Goal: Task Accomplishment & Management: Use online tool/utility

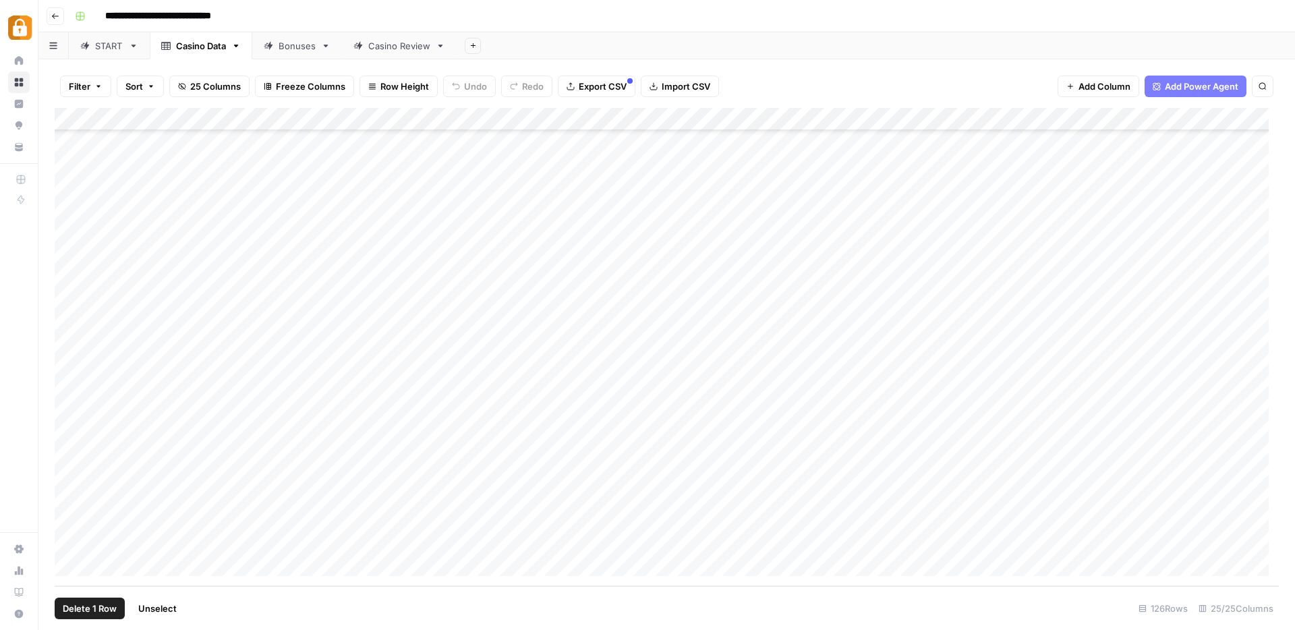
scroll to position [2455, 0]
click at [291, 550] on div "Add Column" at bounding box center [667, 347] width 1224 height 478
click at [291, 550] on textarea "**********" at bounding box center [331, 553] width 216 height 19
click at [912, 546] on div "Add Column" at bounding box center [667, 347] width 1224 height 478
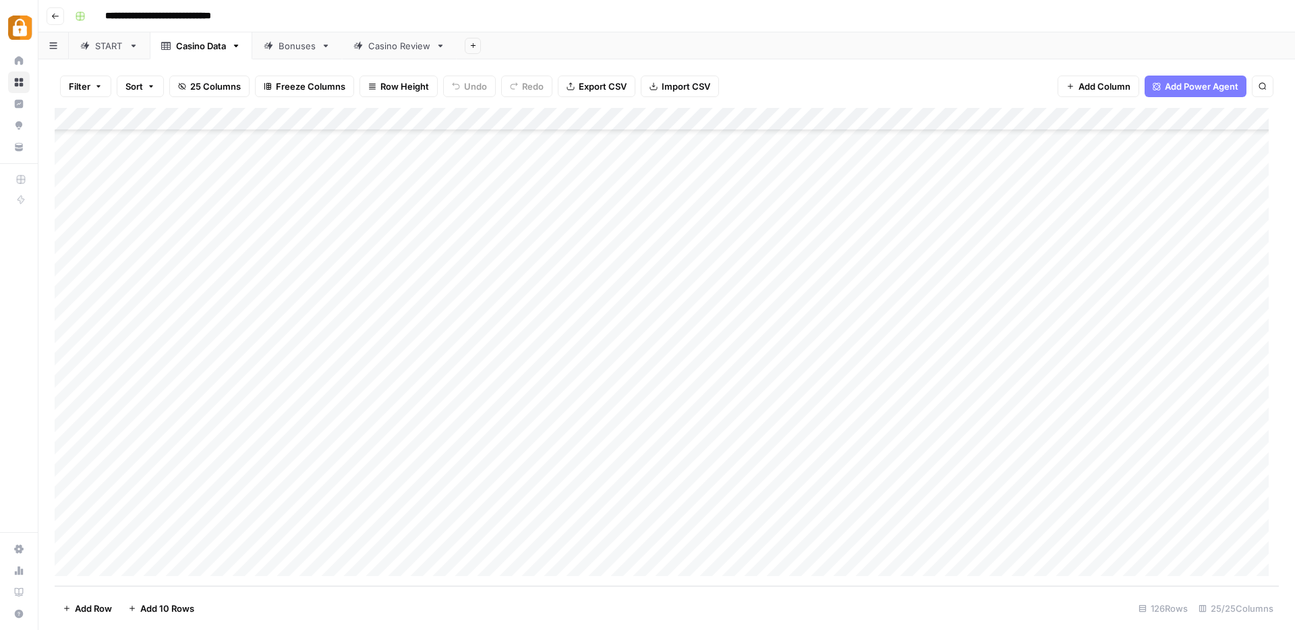
click at [73, 552] on div "Add Column" at bounding box center [667, 347] width 1224 height 478
click at [1132, 551] on div "Add Column" at bounding box center [667, 347] width 1224 height 478
click at [1031, 556] on div "Add Column" at bounding box center [667, 347] width 1224 height 478
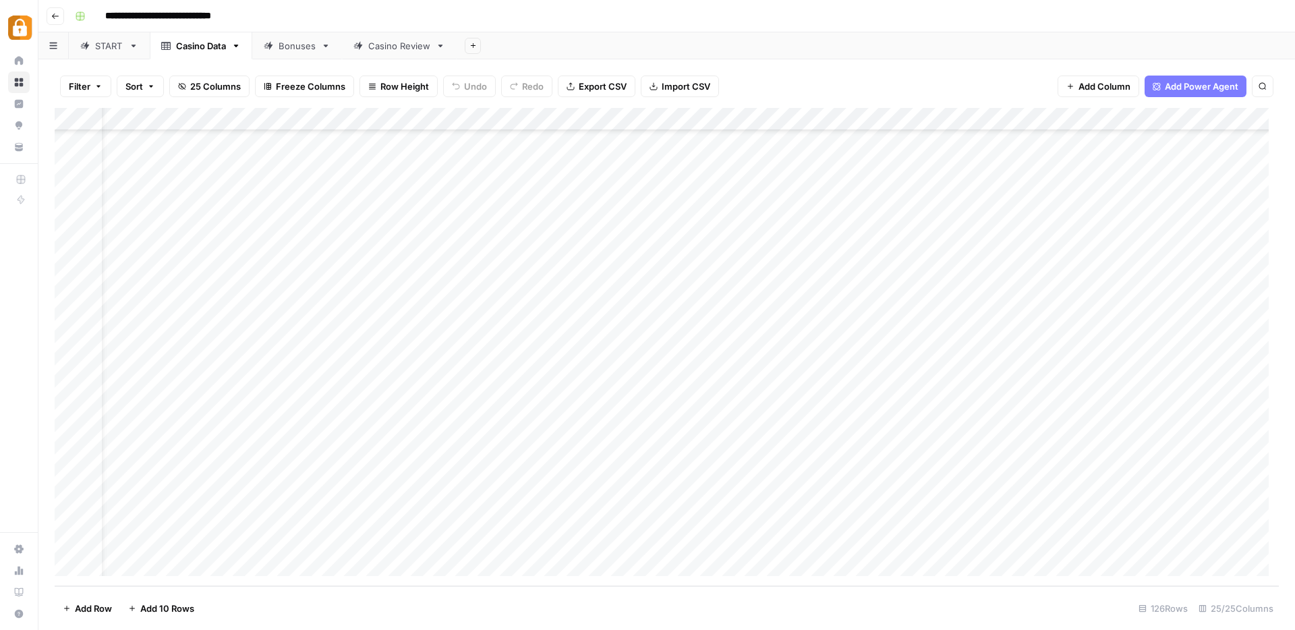
scroll to position [2455, 0]
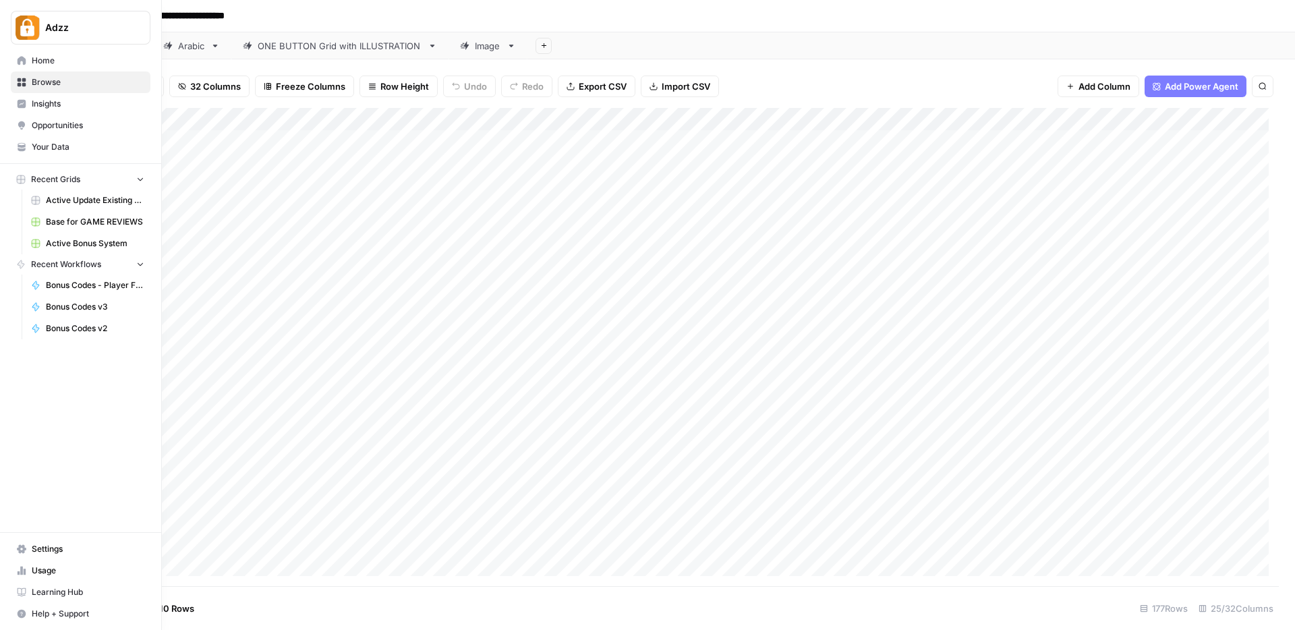
click at [55, 82] on span "Browse" at bounding box center [88, 82] width 113 height 12
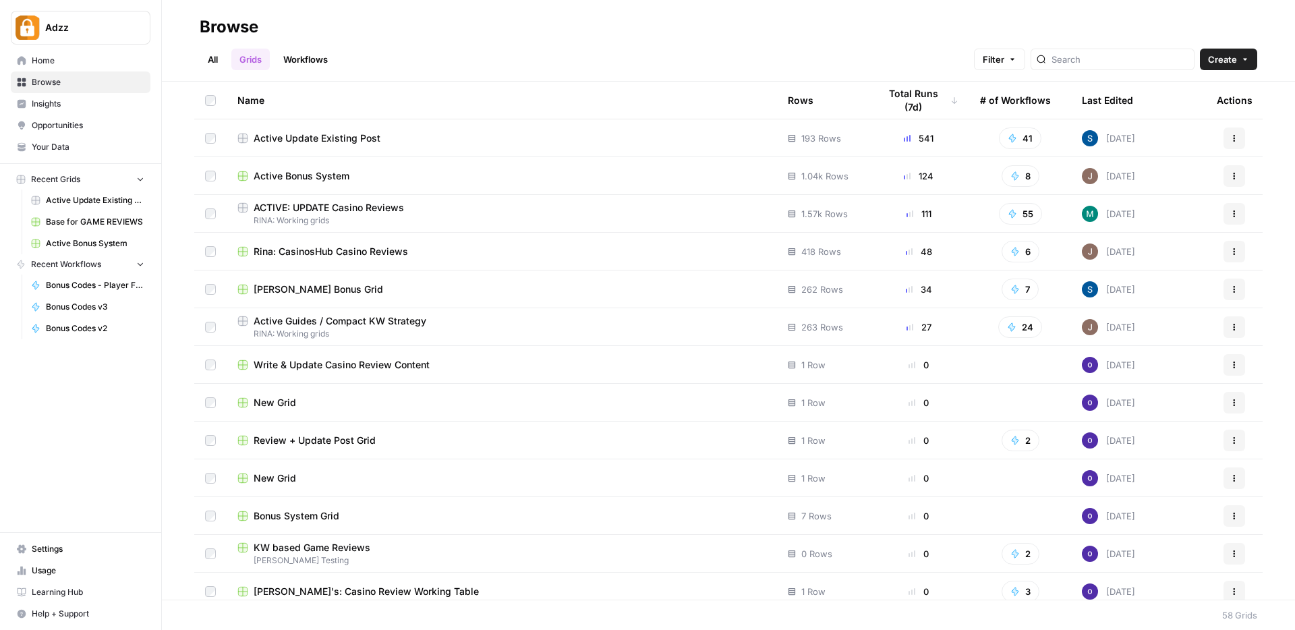
click at [413, 549] on div "KW based Game Reviews" at bounding box center [501, 547] width 529 height 13
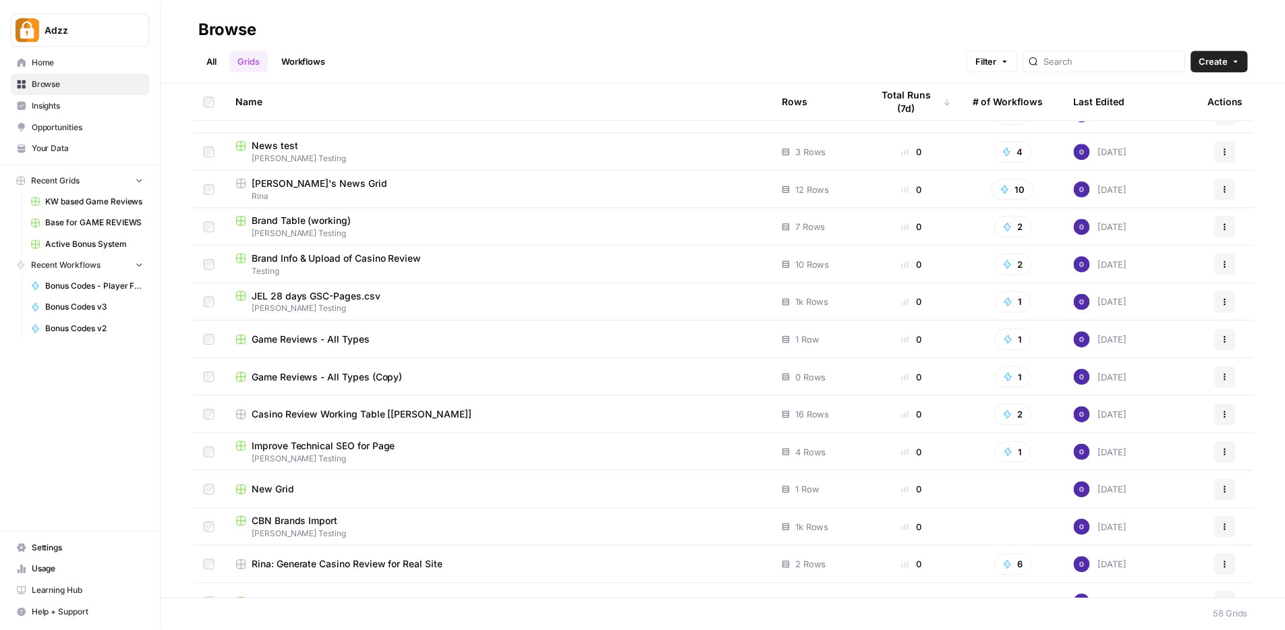
scroll to position [522, 0]
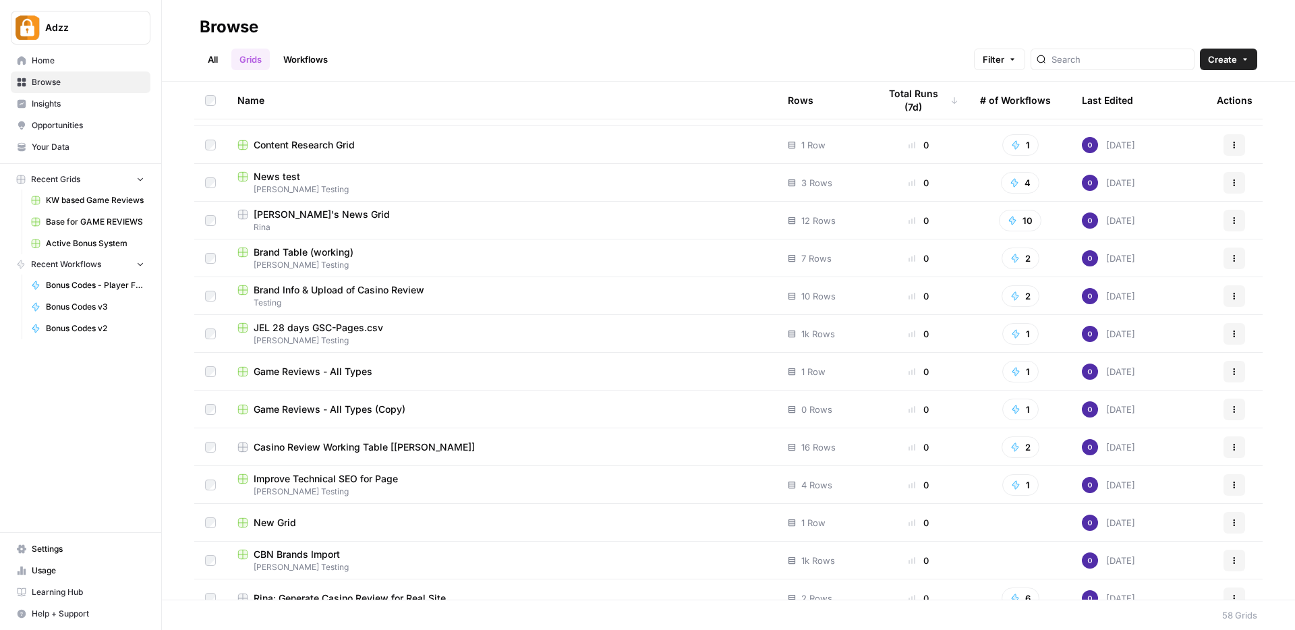
click at [496, 381] on td "Game Reviews - All Types" at bounding box center [502, 371] width 550 height 37
click at [494, 380] on td "Game Reviews - All Types" at bounding box center [502, 371] width 550 height 37
click at [392, 374] on div "Game Reviews - All Types" at bounding box center [501, 371] width 529 height 13
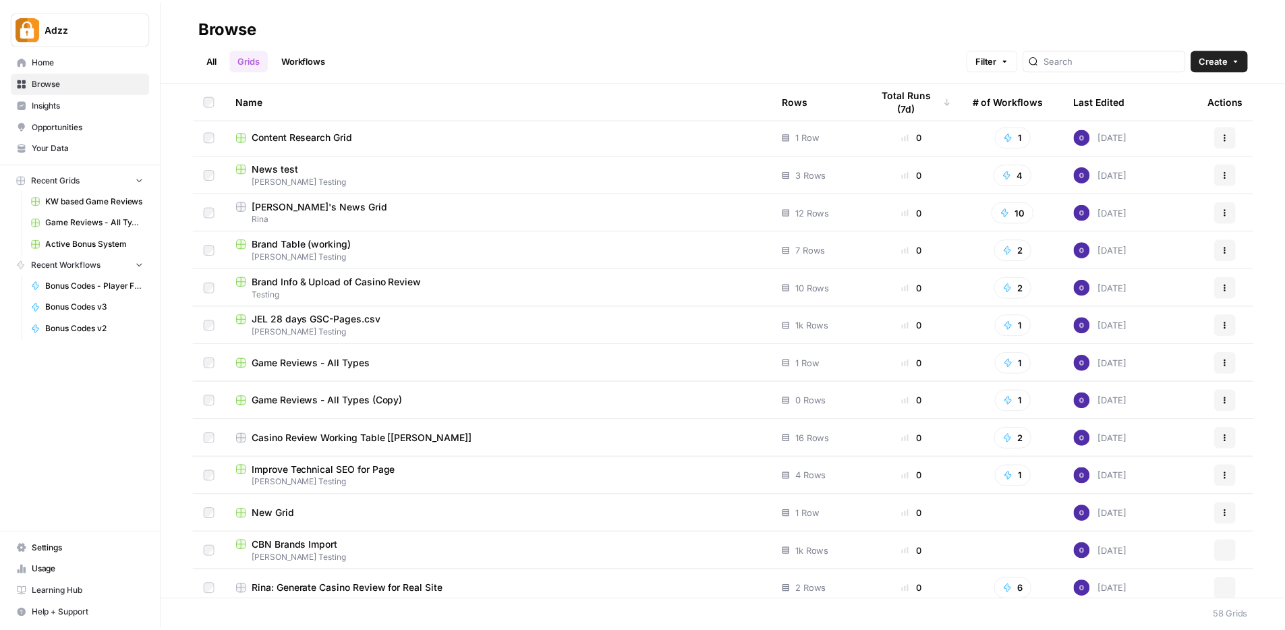
scroll to position [677, 0]
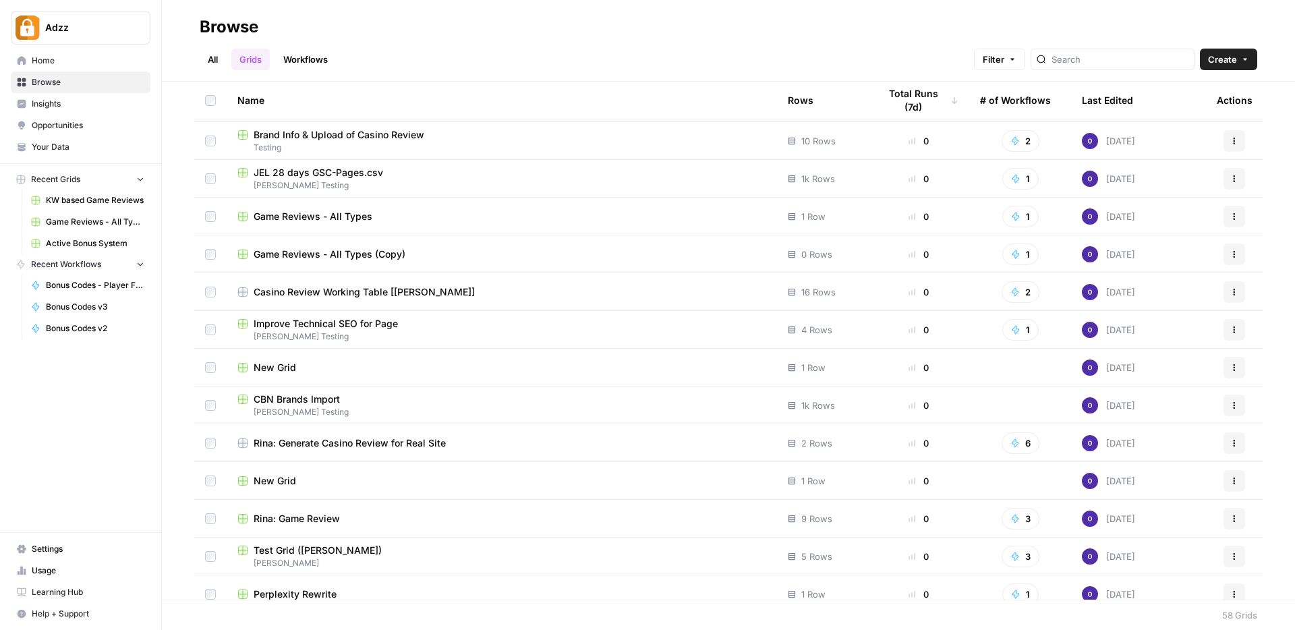
click at [438, 254] on div "Game Reviews - All Types (Copy)" at bounding box center [501, 253] width 529 height 13
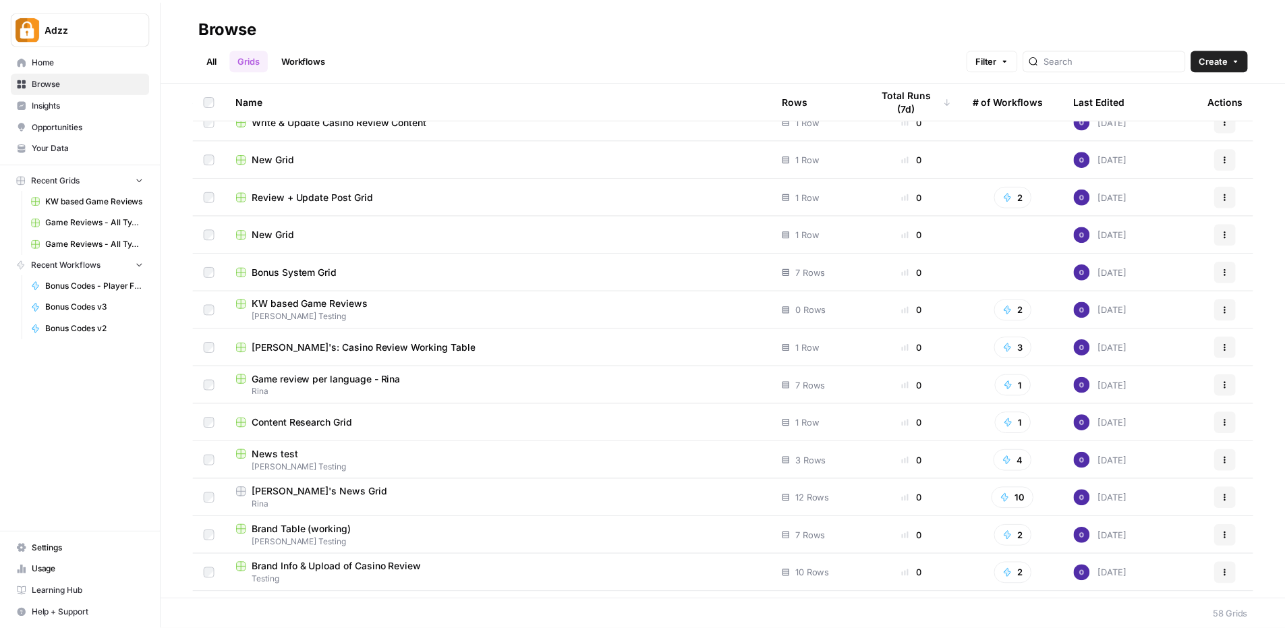
scroll to position [256, 0]
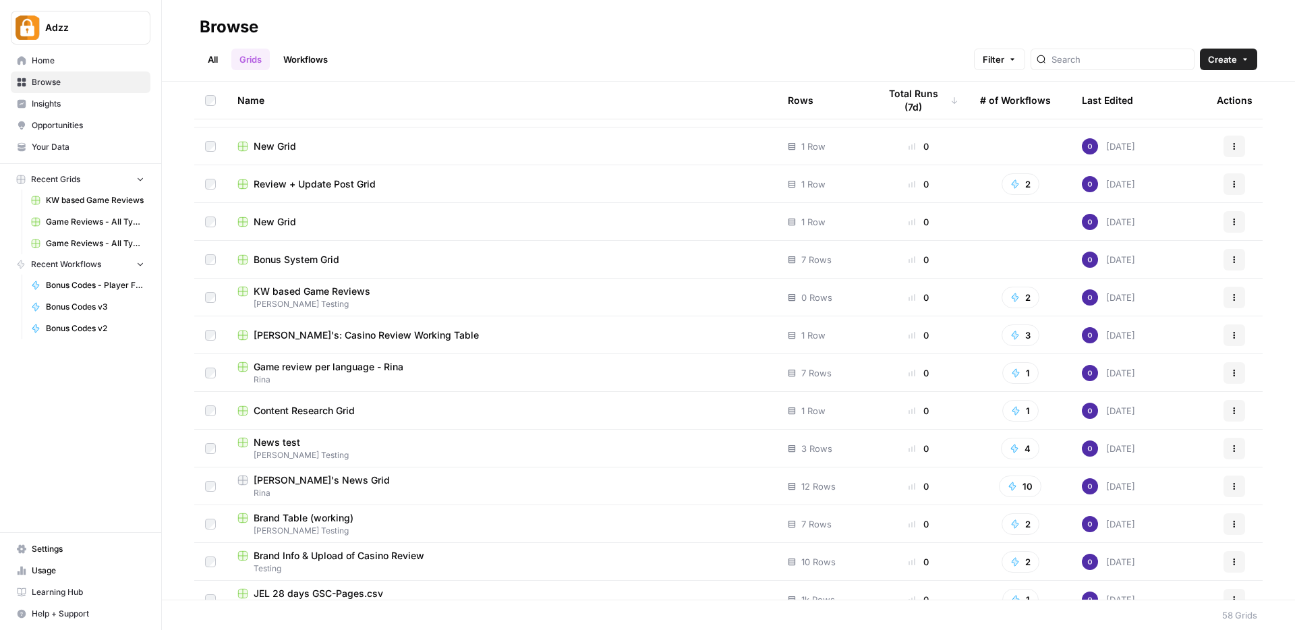
click at [475, 368] on div "Game review per language - Rina" at bounding box center [501, 366] width 529 height 13
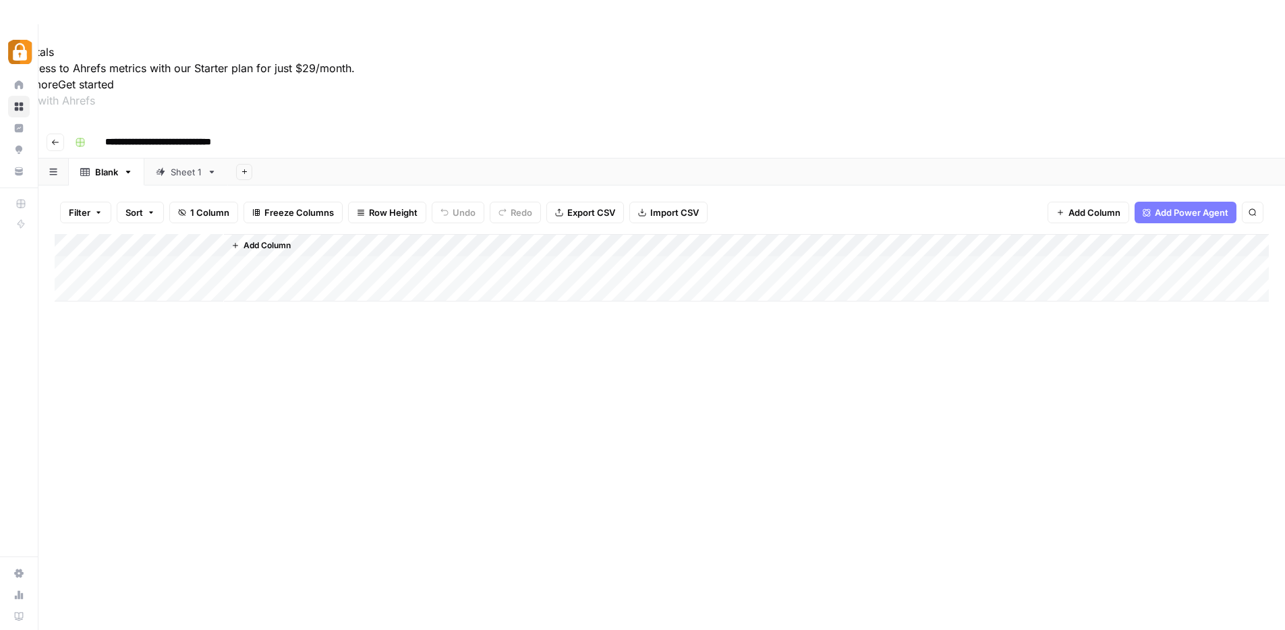
click at [169, 165] on div "Sheet 1" at bounding box center [179, 171] width 46 height 13
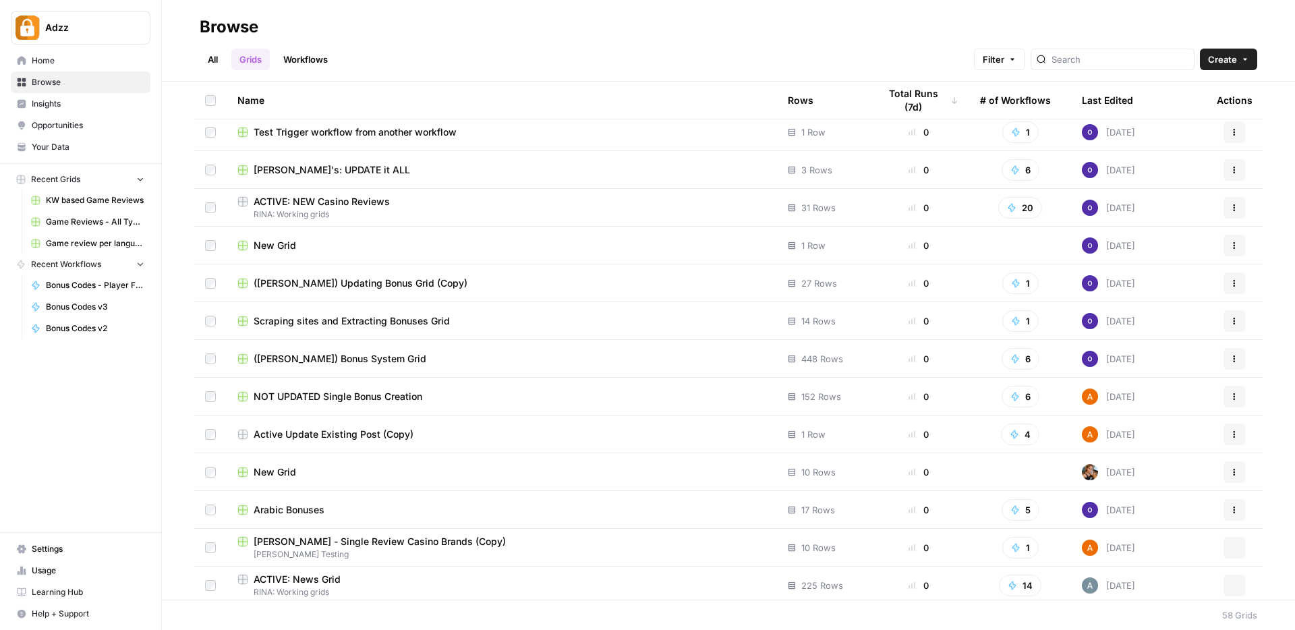
scroll to position [1710, 0]
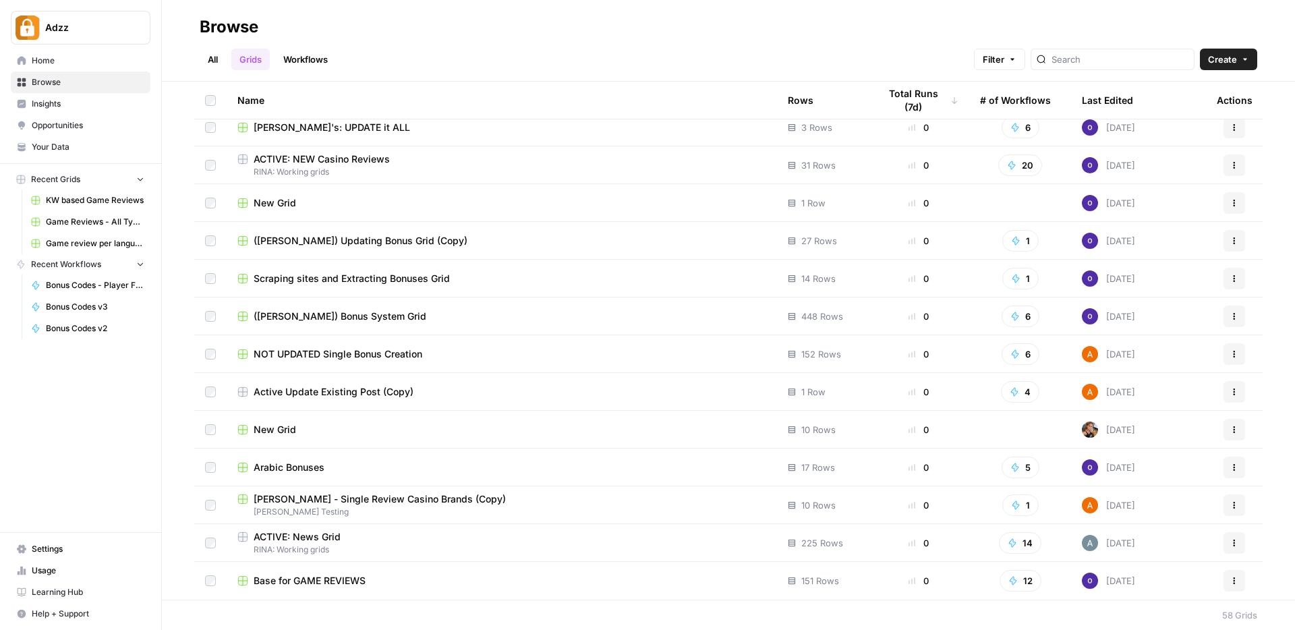
click at [504, 585] on div "Base for GAME REVIEWS" at bounding box center [501, 580] width 529 height 13
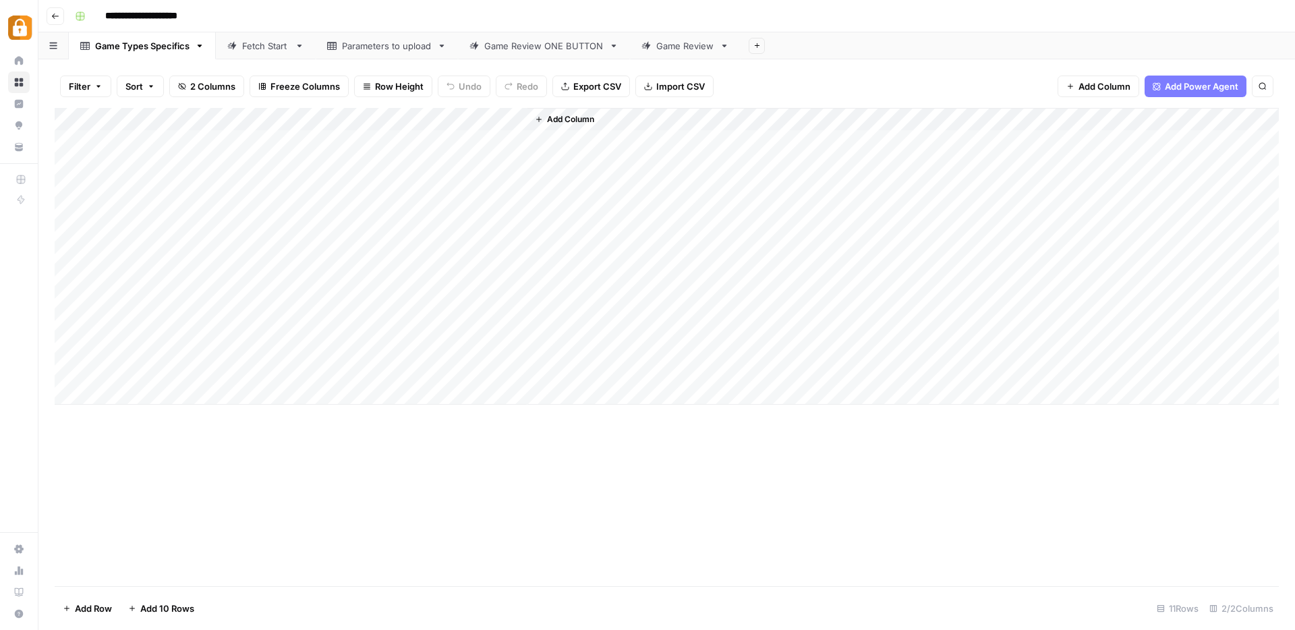
click at [260, 40] on div "Fetch Start" at bounding box center [265, 45] width 47 height 13
click at [144, 47] on div "Game Types Specifics" at bounding box center [142, 45] width 94 height 13
click at [173, 254] on div "Add Column" at bounding box center [667, 256] width 1224 height 297
click at [262, 48] on div "Fetch Start" at bounding box center [265, 45] width 47 height 13
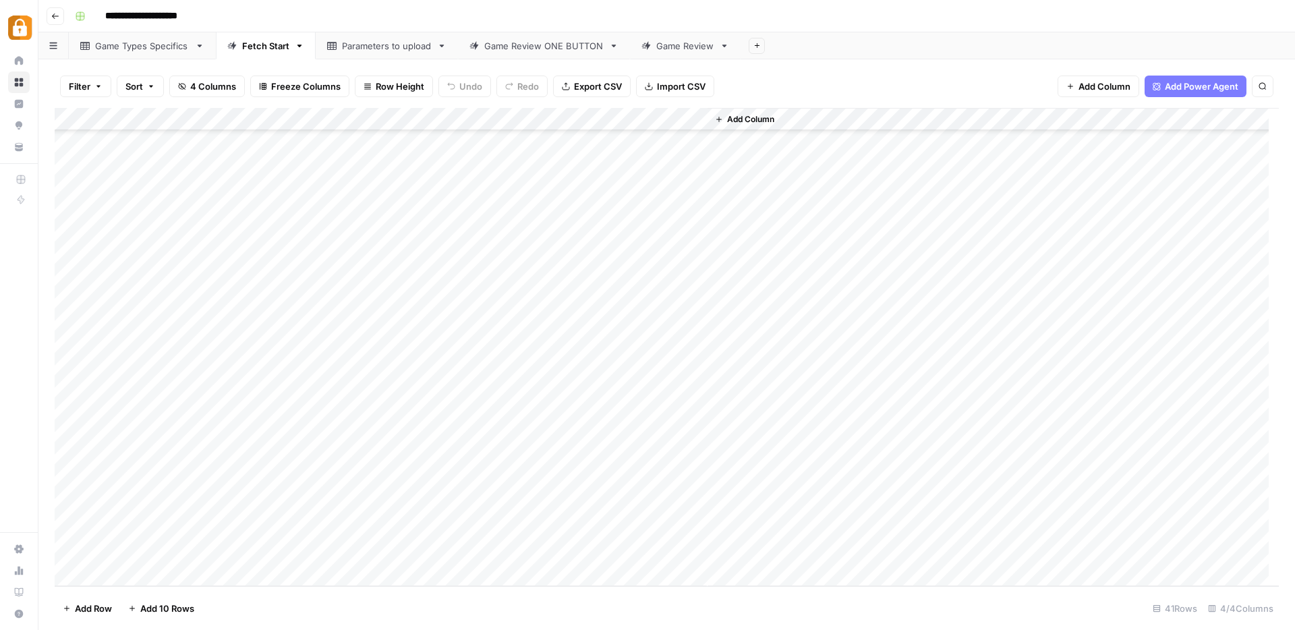
click at [117, 575] on div "Add Column" at bounding box center [667, 347] width 1224 height 478
type textarea "**********"
click at [332, 555] on div "Add Column" at bounding box center [667, 347] width 1224 height 478
click at [465, 552] on div "Add Column" at bounding box center [667, 347] width 1224 height 478
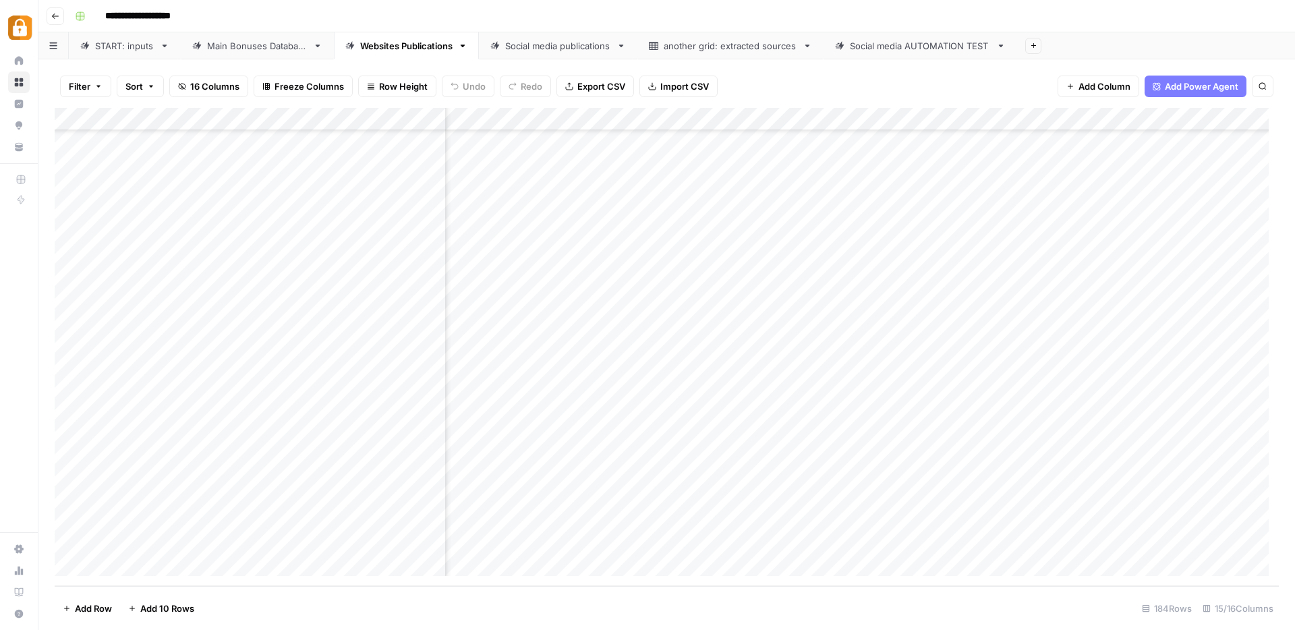
scroll to position [3795, 0]
click at [138, 47] on div "START: inputs" at bounding box center [124, 45] width 59 height 13
click at [115, 572] on div "Add Column" at bounding box center [667, 347] width 1224 height 478
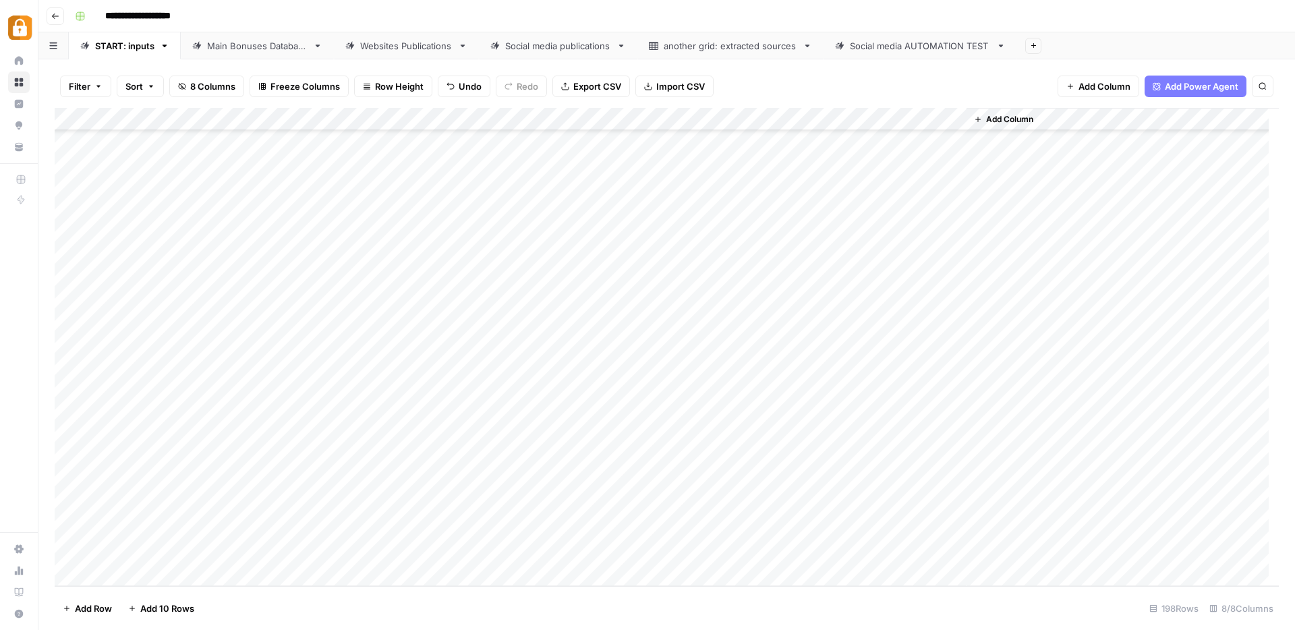
click at [115, 572] on div "Add Column" at bounding box center [667, 347] width 1224 height 478
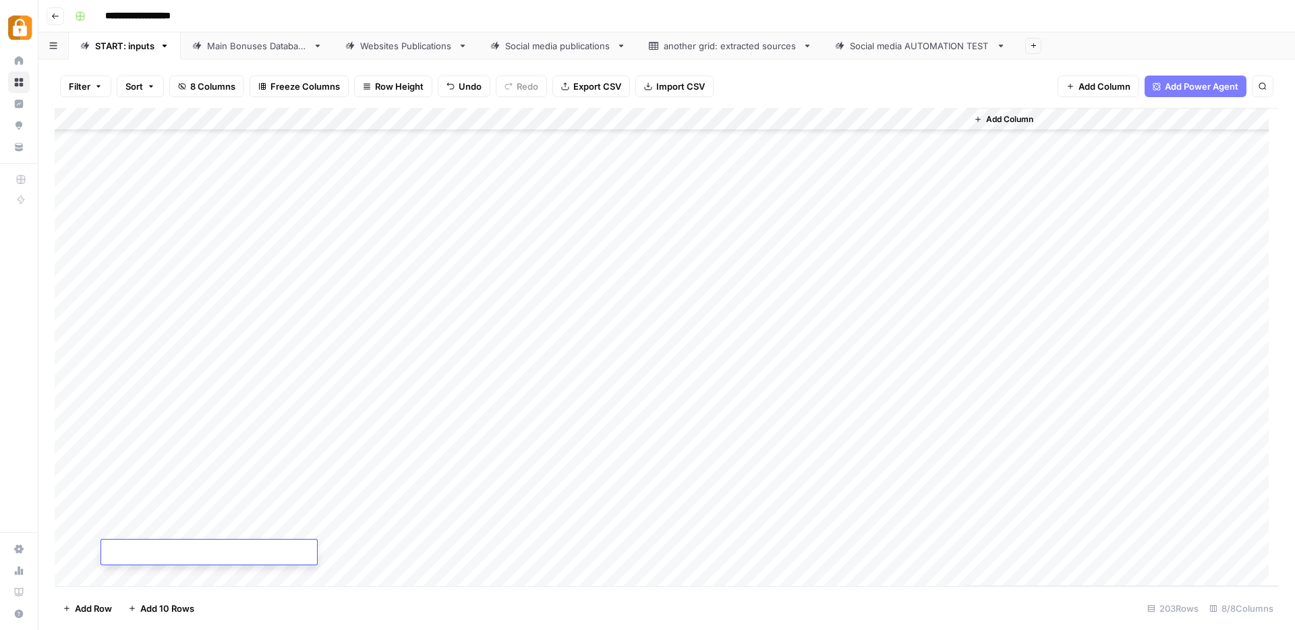
click at [115, 572] on div "Add Column" at bounding box center [667, 347] width 1224 height 478
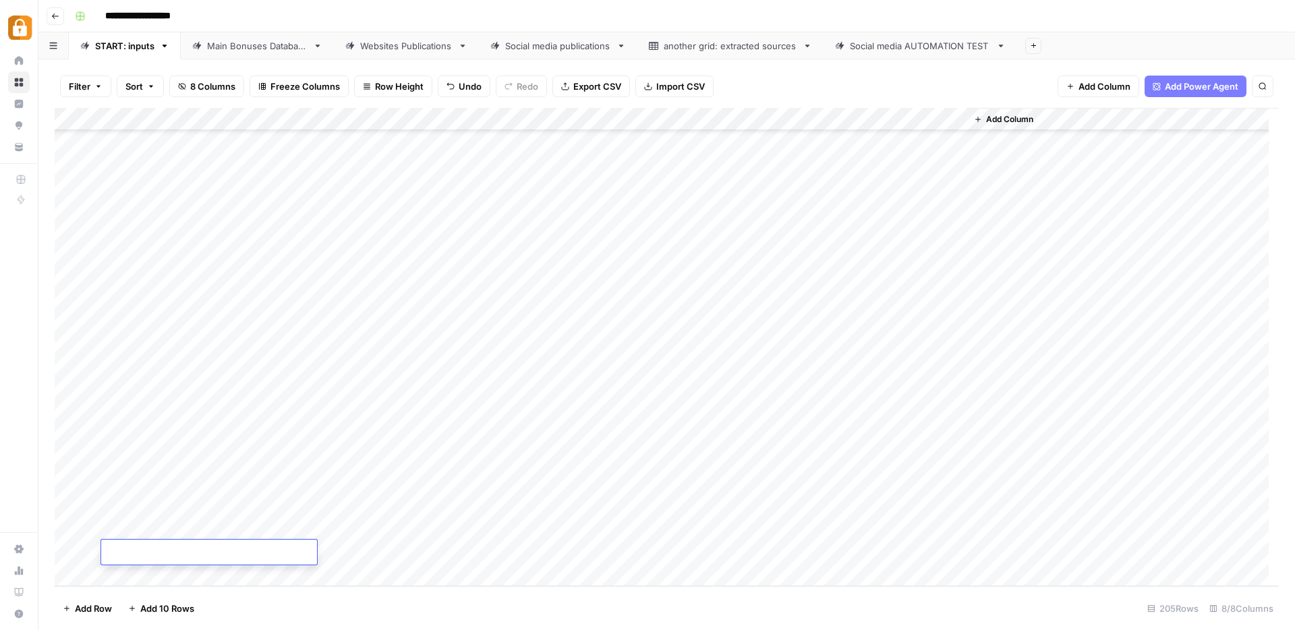
click at [411, 353] on div "Add Column" at bounding box center [667, 347] width 1224 height 478
click at [276, 365] on div "Add Column" at bounding box center [667, 347] width 1224 height 478
click at [275, 366] on div "Add Column" at bounding box center [667, 347] width 1224 height 478
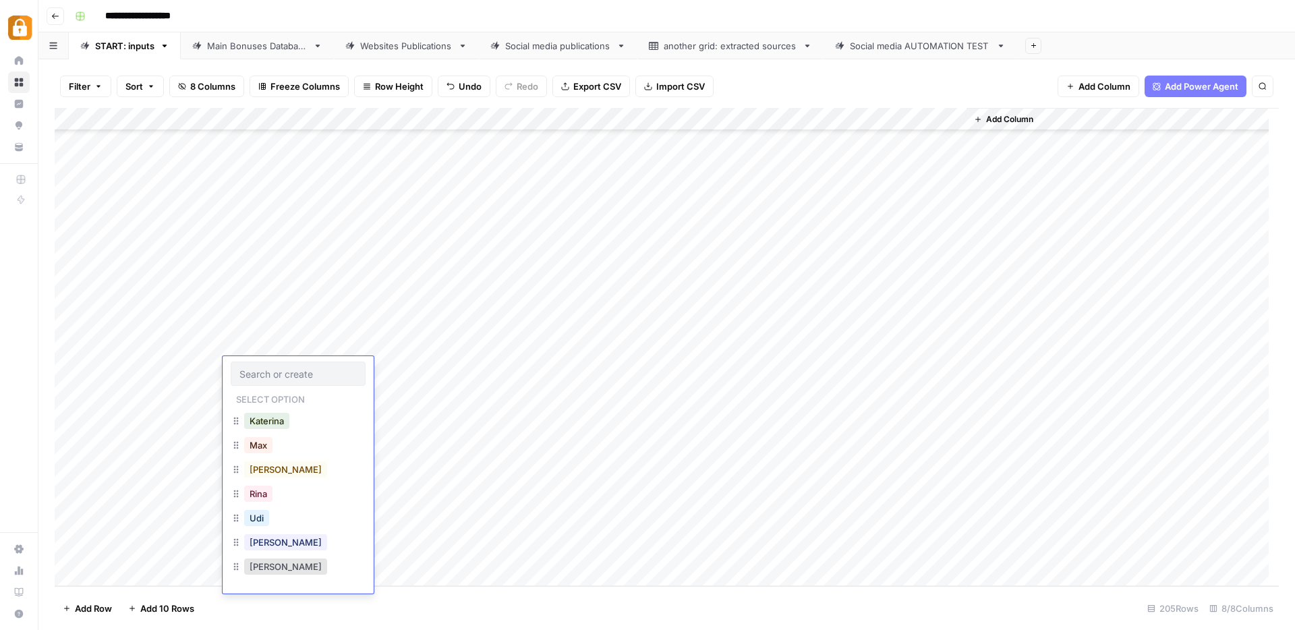
click at [275, 366] on div at bounding box center [298, 373] width 135 height 24
click at [258, 540] on button "Julie" at bounding box center [285, 542] width 83 height 16
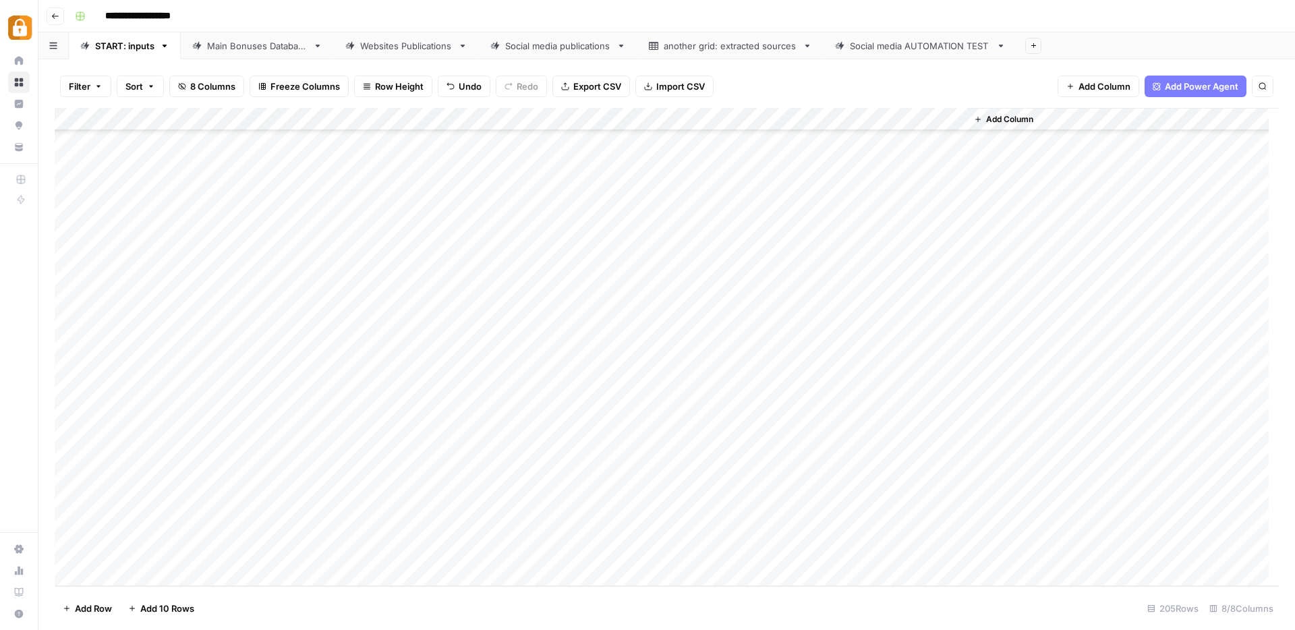
click at [405, 371] on div "Add Column" at bounding box center [667, 347] width 1224 height 478
click at [370, 373] on div "Add Column" at bounding box center [667, 347] width 1224 height 478
click at [370, 373] on textarea at bounding box center [398, 369] width 216 height 19
type textarea "**********"
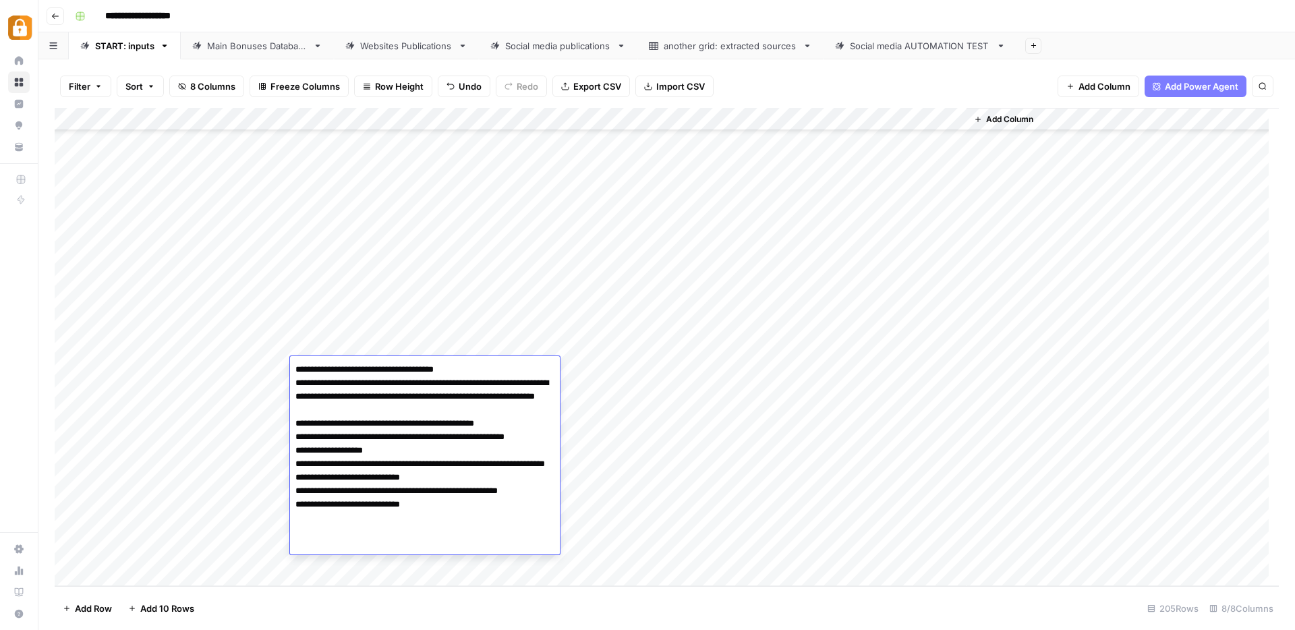
click at [618, 359] on div "Add Column" at bounding box center [667, 347] width 1224 height 478
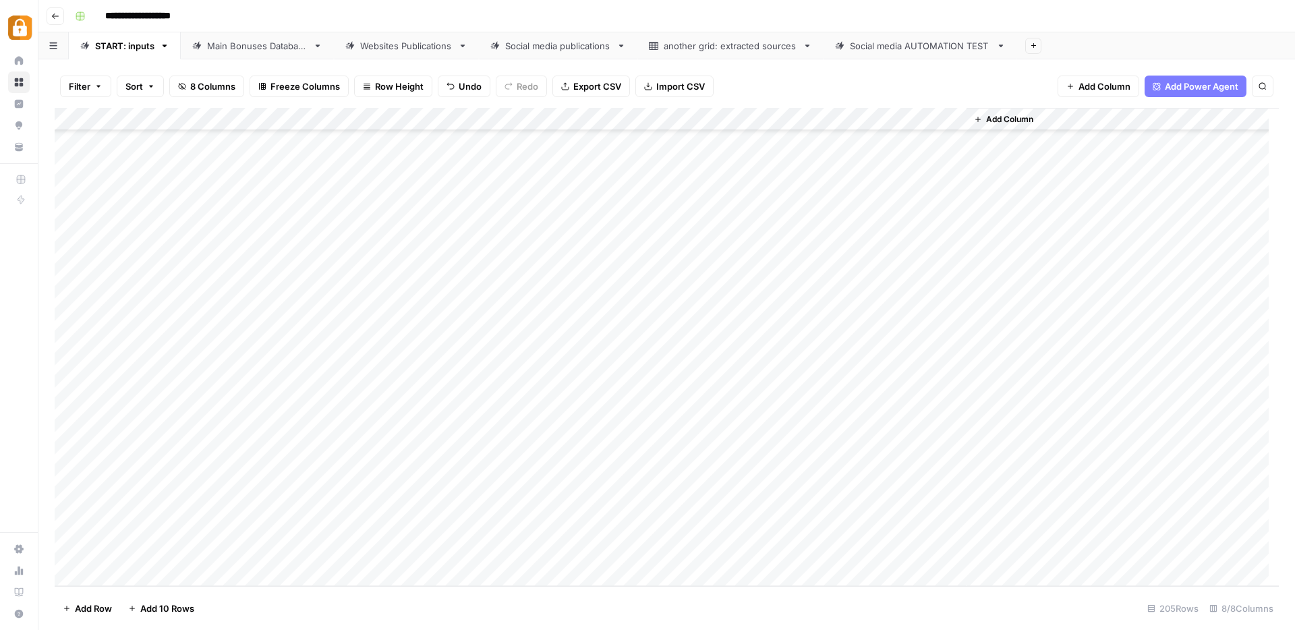
click at [614, 370] on div "Add Column" at bounding box center [667, 347] width 1224 height 478
click at [574, 563] on button "WP" at bounding box center [574, 566] width 25 height 16
click at [887, 366] on div "Add Column" at bounding box center [667, 347] width 1224 height 478
click at [225, 49] on div "Main Bonuses Database" at bounding box center [257, 45] width 100 height 13
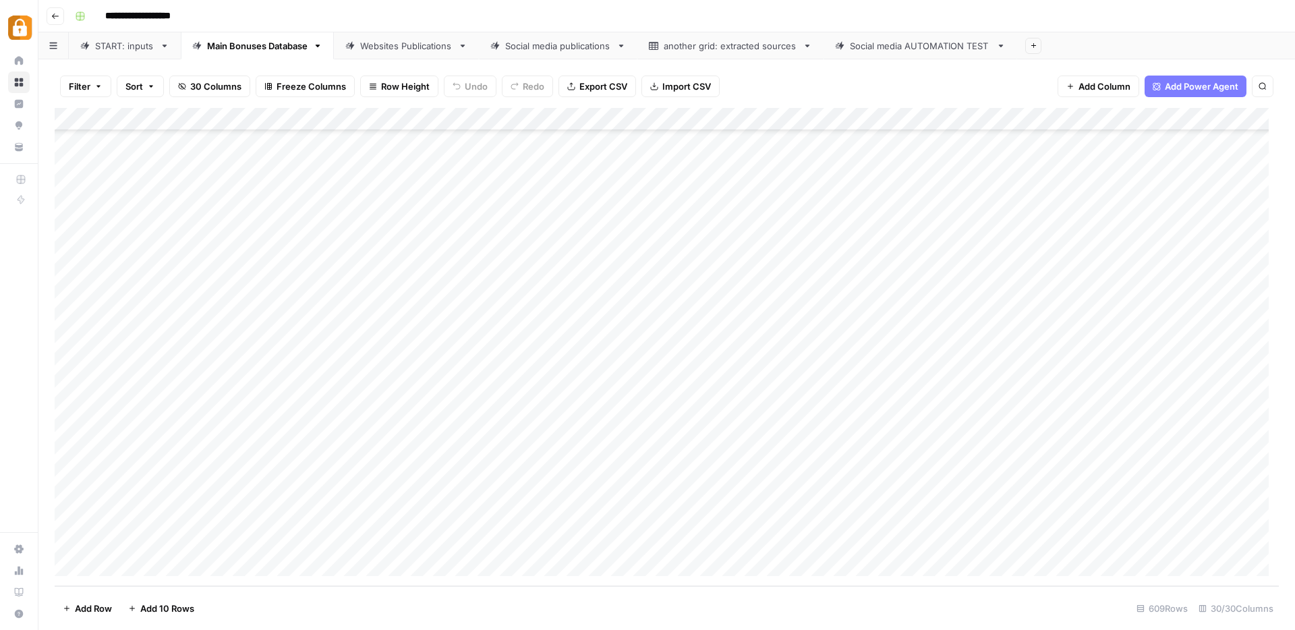
click at [579, 290] on div "Add Column" at bounding box center [667, 347] width 1224 height 478
click at [604, 265] on div "Add Column" at bounding box center [667, 347] width 1224 height 478
click at [567, 531] on div "Add Column" at bounding box center [667, 347] width 1224 height 478
click at [861, 539] on div "Add Column" at bounding box center [667, 347] width 1224 height 478
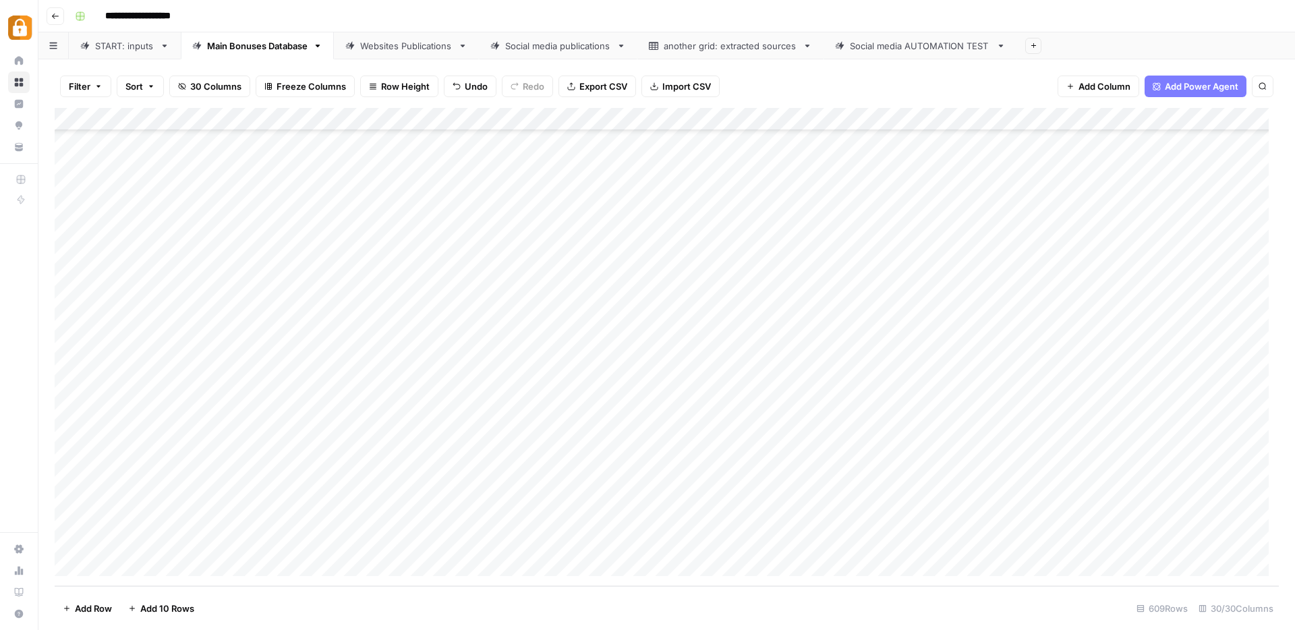
click at [412, 47] on div "Websites Publications" at bounding box center [406, 45] width 92 height 13
click at [891, 537] on div "Add Column" at bounding box center [667, 347] width 1224 height 478
click at [937, 540] on div "Add Column" at bounding box center [667, 347] width 1224 height 478
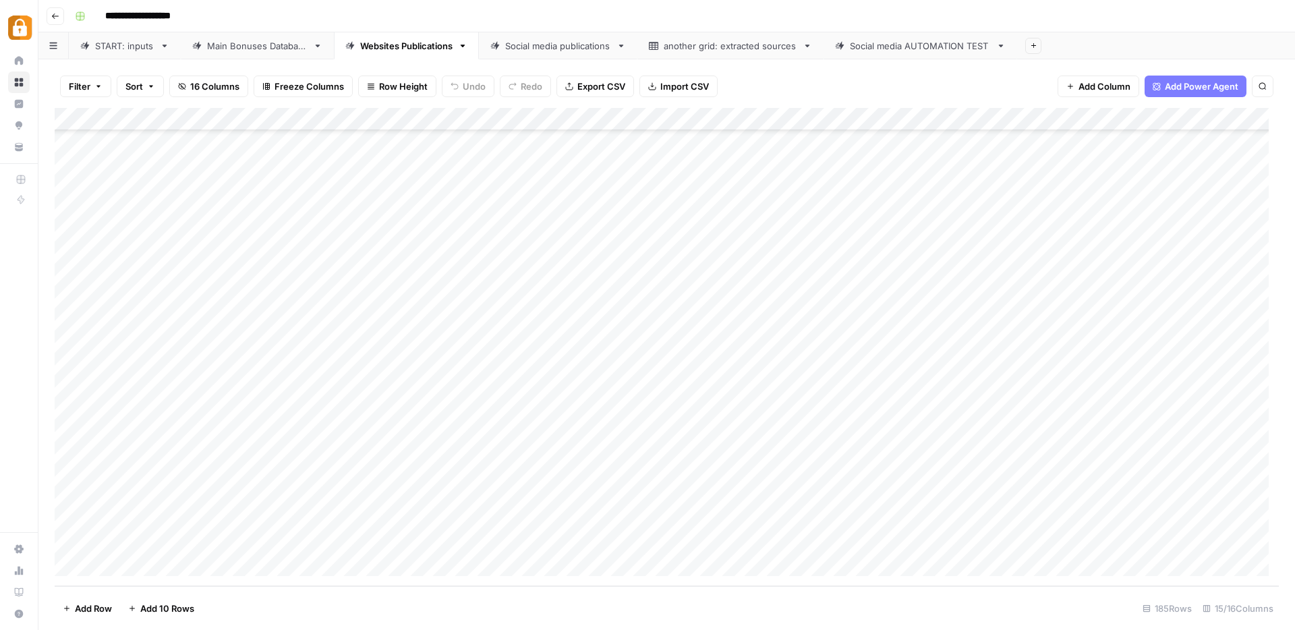
scroll to position [3818, 0]
click at [130, 43] on div "START: inputs" at bounding box center [124, 45] width 59 height 13
click at [248, 388] on div "Add Column" at bounding box center [667, 347] width 1224 height 478
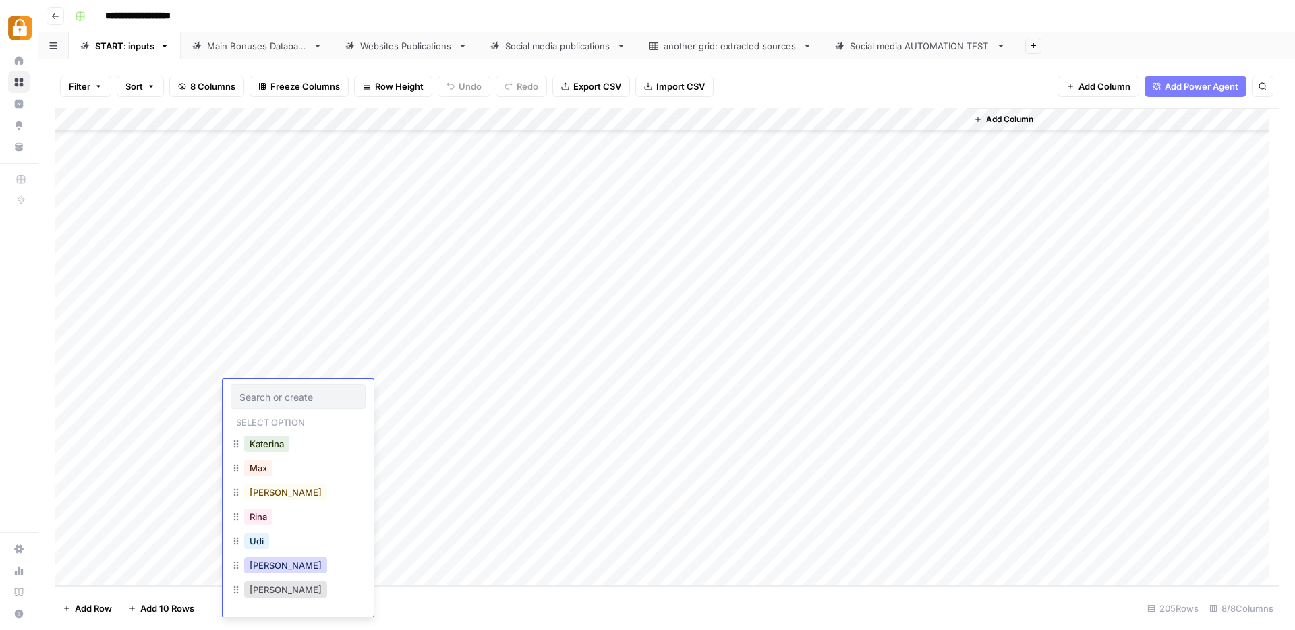
click at [264, 568] on button "Julie" at bounding box center [285, 565] width 83 height 16
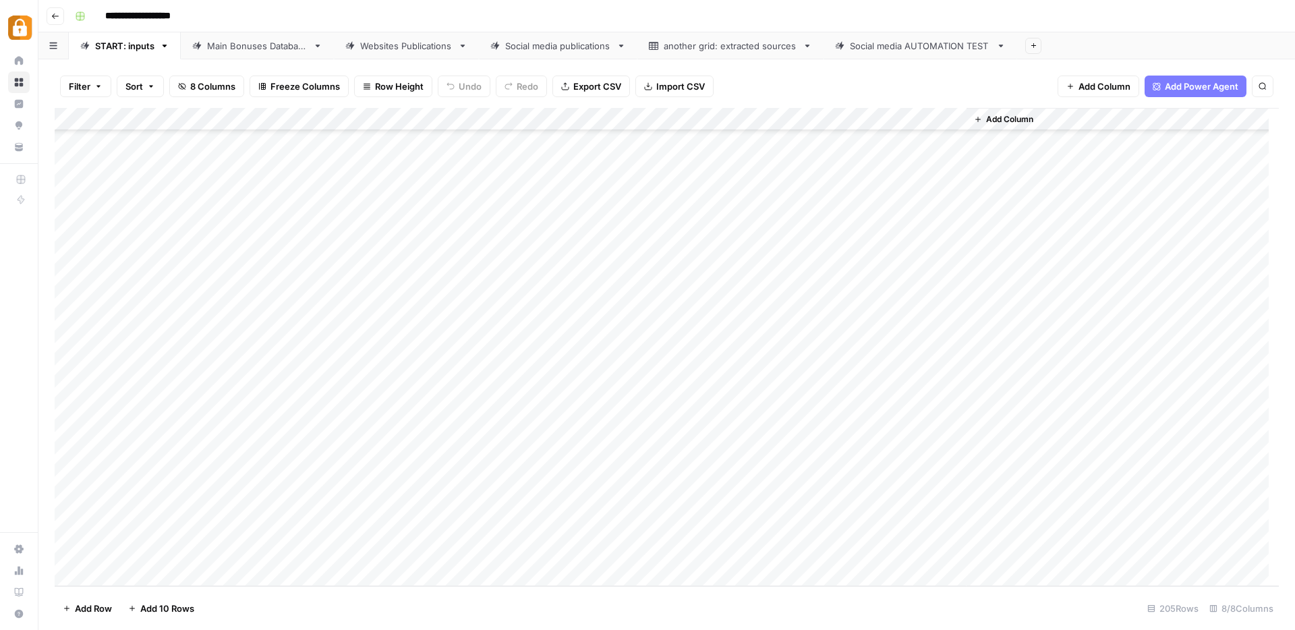
click at [359, 390] on div "Add Column" at bounding box center [667, 347] width 1224 height 478
click at [474, 409] on textarea "**********" at bounding box center [425, 399] width 270 height 32
paste textarea "**********"
type textarea "**********"
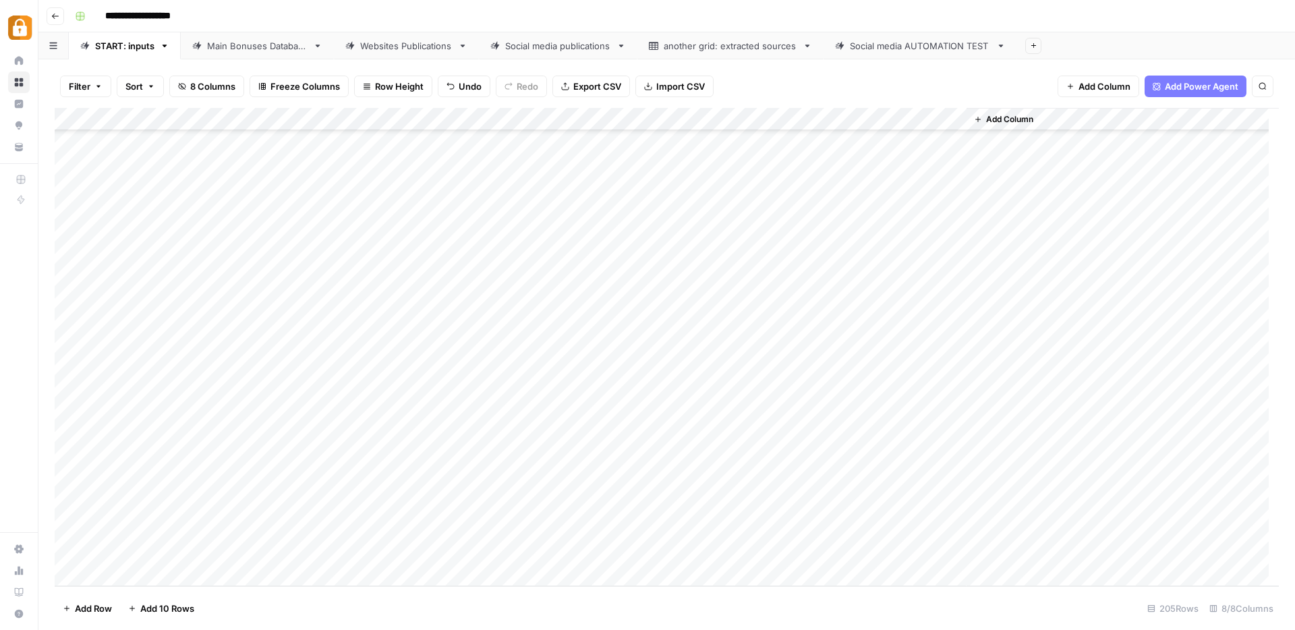
click at [583, 390] on div "Add Column" at bounding box center [667, 347] width 1224 height 478
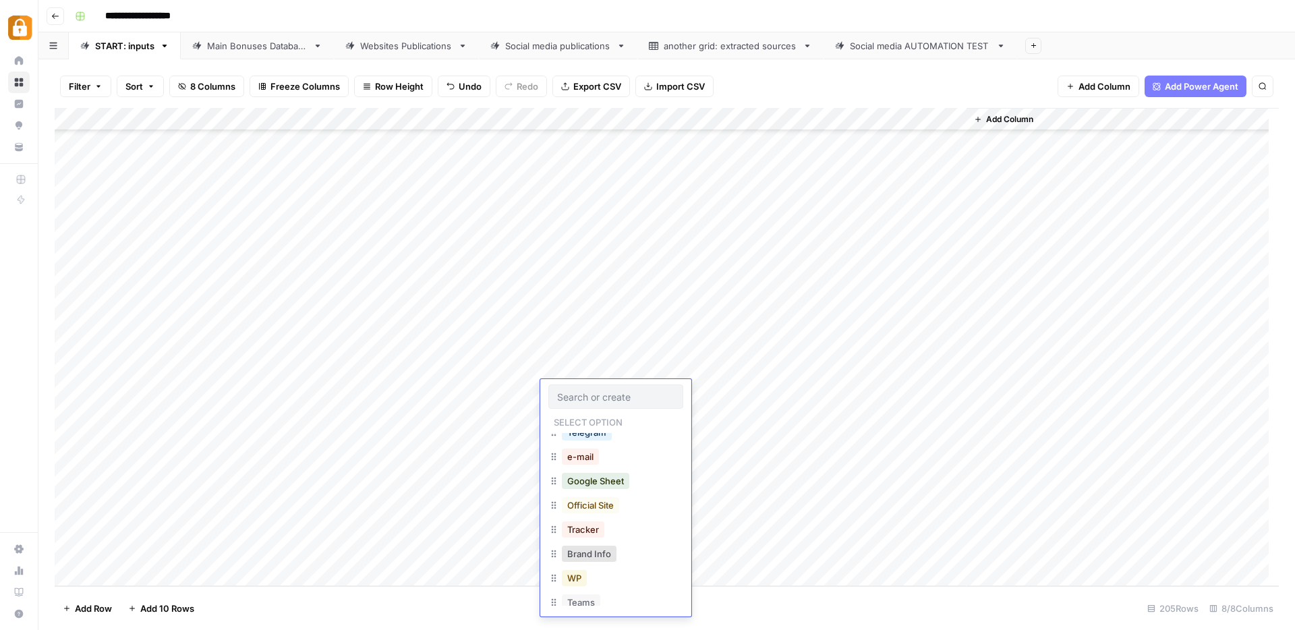
scroll to position [22, 0]
click at [576, 570] on button "WP" at bounding box center [574, 568] width 25 height 16
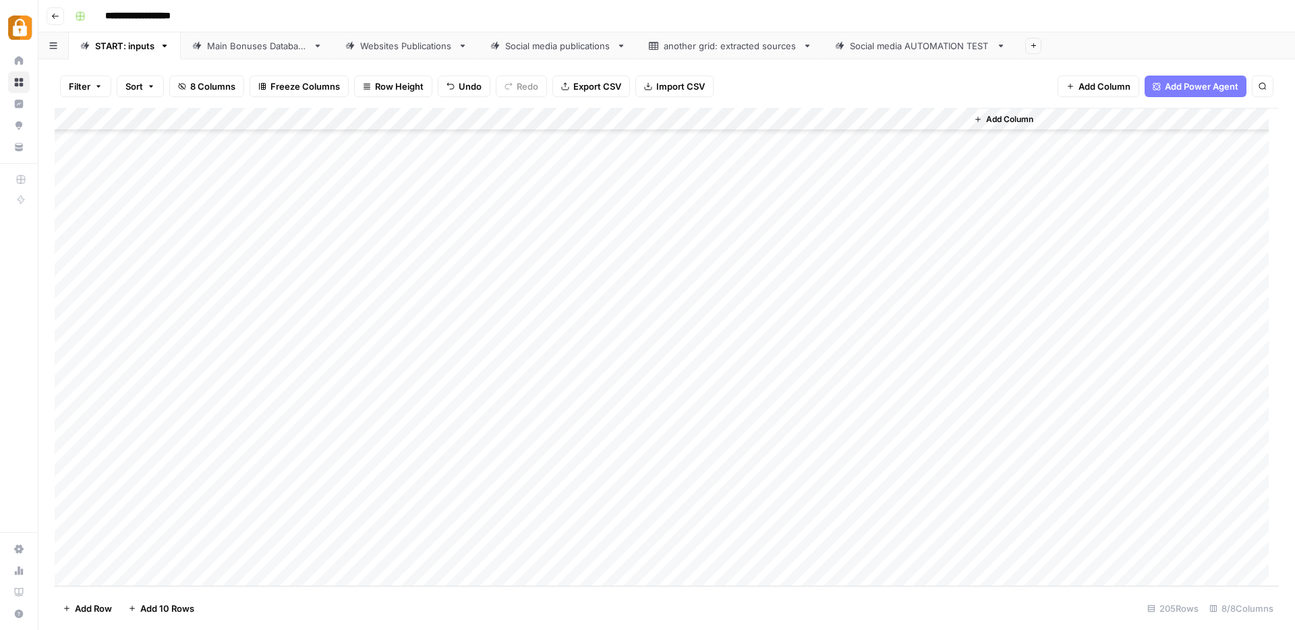
click at [883, 389] on div "Add Column" at bounding box center [667, 347] width 1224 height 478
click at [227, 49] on div "Main Bonuses Database" at bounding box center [257, 45] width 100 height 13
click at [599, 518] on div "Add Column" at bounding box center [667, 347] width 1224 height 478
drag, startPoint x: 638, startPoint y: 530, endPoint x: 640, endPoint y: 539, distance: 9.7
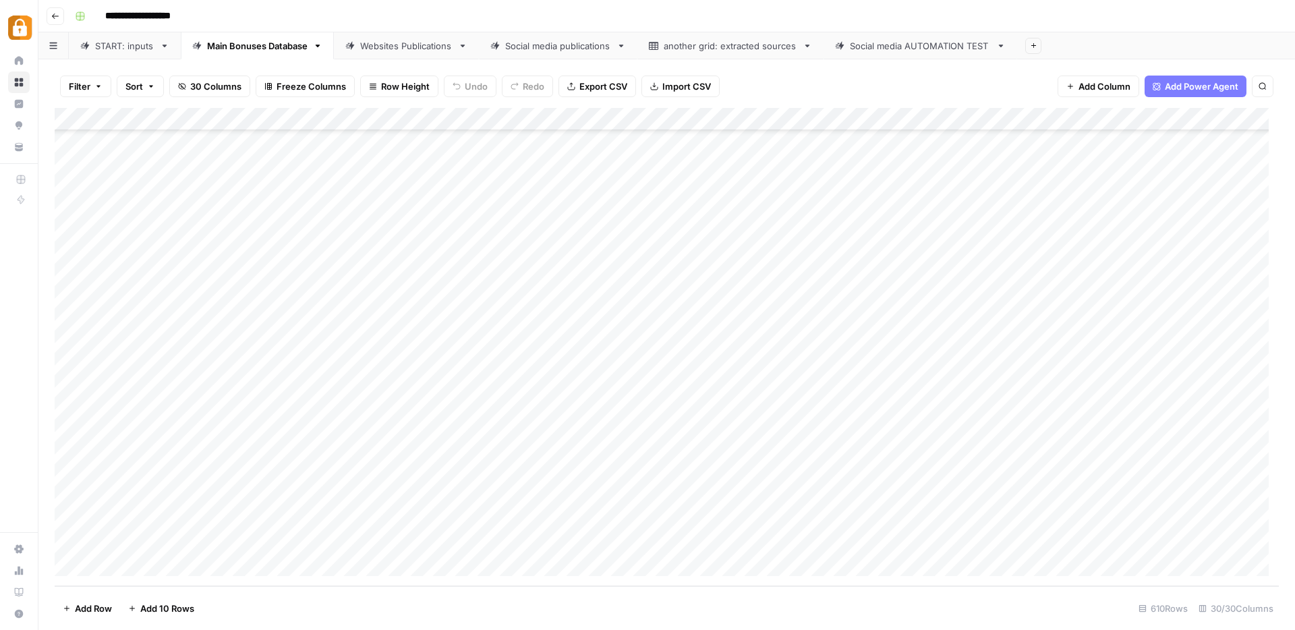
click at [640, 539] on div "Add Column" at bounding box center [667, 347] width 1224 height 478
click at [863, 540] on div "Add Column" at bounding box center [667, 347] width 1224 height 478
click at [418, 49] on div "Websites Publications" at bounding box center [406, 45] width 92 height 13
click at [891, 539] on div "Add Column" at bounding box center [667, 347] width 1224 height 478
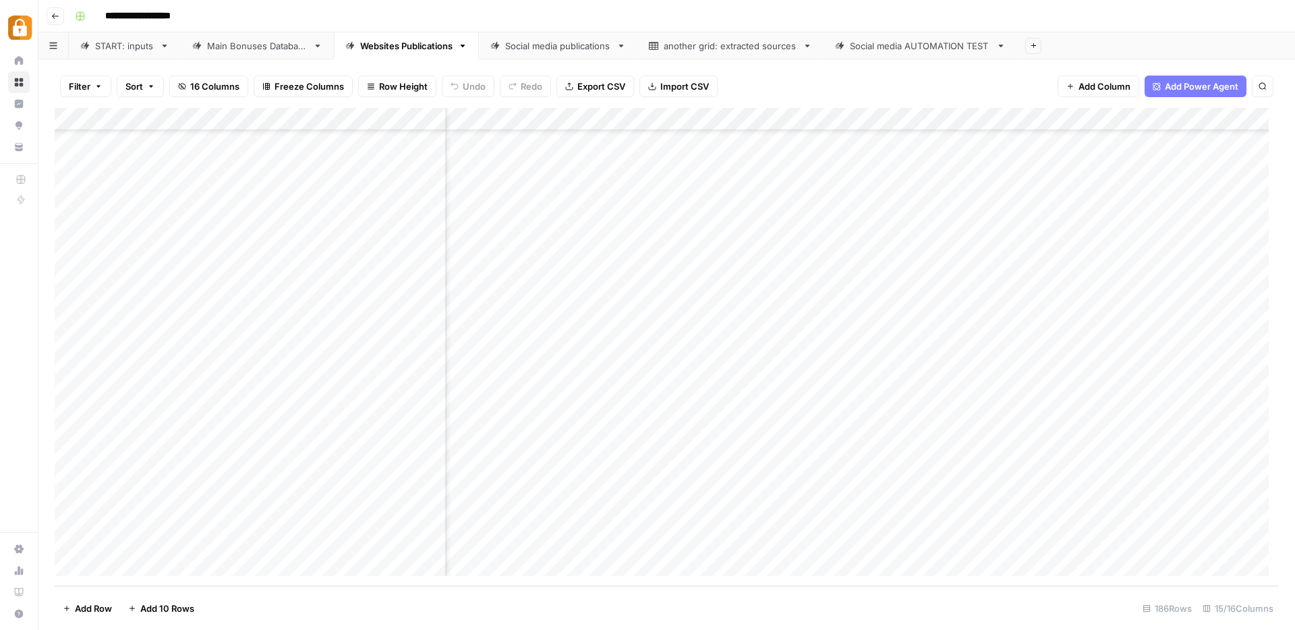
scroll to position [3841, 613]
click at [930, 542] on div "Add Column" at bounding box center [667, 347] width 1224 height 478
click at [124, 56] on link "START: inputs" at bounding box center [125, 45] width 112 height 27
click at [271, 53] on link "Main Bonuses Database" at bounding box center [257, 45] width 153 height 27
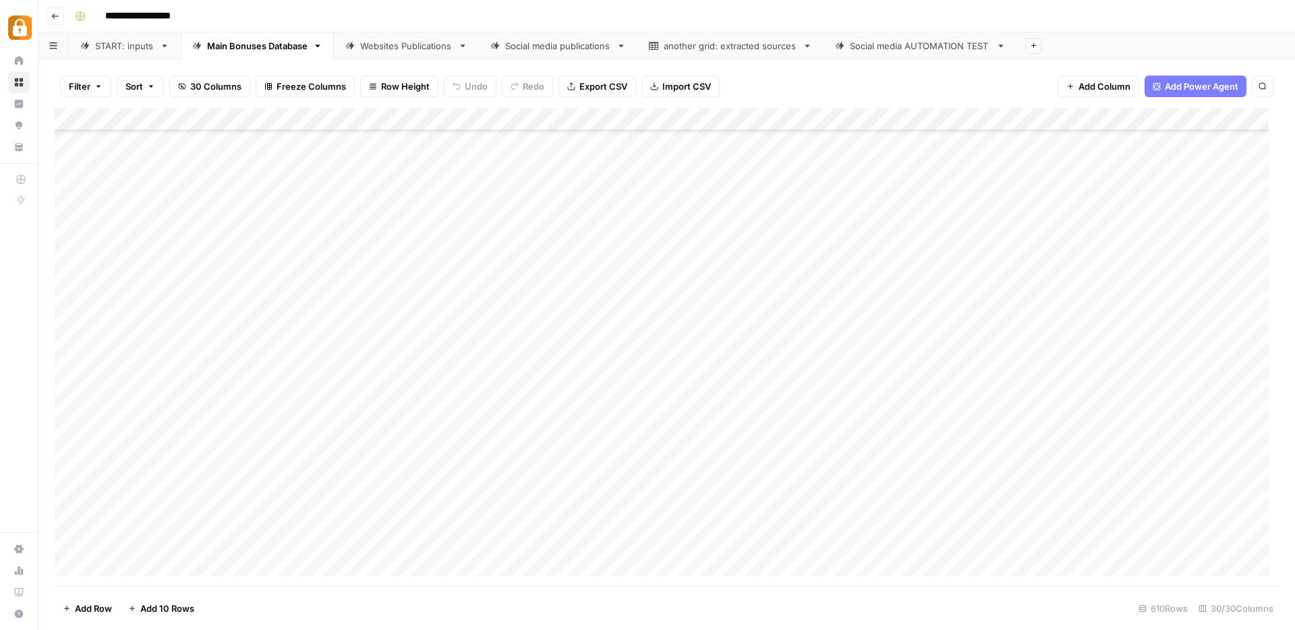
scroll to position [13563, 0]
click at [317, 543] on div "Add Column" at bounding box center [667, 347] width 1224 height 478
click at [406, 49] on div "Websites Publications" at bounding box center [406, 45] width 92 height 13
click at [409, 544] on div "Add Column" at bounding box center [667, 347] width 1224 height 478
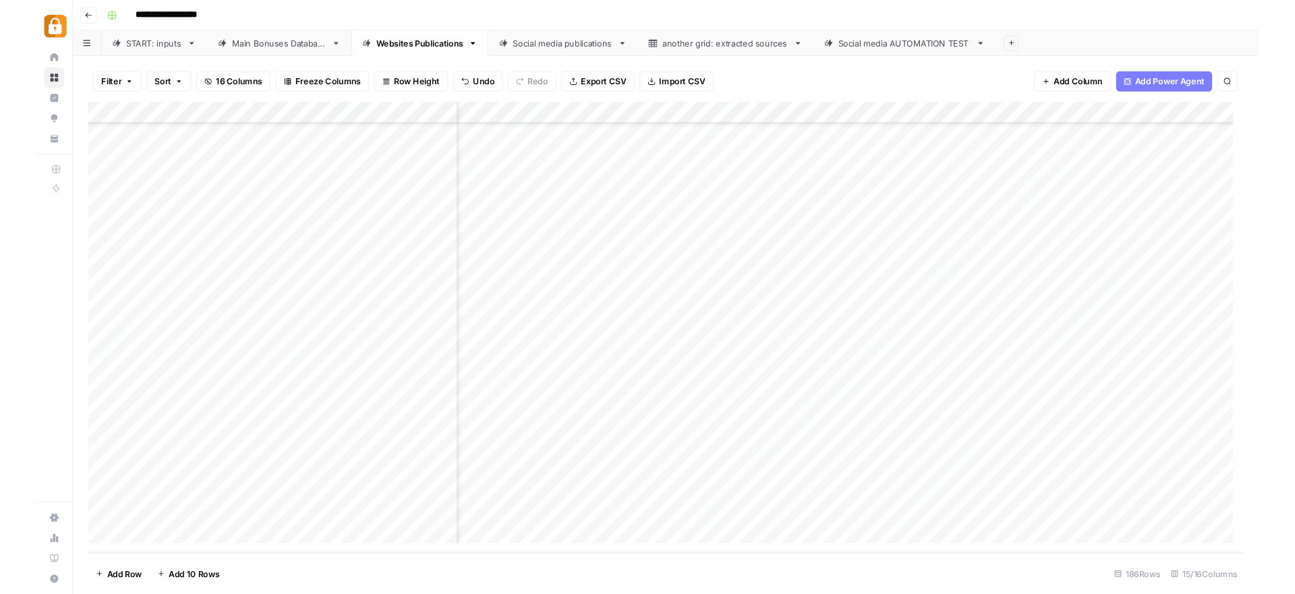
scroll to position [3841, 925]
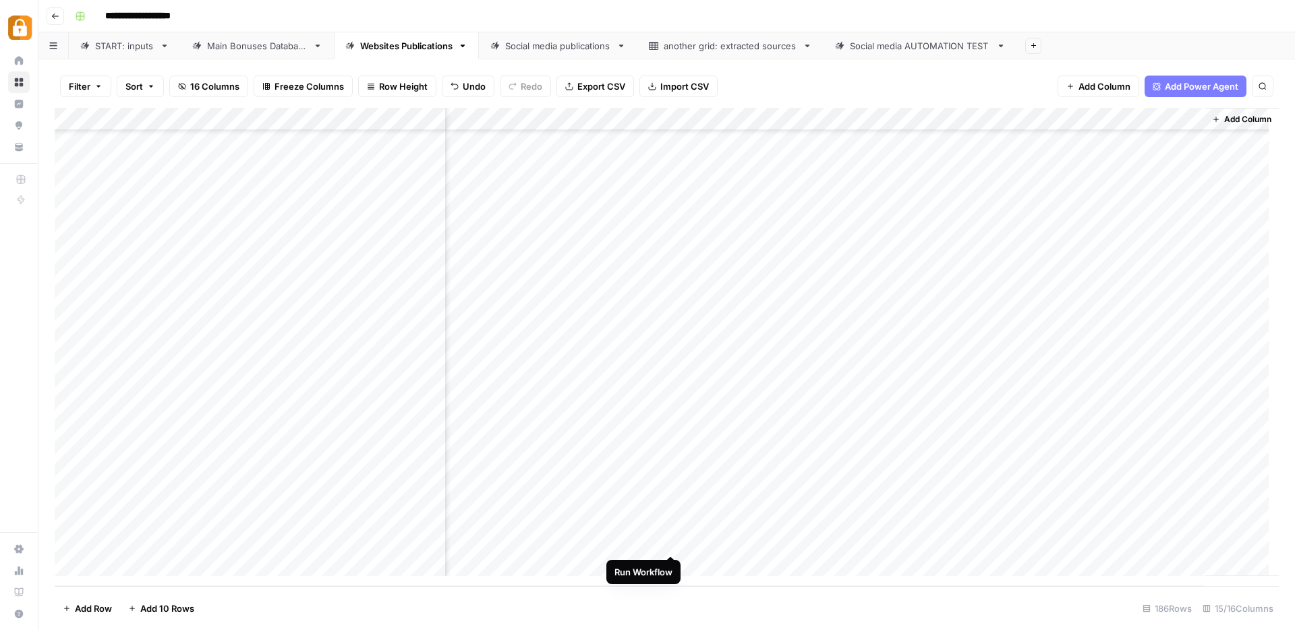
click at [671, 541] on div "Add Column" at bounding box center [667, 347] width 1224 height 478
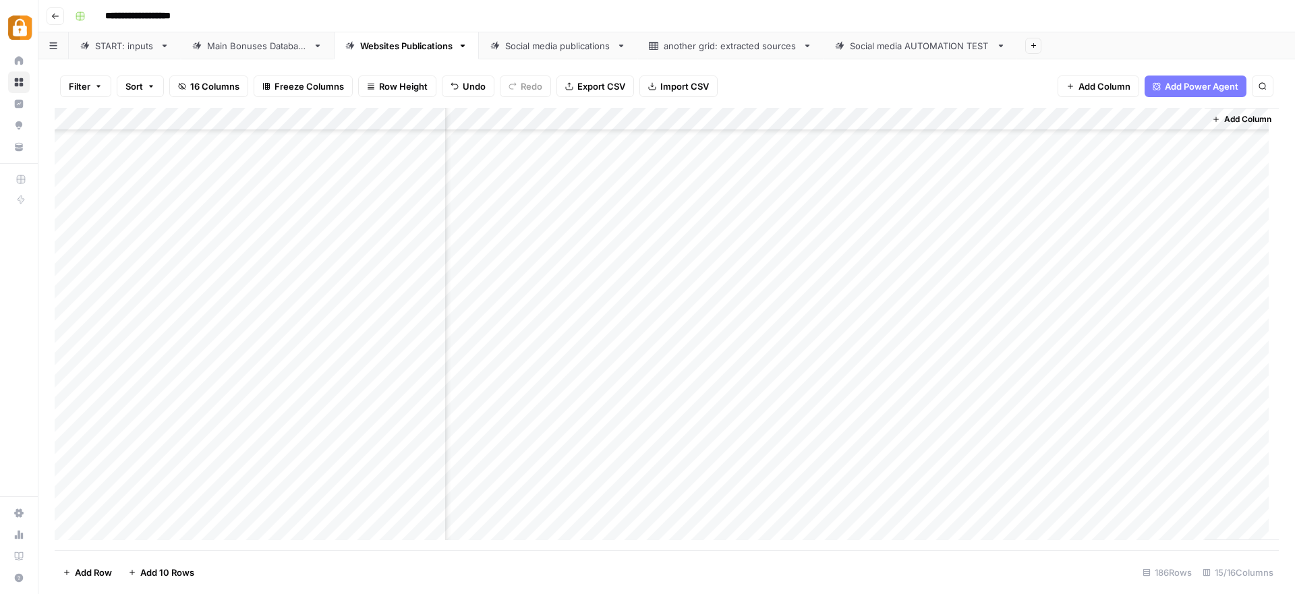
click at [143, 54] on link "START: inputs" at bounding box center [125, 45] width 112 height 27
click at [270, 379] on div "Add Column" at bounding box center [667, 329] width 1224 height 442
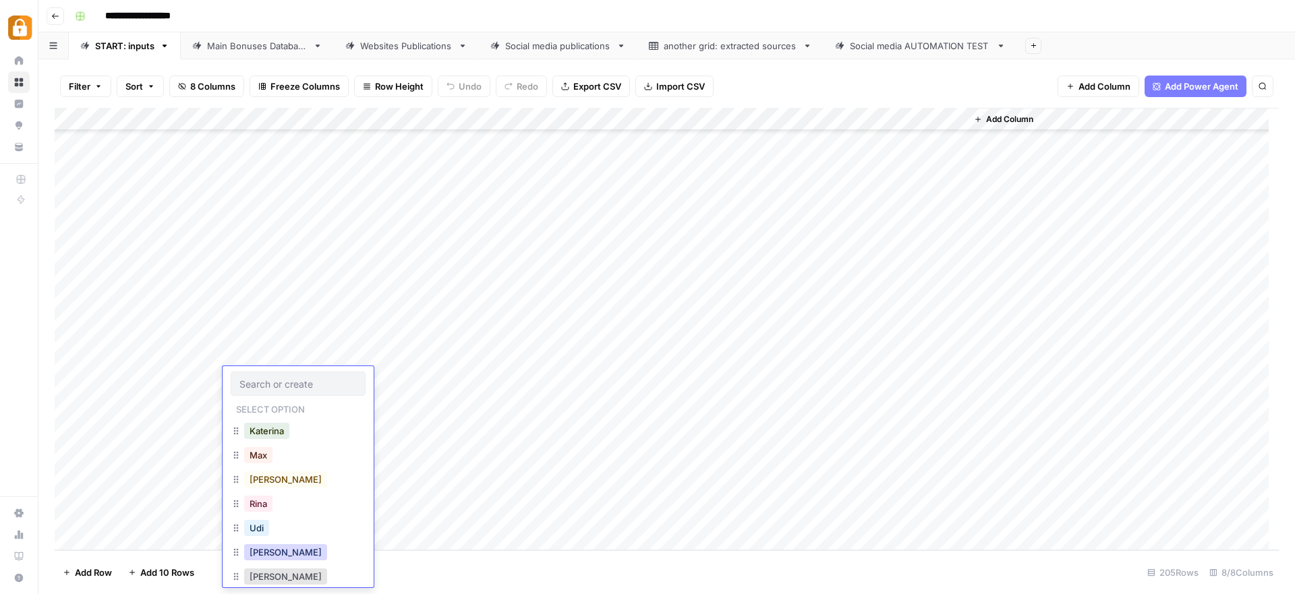
click at [271, 552] on button "Julie" at bounding box center [285, 552] width 83 height 16
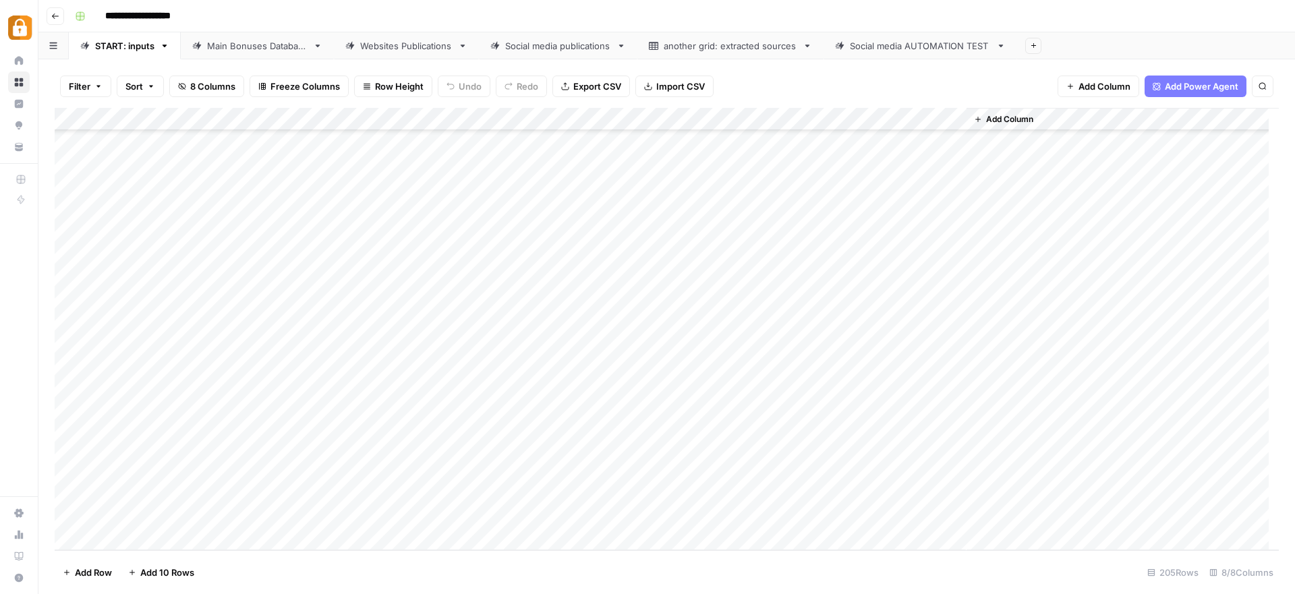
click at [357, 378] on div "Add Column" at bounding box center [667, 329] width 1224 height 442
click at [357, 378] on textarea "**********" at bounding box center [425, 386] width 270 height 32
click at [357, 393] on textarea "**********" at bounding box center [425, 386] width 270 height 32
paste textarea "**********"
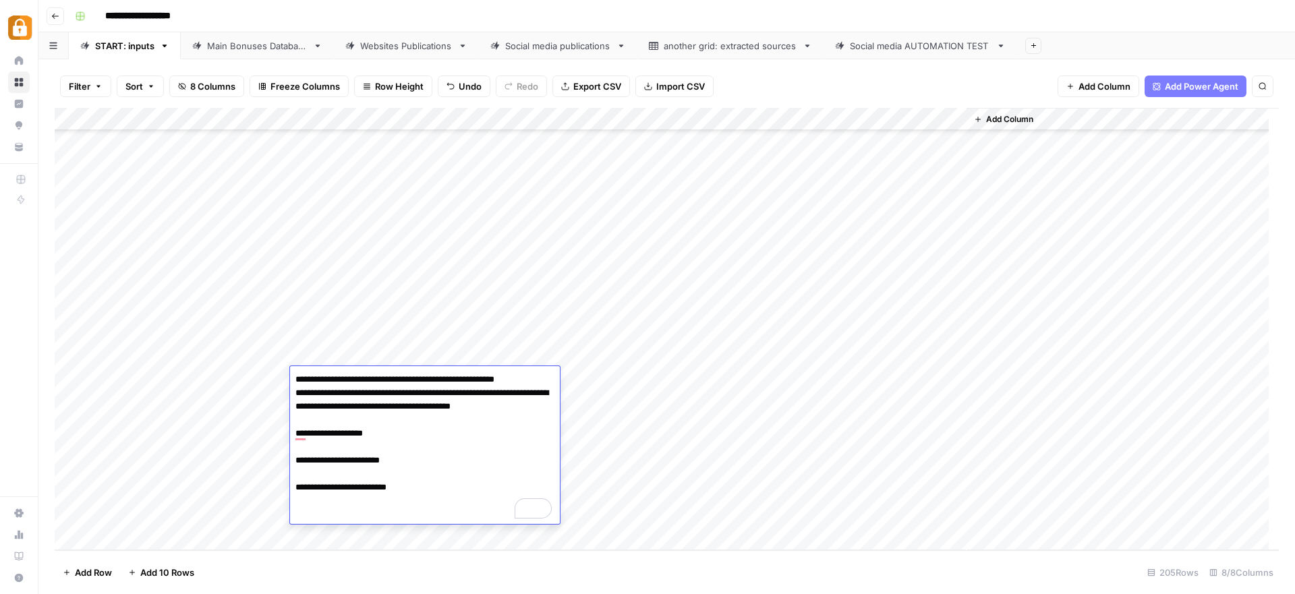
click at [422, 489] on textarea "**********" at bounding box center [425, 447] width 270 height 154
paste textarea "**********"
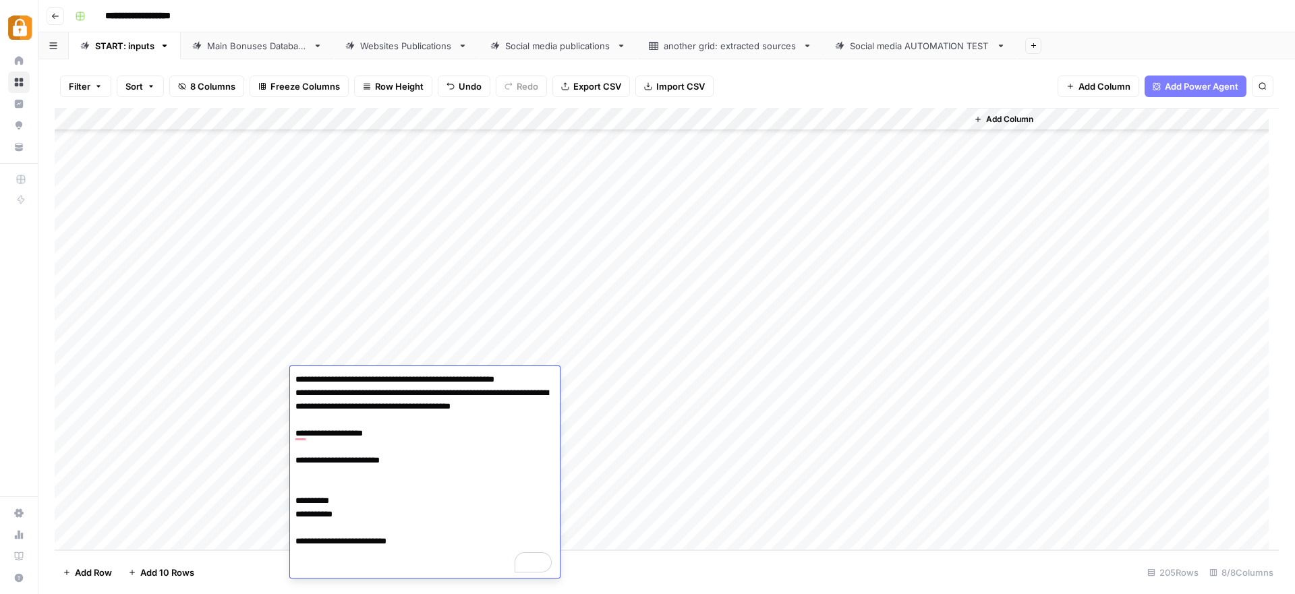
type textarea "**********"
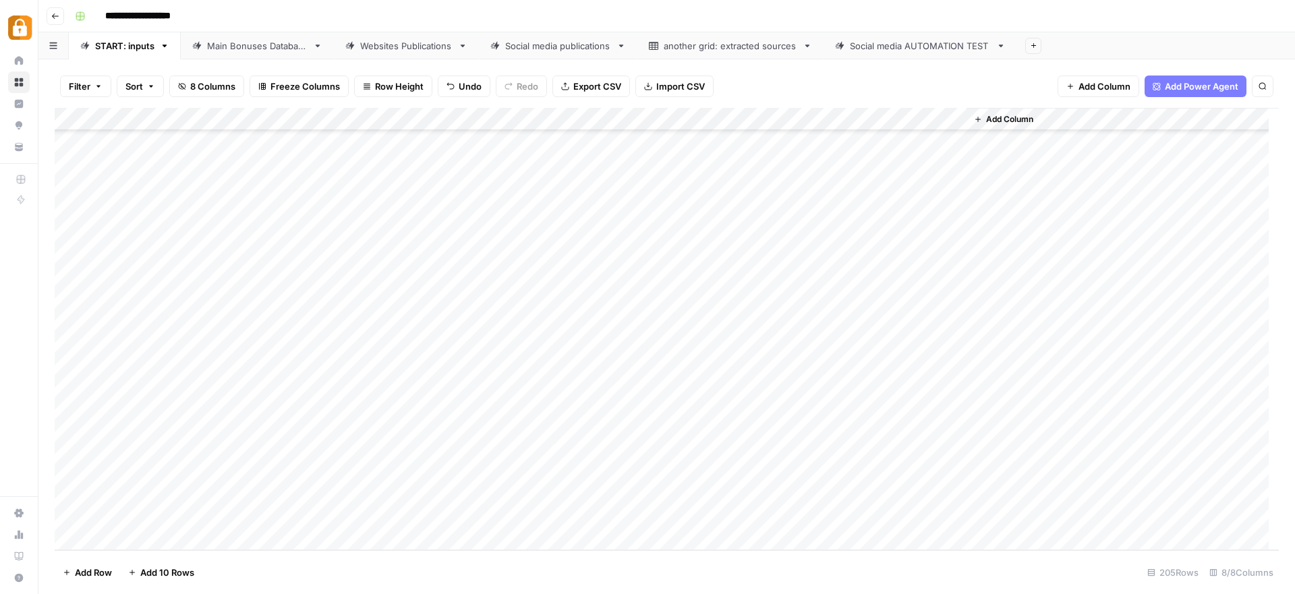
click at [585, 381] on div "Add Column" at bounding box center [667, 329] width 1224 height 442
click at [587, 372] on div "Add Column" at bounding box center [667, 329] width 1224 height 442
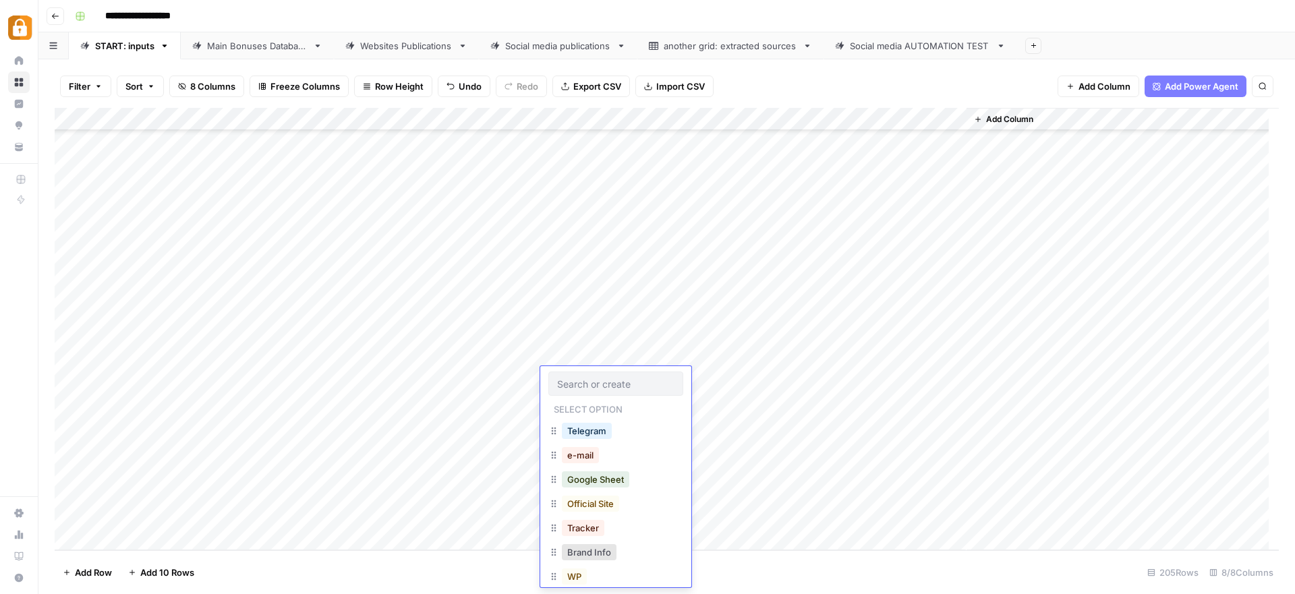
click at [587, 372] on div at bounding box center [615, 384] width 135 height 24
click at [579, 578] on button "WP" at bounding box center [574, 576] width 25 height 16
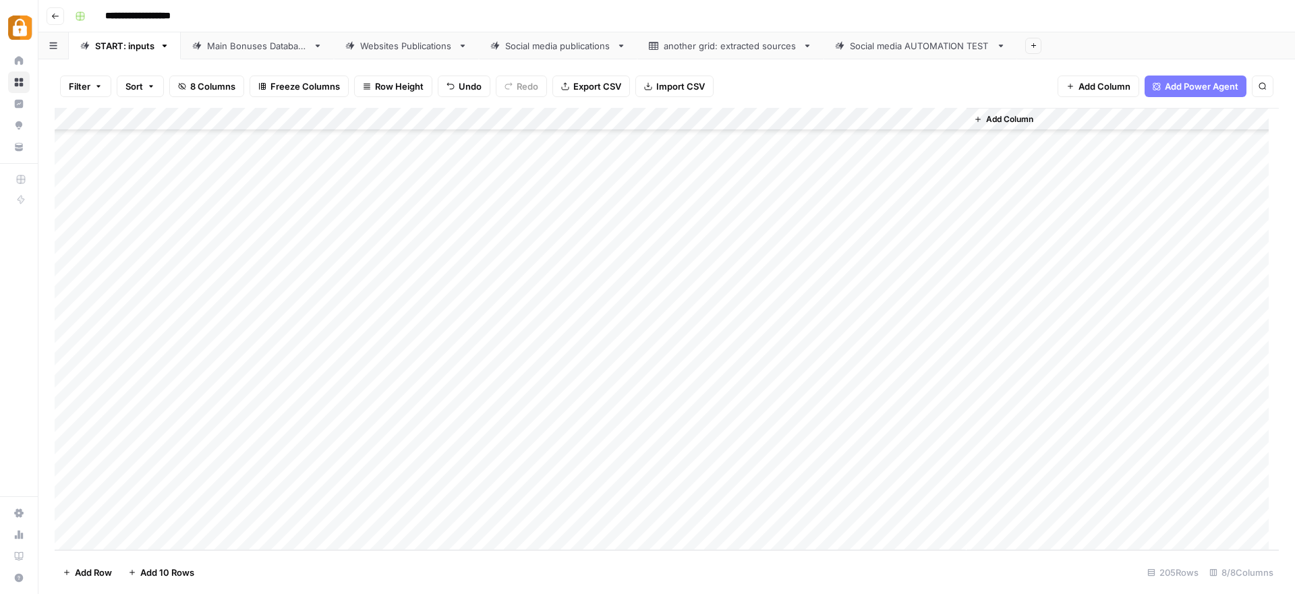
click at [887, 378] on div "Add Column" at bounding box center [667, 329] width 1224 height 442
click at [241, 52] on link "Main Bonuses Database" at bounding box center [257, 45] width 153 height 27
click at [337, 502] on div "Add Column" at bounding box center [667, 329] width 1224 height 442
click at [351, 504] on div "Add Column" at bounding box center [667, 329] width 1224 height 442
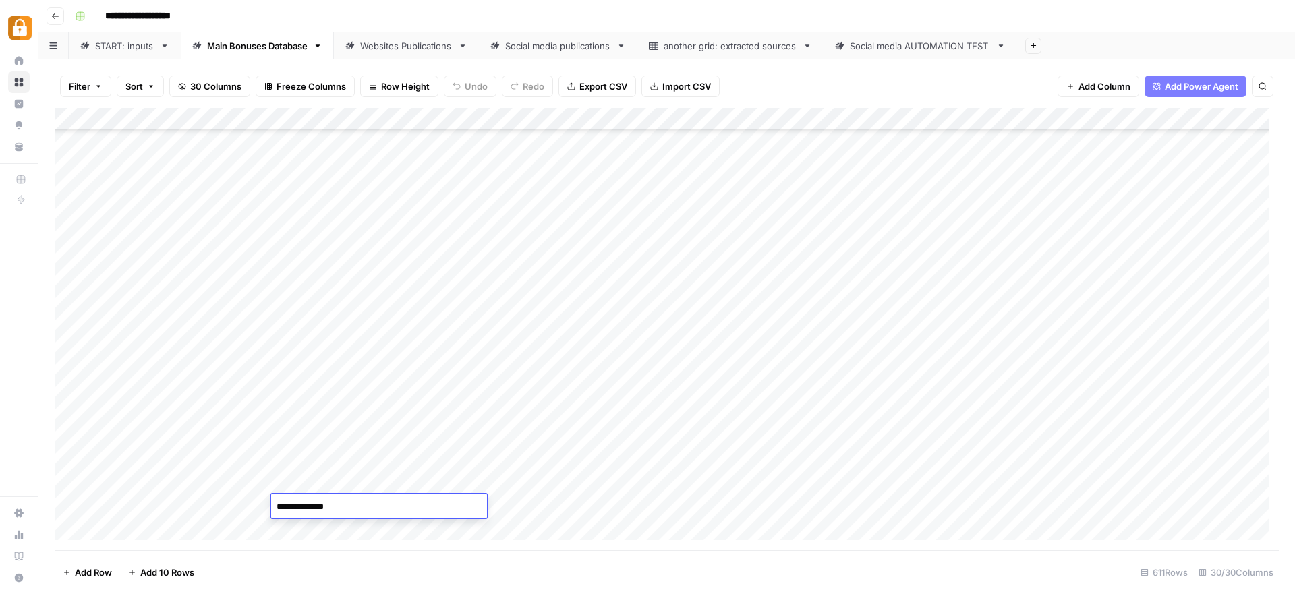
click at [351, 504] on textarea "**********" at bounding box center [379, 507] width 216 height 19
type textarea "*******"
click at [335, 504] on div "Add Column" at bounding box center [667, 329] width 1224 height 442
click at [592, 478] on div "Add Column" at bounding box center [667, 329] width 1224 height 442
drag, startPoint x: 639, startPoint y: 494, endPoint x: 639, endPoint y: 501, distance: 7.4
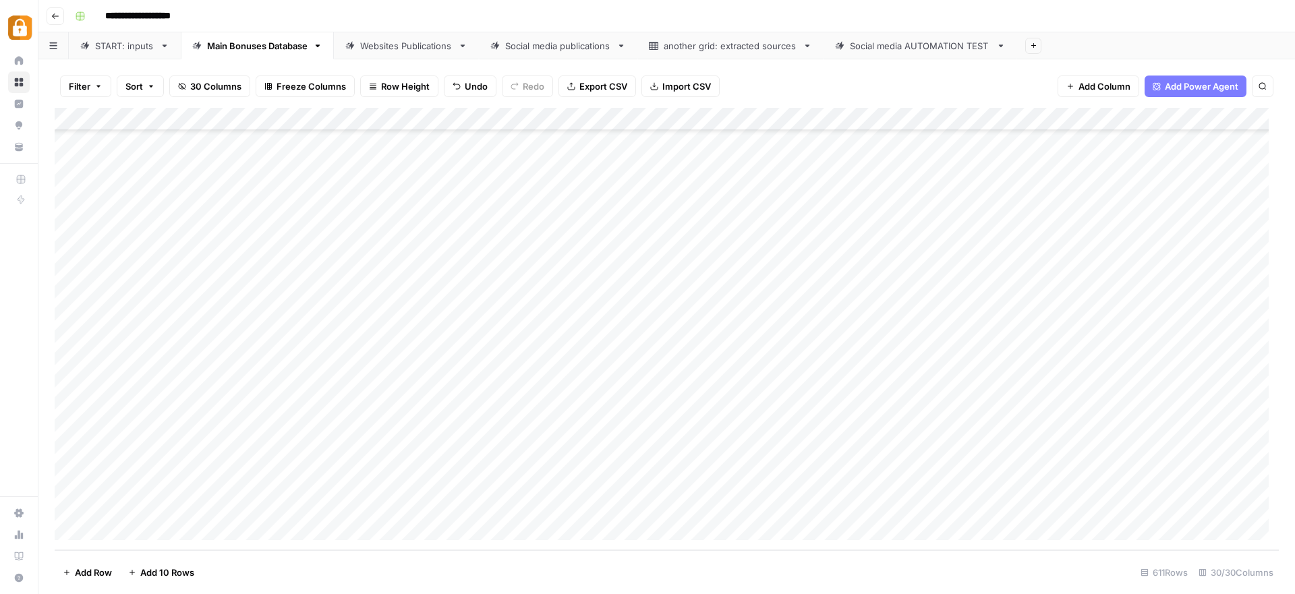
click at [639, 501] on div "Add Column" at bounding box center [667, 329] width 1224 height 442
click at [862, 504] on div "Add Column" at bounding box center [667, 329] width 1224 height 442
click at [410, 45] on div "Websites Publications" at bounding box center [406, 45] width 92 height 13
click at [896, 504] on div "Add Column" at bounding box center [667, 329] width 1224 height 442
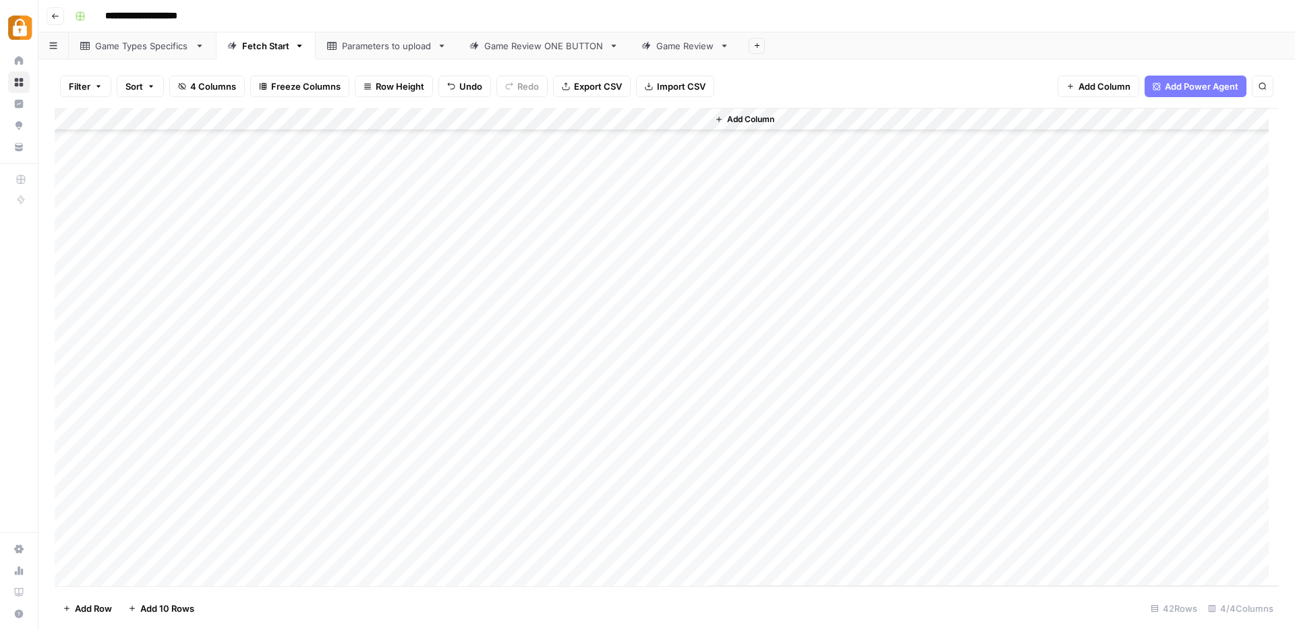
scroll to position [529, 0]
click at [372, 50] on div "Parameters to upload" at bounding box center [387, 45] width 90 height 13
click at [546, 48] on div "Game Review ONE BUTTON" at bounding box center [543, 45] width 119 height 13
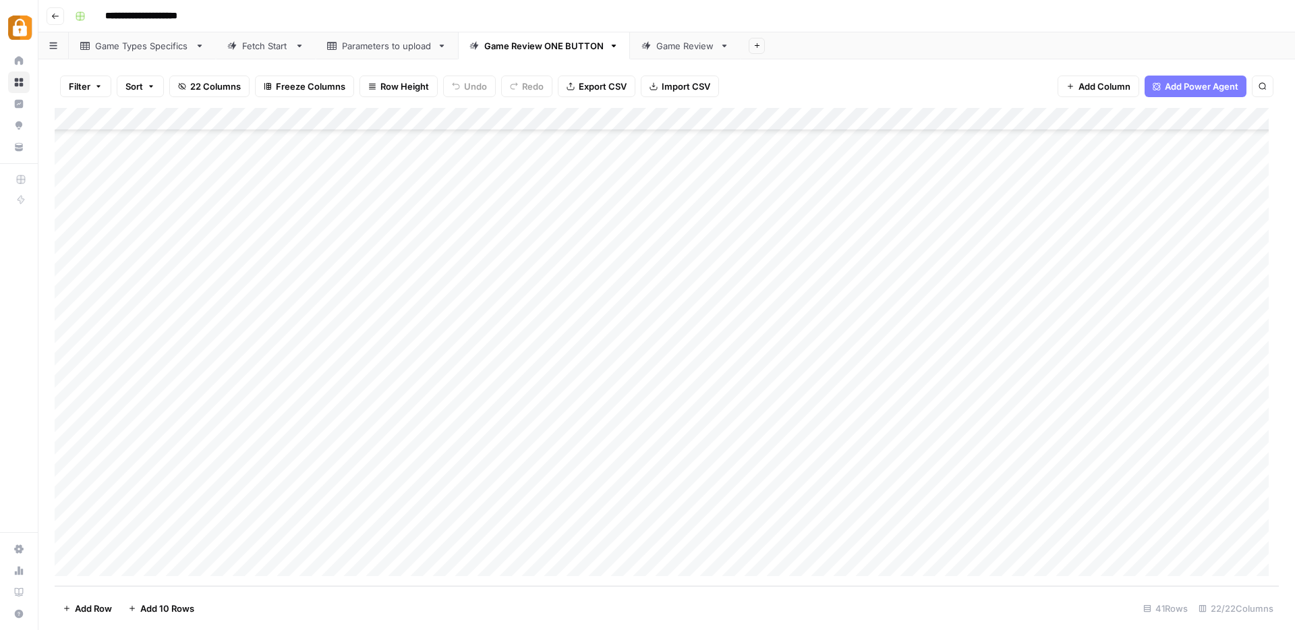
click at [380, 35] on link "Parameters to upload" at bounding box center [387, 45] width 142 height 27
click at [189, 540] on div "Add Column" at bounding box center [667, 347] width 1224 height 478
click at [504, 48] on div "Game Review ONE BUTTON" at bounding box center [543, 45] width 119 height 13
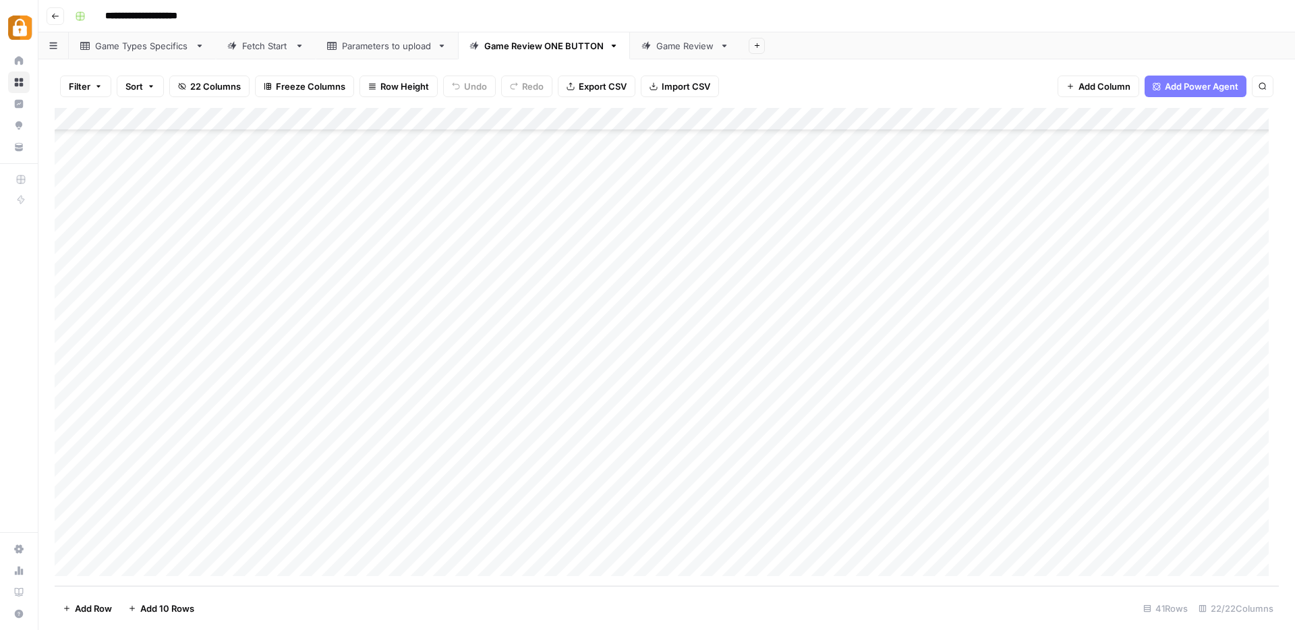
click at [680, 42] on div "Game Review" at bounding box center [685, 45] width 58 height 13
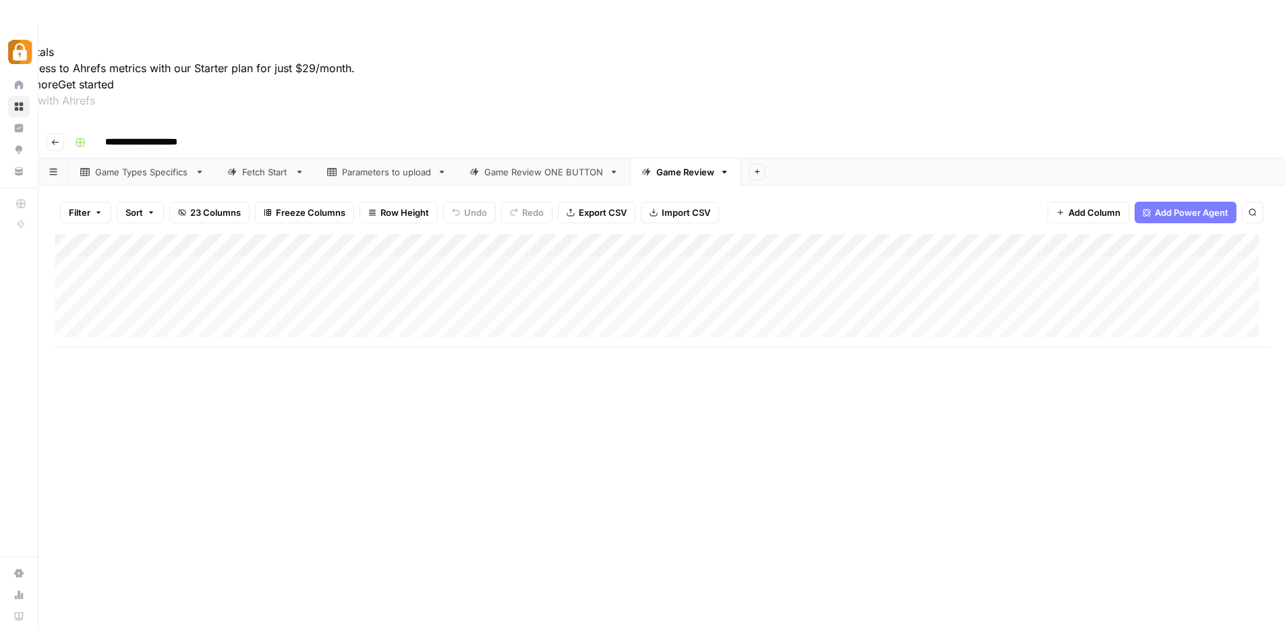
click at [523, 165] on div "Game Review ONE BUTTON" at bounding box center [543, 171] width 119 height 13
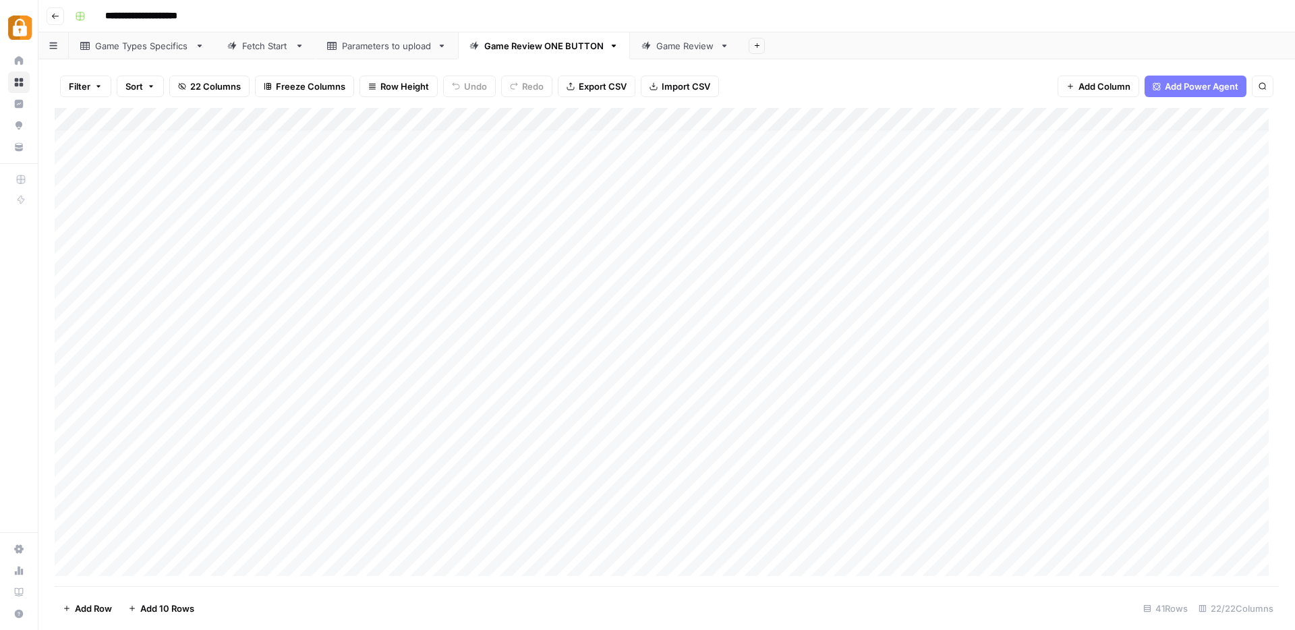
scroll to position [517, 0]
click at [420, 519] on div "Add Column" at bounding box center [667, 347] width 1224 height 478
click at [531, 453] on div "Add Column" at bounding box center [667, 347] width 1224 height 478
click at [560, 518] on div "Add Column" at bounding box center [667, 347] width 1224 height 478
click at [730, 496] on div "Add Column" at bounding box center [667, 347] width 1224 height 478
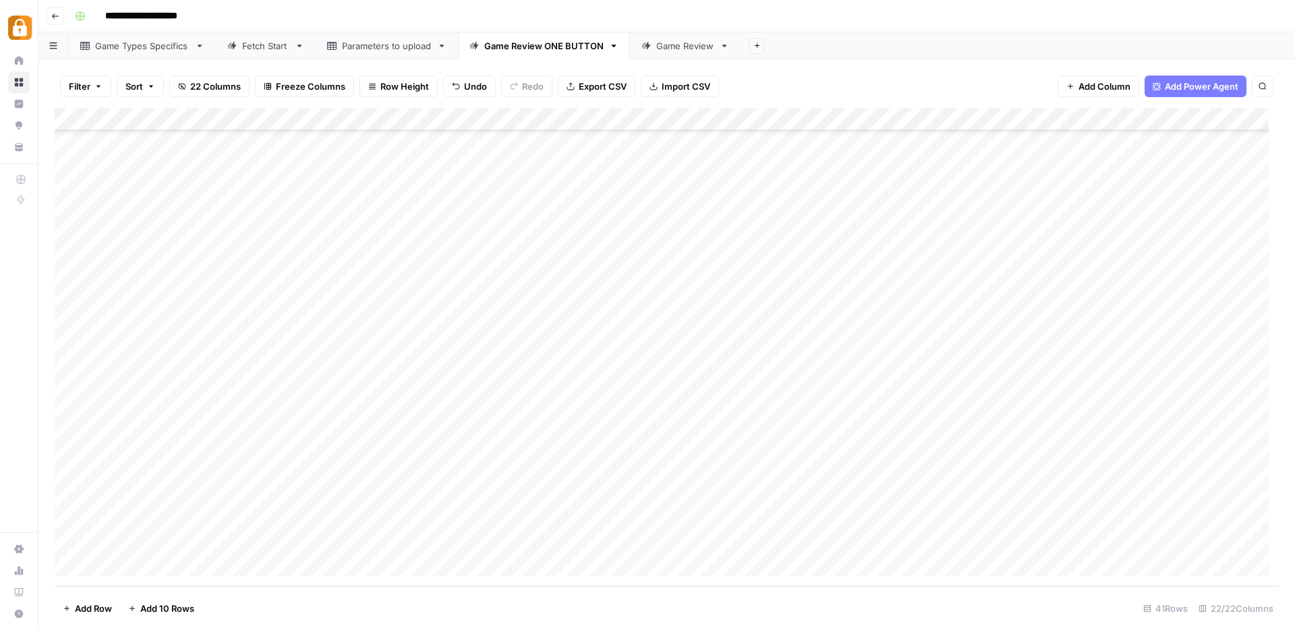
drag, startPoint x: 747, startPoint y: 506, endPoint x: 747, endPoint y: 527, distance: 20.2
click at [747, 527] on div "Add Column" at bounding box center [667, 347] width 1224 height 478
drag, startPoint x: 794, startPoint y: 496, endPoint x: 899, endPoint y: 496, distance: 104.5
click at [899, 496] on div "Add Column" at bounding box center [667, 347] width 1224 height 478
drag, startPoint x: 989, startPoint y: 506, endPoint x: 987, endPoint y: 518, distance: 11.5
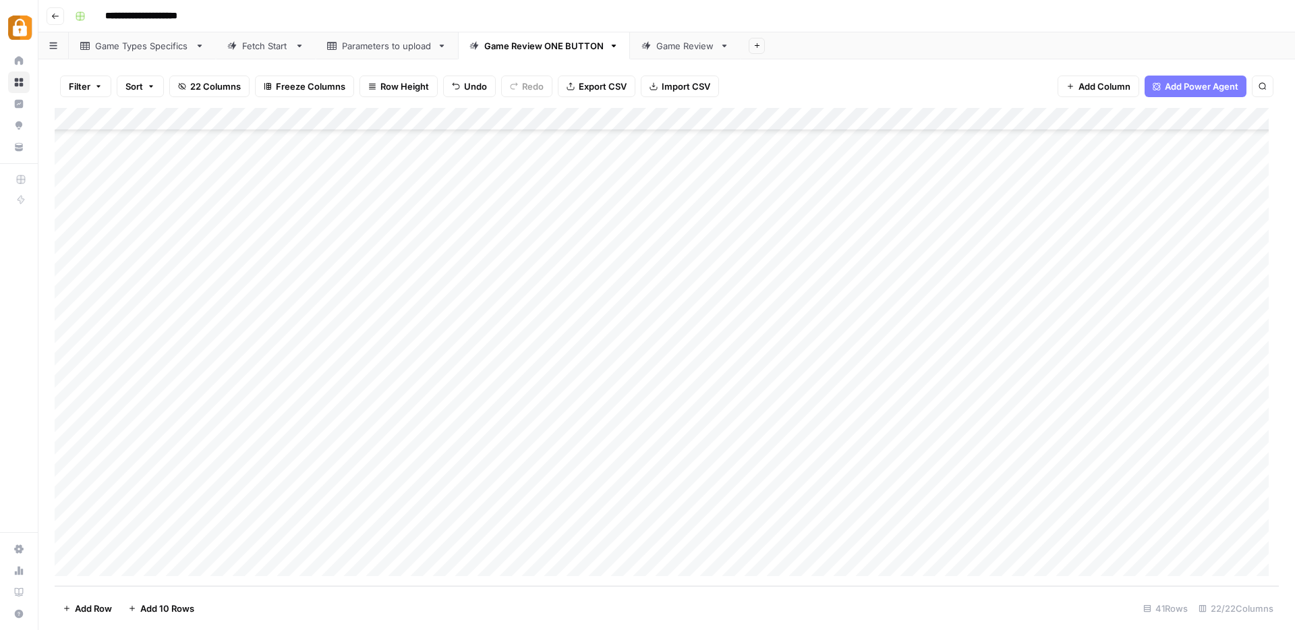
click at [987, 518] on div "Add Column" at bounding box center [667, 347] width 1224 height 478
click at [957, 538] on div "Add Column" at bounding box center [667, 347] width 1224 height 478
click at [1051, 517] on div "Add Column" at bounding box center [667, 347] width 1224 height 478
click at [167, 496] on div "Add Column" at bounding box center [667, 347] width 1224 height 478
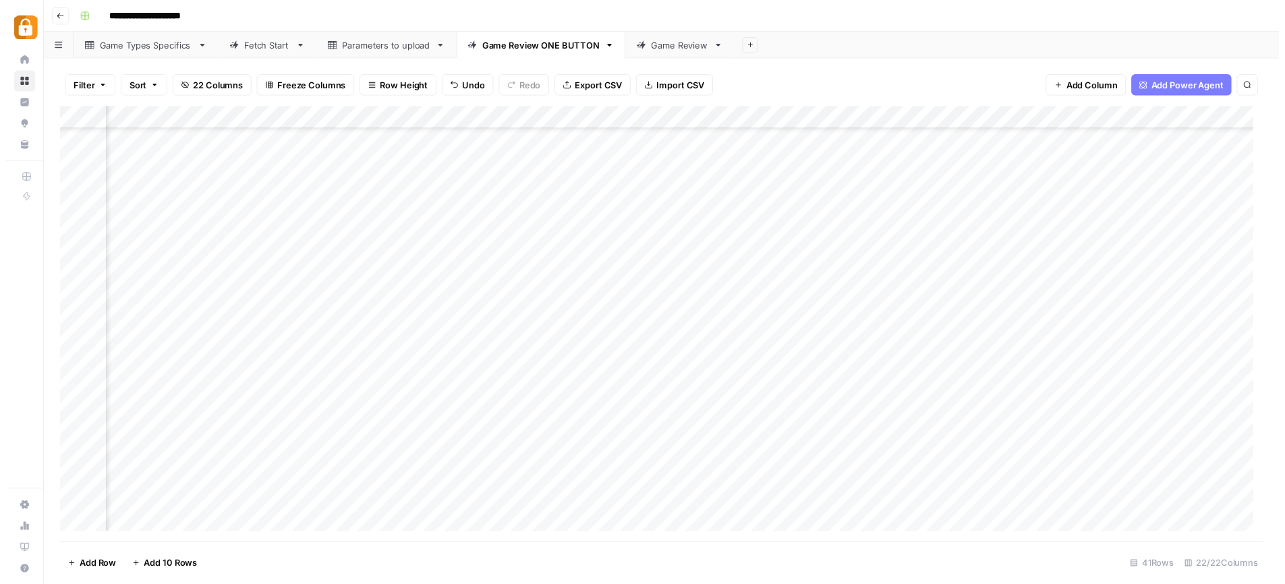
scroll to position [517, 827]
click at [413, 519] on div "Add Column" at bounding box center [667, 329] width 1224 height 442
click at [457, 517] on div "Add Column" at bounding box center [667, 329] width 1224 height 442
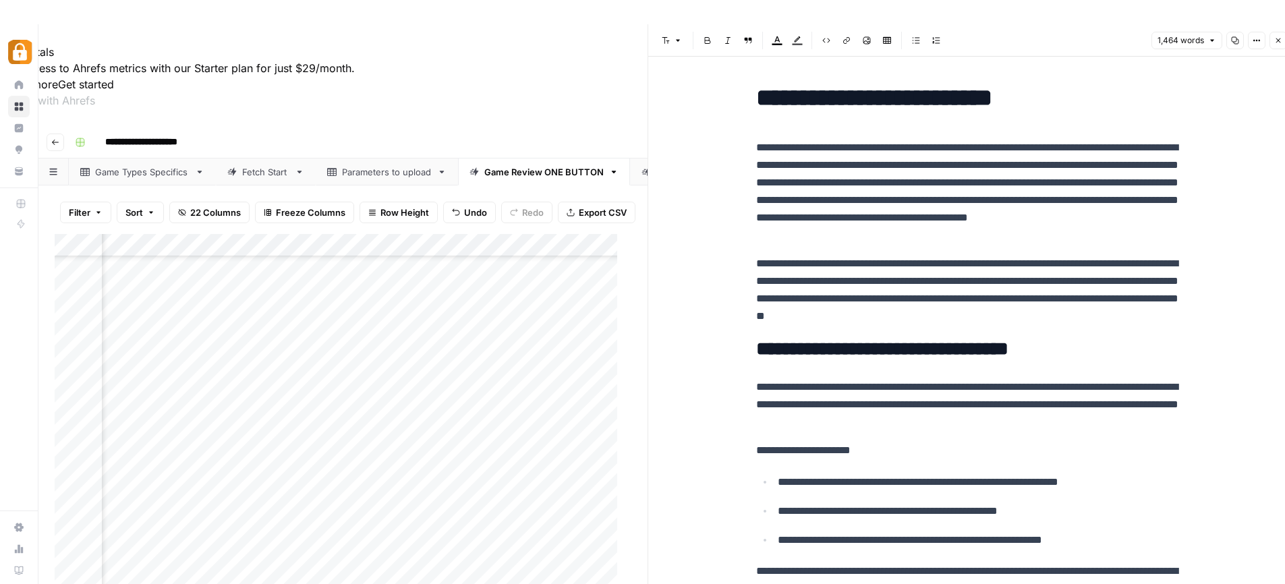
drag, startPoint x: 738, startPoint y: 135, endPoint x: 1129, endPoint y: 296, distance: 422.4
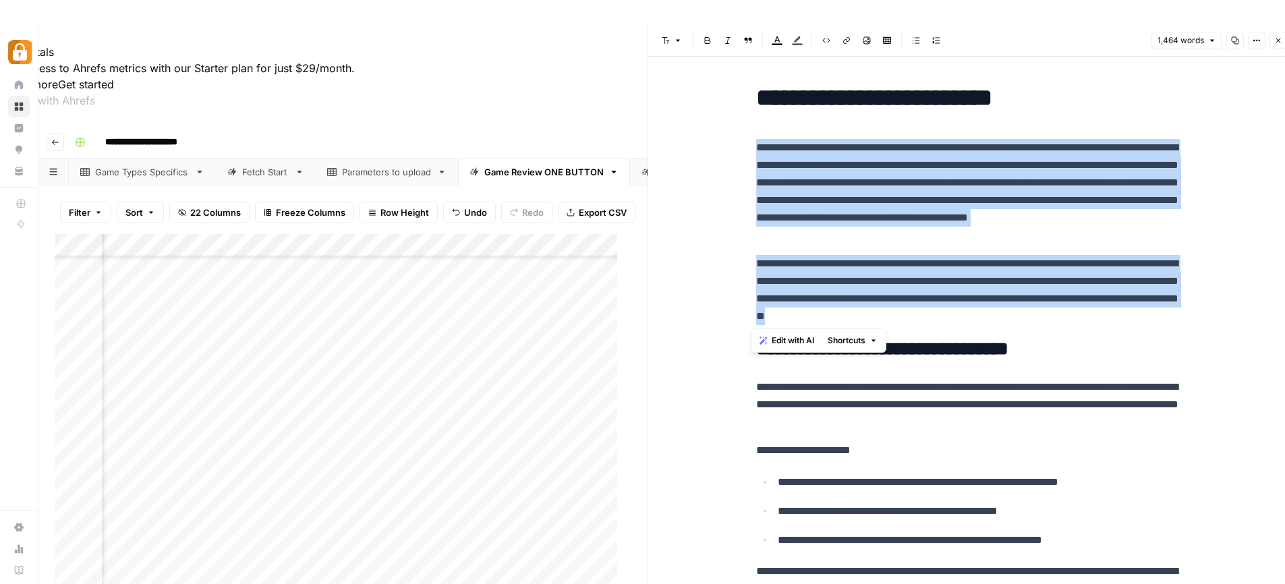
drag, startPoint x: 947, startPoint y: 300, endPoint x: 728, endPoint y: 141, distance: 270.9
copy div "**********"
drag, startPoint x: 909, startPoint y: 210, endPoint x: 881, endPoint y: 200, distance: 29.4
click at [909, 210] on p "**********" at bounding box center [972, 191] width 432 height 105
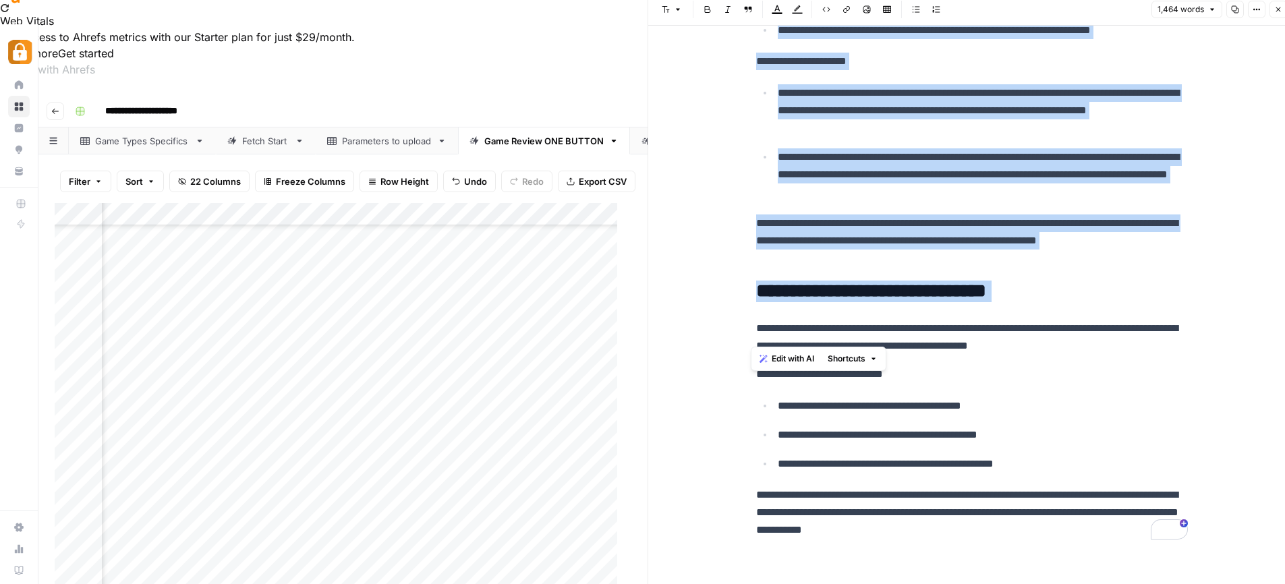
scroll to position [34, 0]
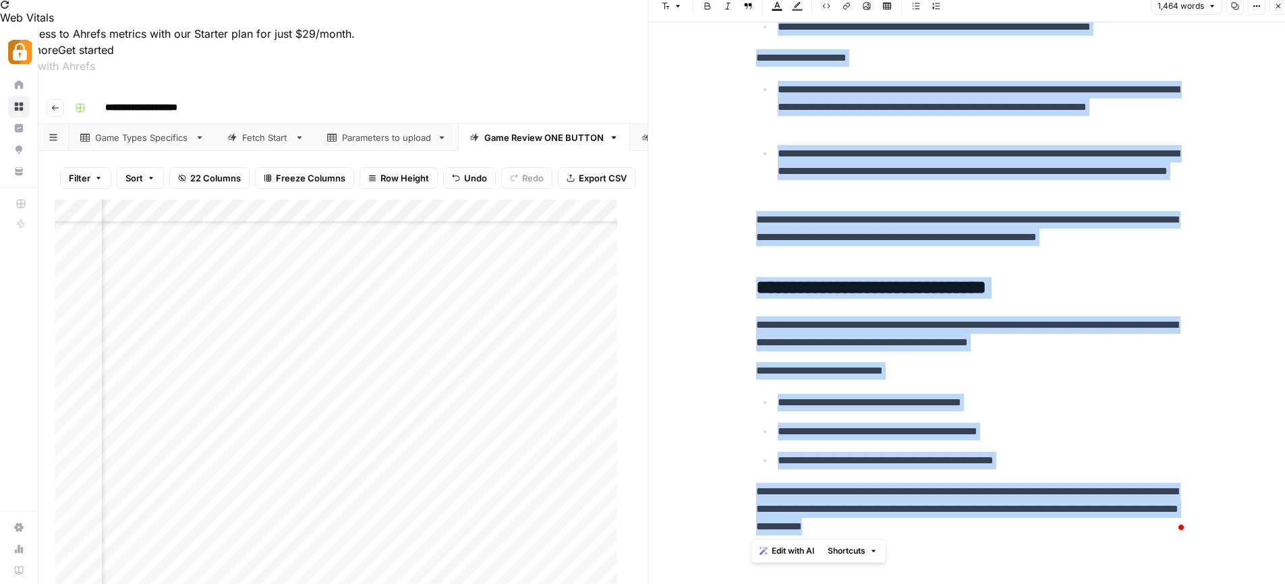
drag, startPoint x: 751, startPoint y: 144, endPoint x: 1108, endPoint y: 521, distance: 519.0
copy div "**********"
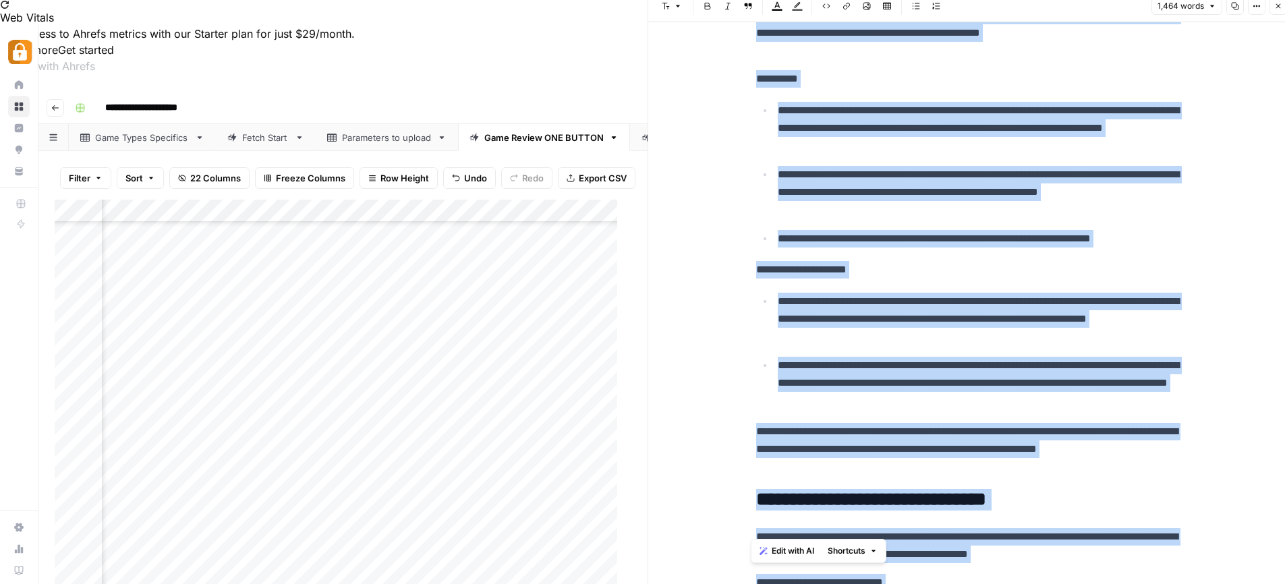
click at [1152, 392] on p "**********" at bounding box center [983, 383] width 410 height 53
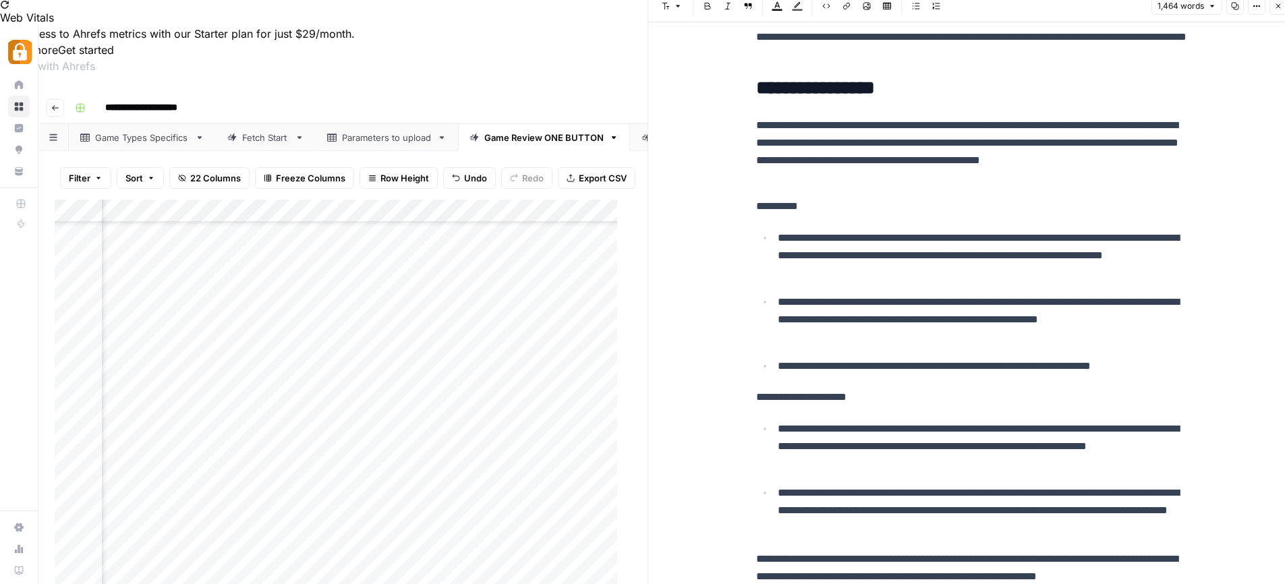
scroll to position [3382, 0]
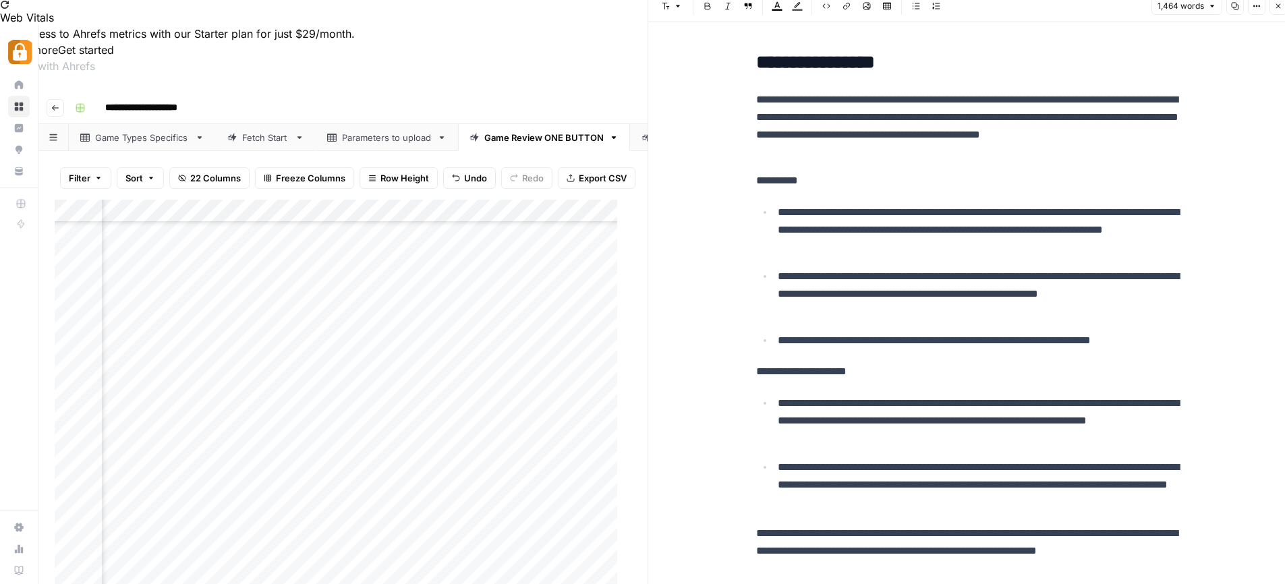
click at [1002, 307] on p "**********" at bounding box center [983, 294] width 410 height 53
click at [1003, 296] on p "**********" at bounding box center [983, 294] width 410 height 53
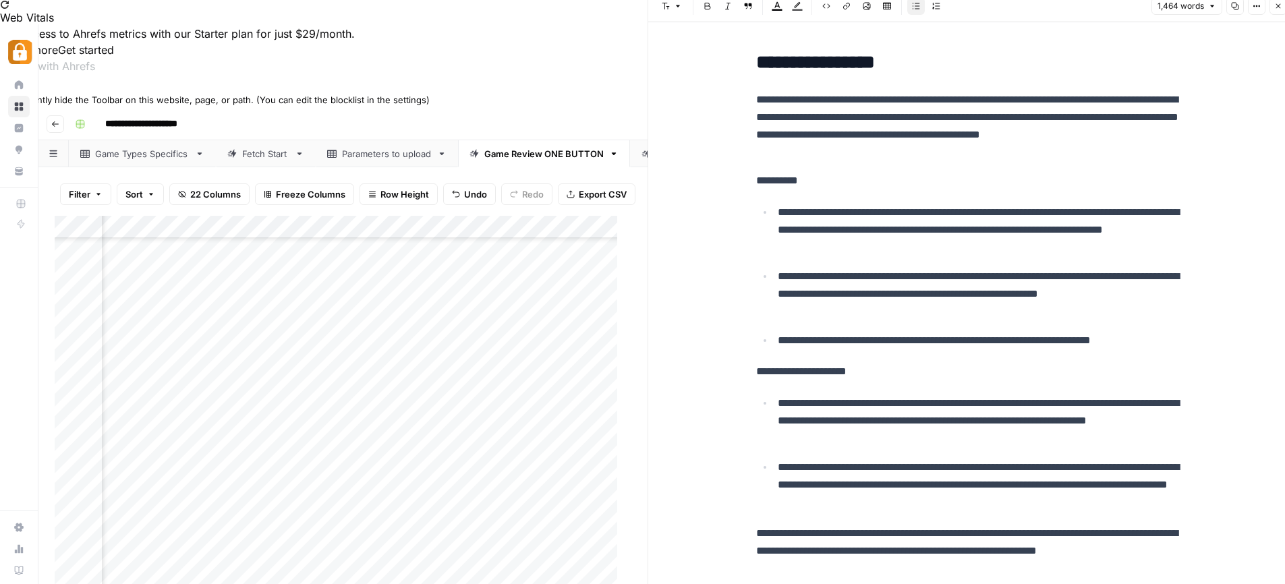
click at [9, 92] on icon at bounding box center [4, 86] width 9 height 9
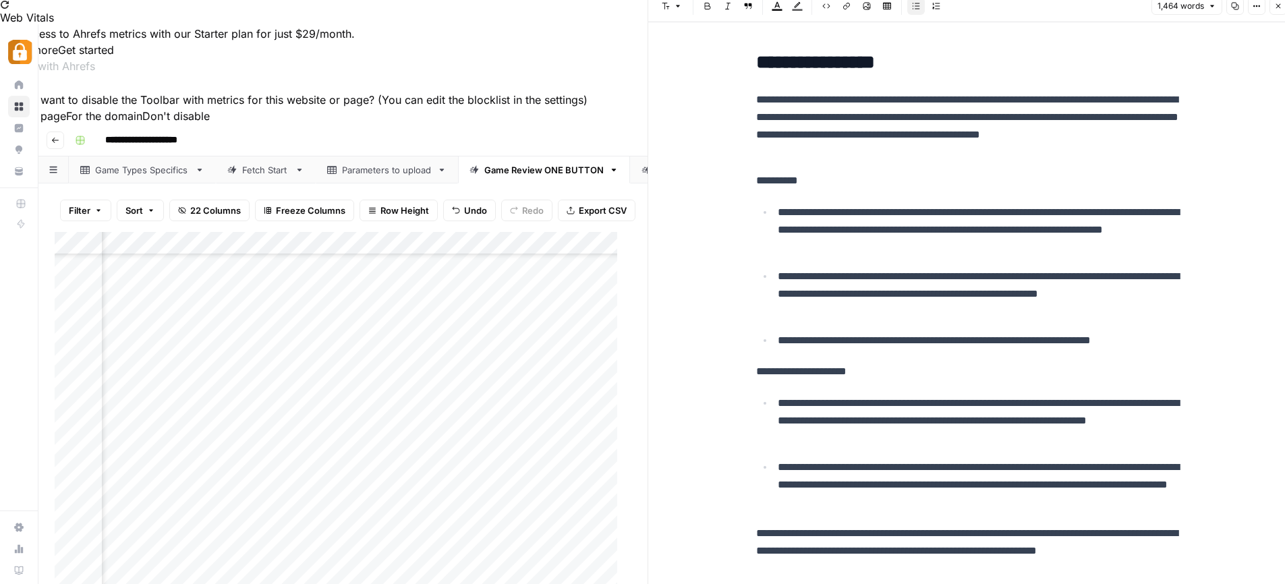
click at [66, 124] on button "For this page" at bounding box center [33, 116] width 66 height 16
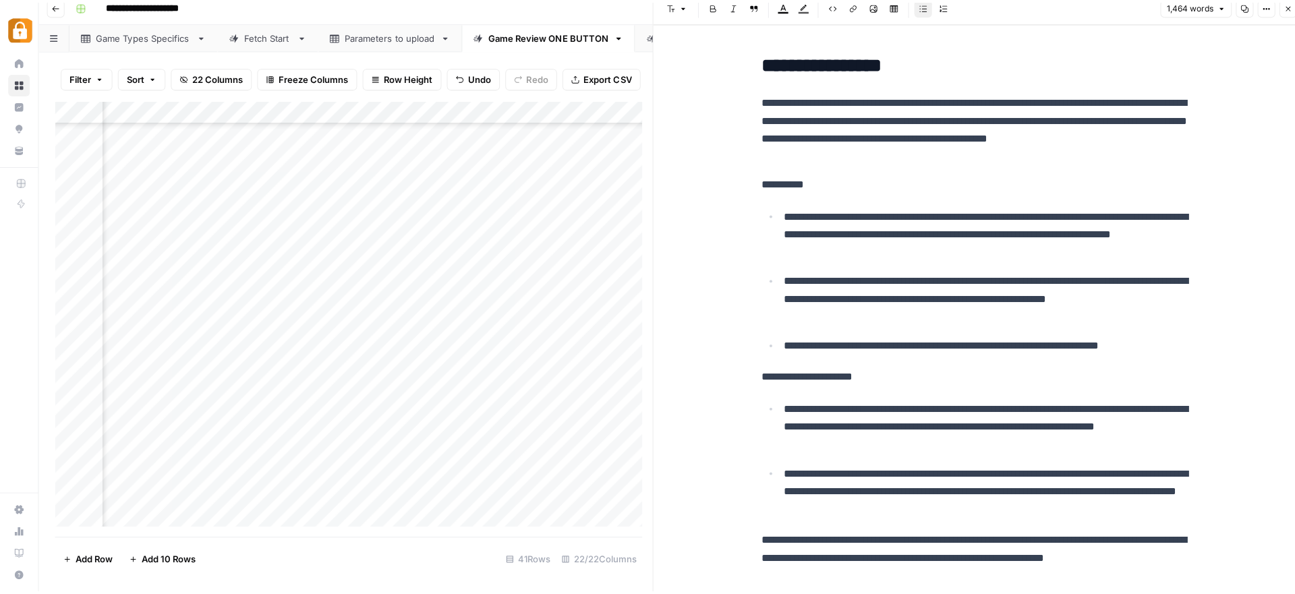
scroll to position [0, 0]
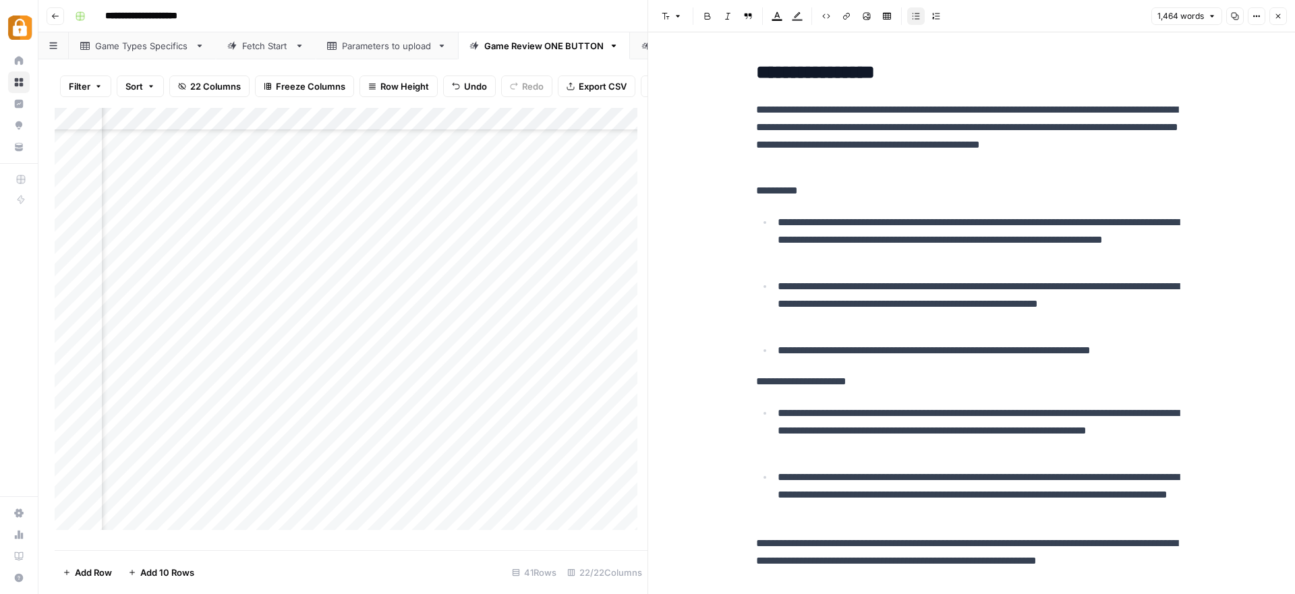
click at [1094, 548] on p "**********" at bounding box center [972, 561] width 432 height 53
click at [1279, 16] on icon "button" at bounding box center [1278, 16] width 8 height 8
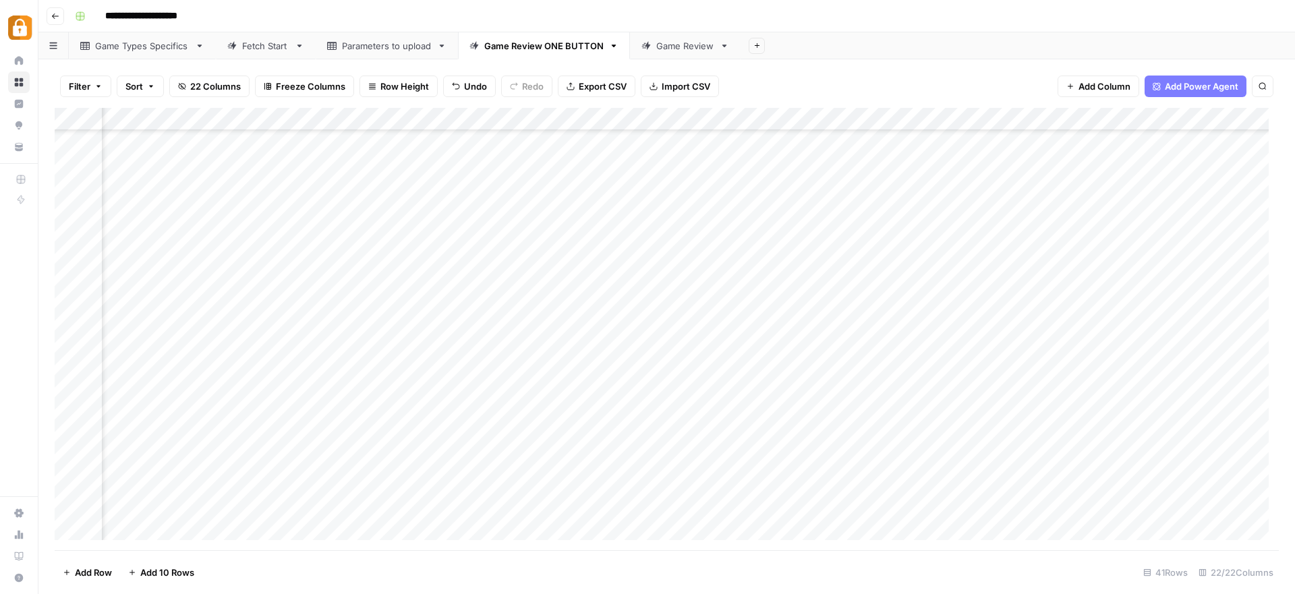
click at [531, 519] on div "Add Column" at bounding box center [667, 329] width 1224 height 442
drag, startPoint x: 704, startPoint y: 553, endPoint x: 765, endPoint y: 559, distance: 61.0
click at [765, 559] on footer "Add Row Add 10 Rows Stop Runs 41 Rows 22/22 Columns" at bounding box center [667, 572] width 1224 height 44
drag, startPoint x: 767, startPoint y: 550, endPoint x: 829, endPoint y: 549, distance: 62.1
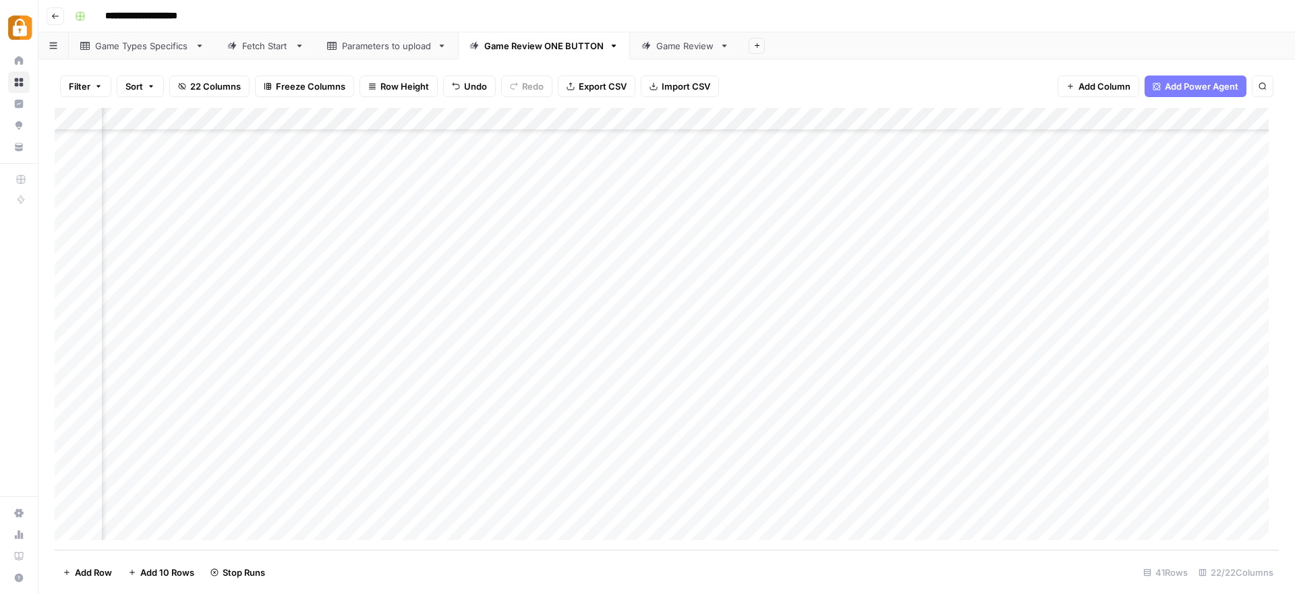
click at [830, 549] on div "Filter Sort 22 Columns Freeze Columns Row Height Undo Redo Export CSV Import CS…" at bounding box center [666, 326] width 1256 height 535
click at [701, 486] on div "Add Column" at bounding box center [667, 329] width 1224 height 442
click at [796, 488] on textarea "**********" at bounding box center [744, 484] width 236 height 19
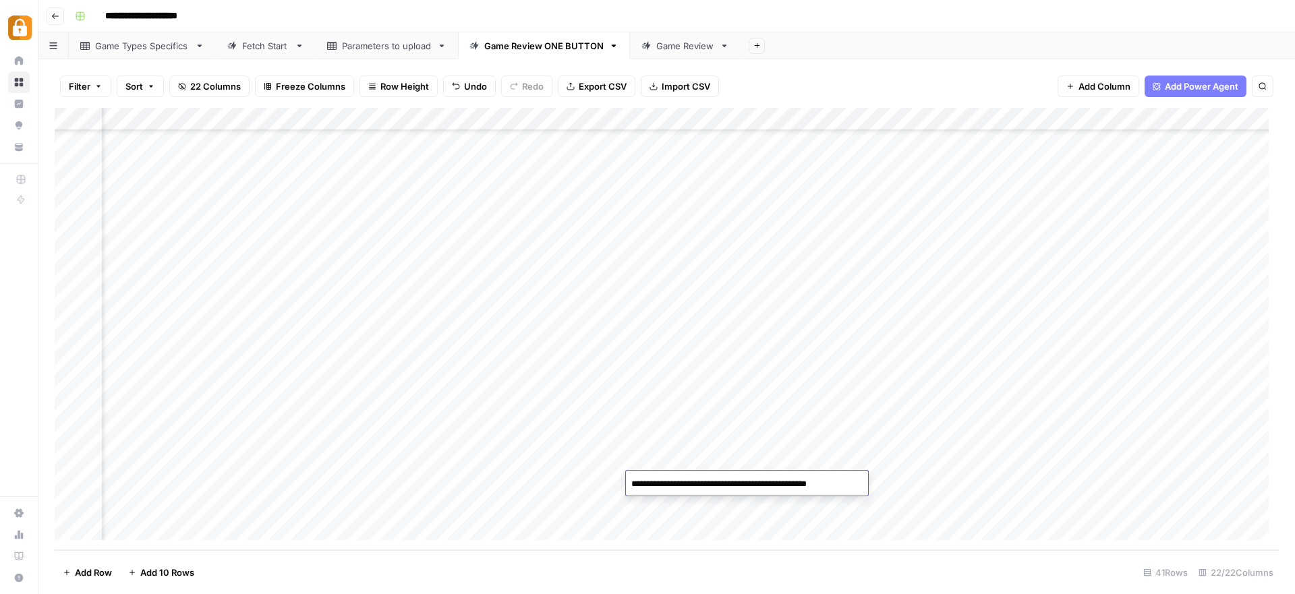
click at [796, 488] on textarea "**********" at bounding box center [744, 484] width 236 height 19
click at [807, 395] on div "Add Column" at bounding box center [667, 329] width 1224 height 442
click at [798, 479] on div "Add Column" at bounding box center [667, 329] width 1224 height 442
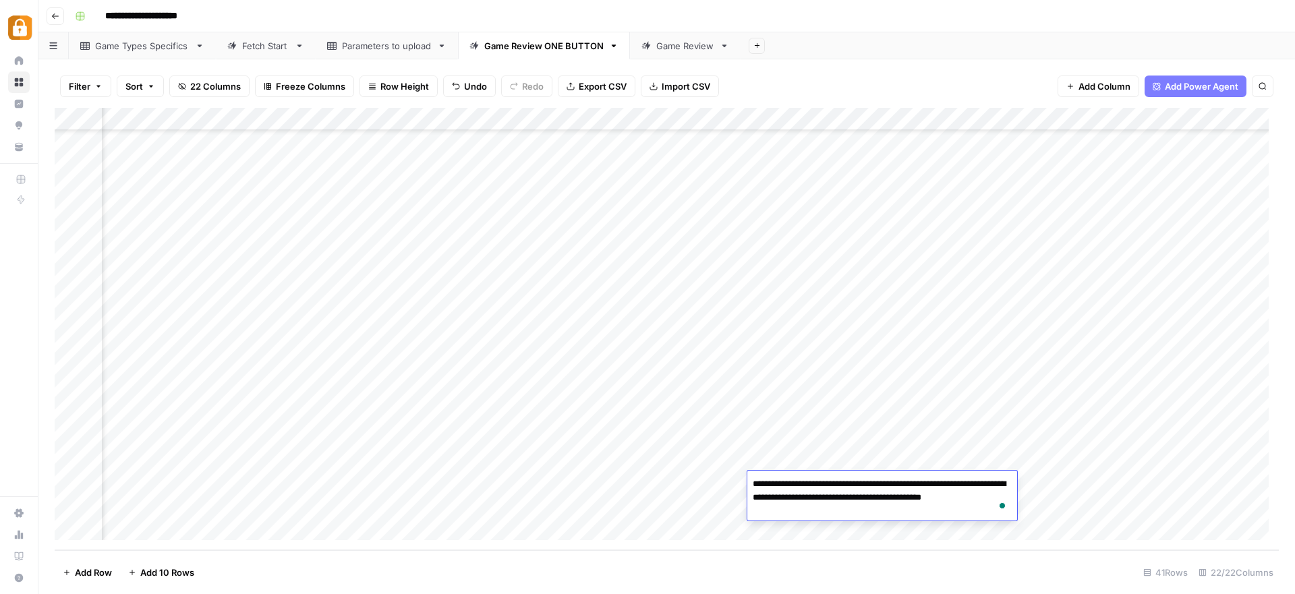
click at [823, 512] on textarea "**********" at bounding box center [882, 498] width 270 height 46
click at [1061, 514] on div "Add Column" at bounding box center [667, 329] width 1224 height 442
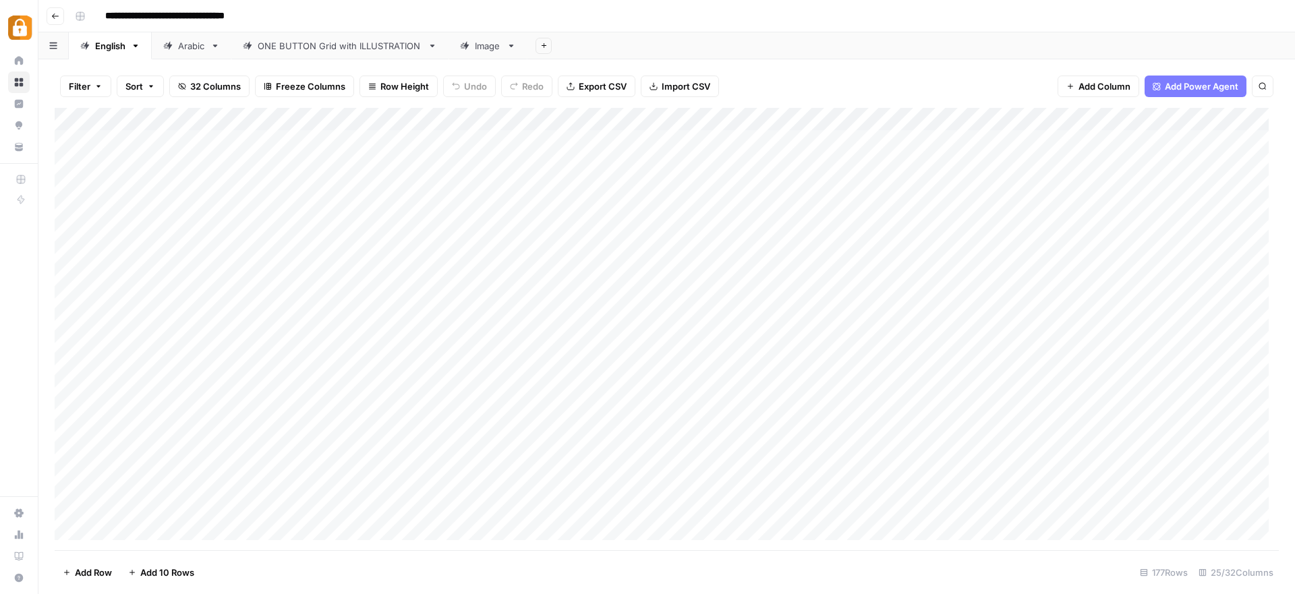
click at [370, 260] on div "Add Column" at bounding box center [667, 329] width 1224 height 442
click at [353, 285] on div "Add Column" at bounding box center [667, 329] width 1224 height 442
click at [354, 262] on div "Add Column" at bounding box center [667, 329] width 1224 height 442
click at [347, 244] on div "Add Column" at bounding box center [667, 329] width 1224 height 442
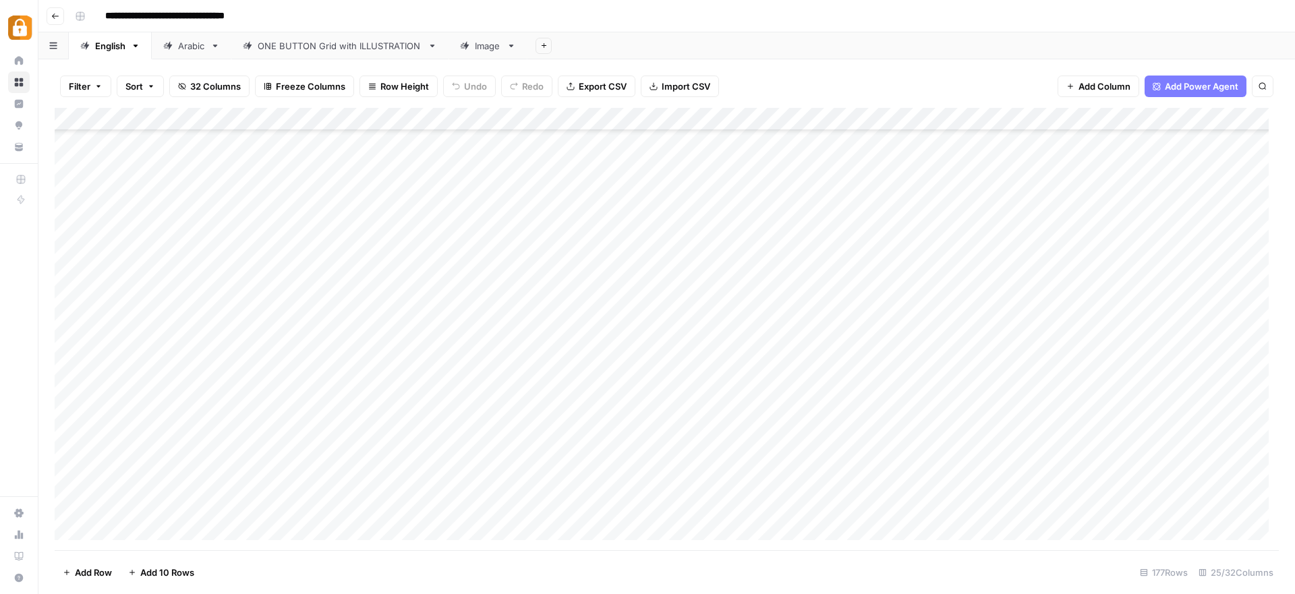
click at [354, 204] on div "Add Column" at bounding box center [667, 329] width 1224 height 442
click at [972, 261] on div "Add Column" at bounding box center [667, 329] width 1224 height 442
click at [962, 253] on div "Add Column" at bounding box center [667, 329] width 1224 height 442
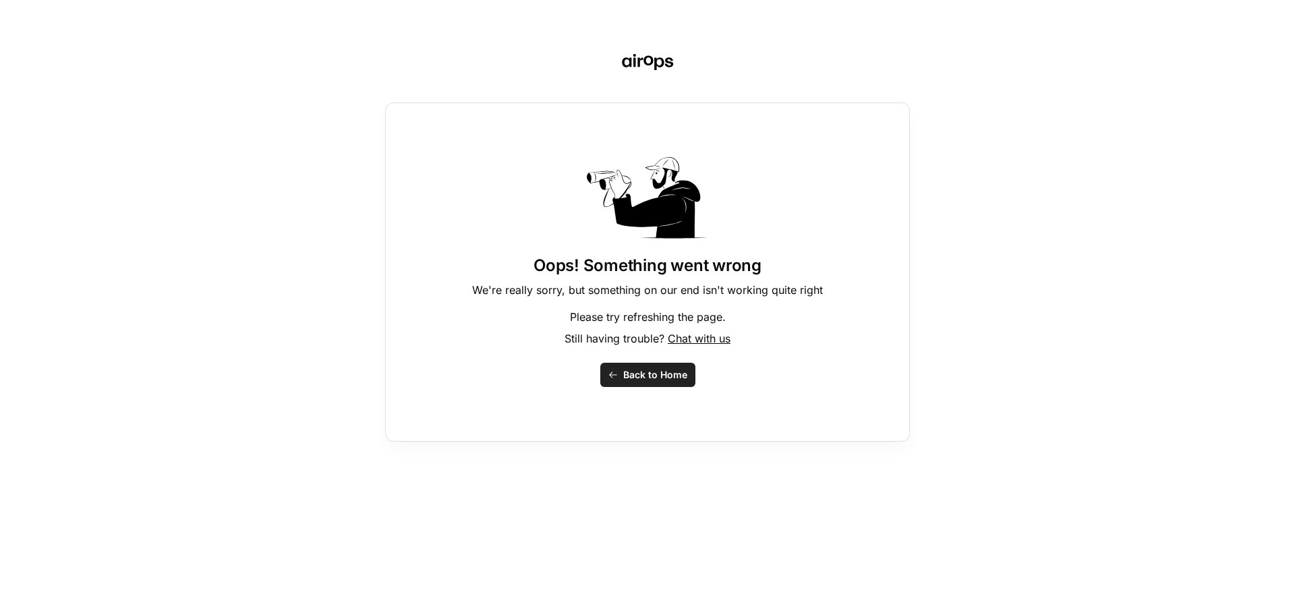
click at [663, 372] on span "Back to Home" at bounding box center [655, 374] width 64 height 13
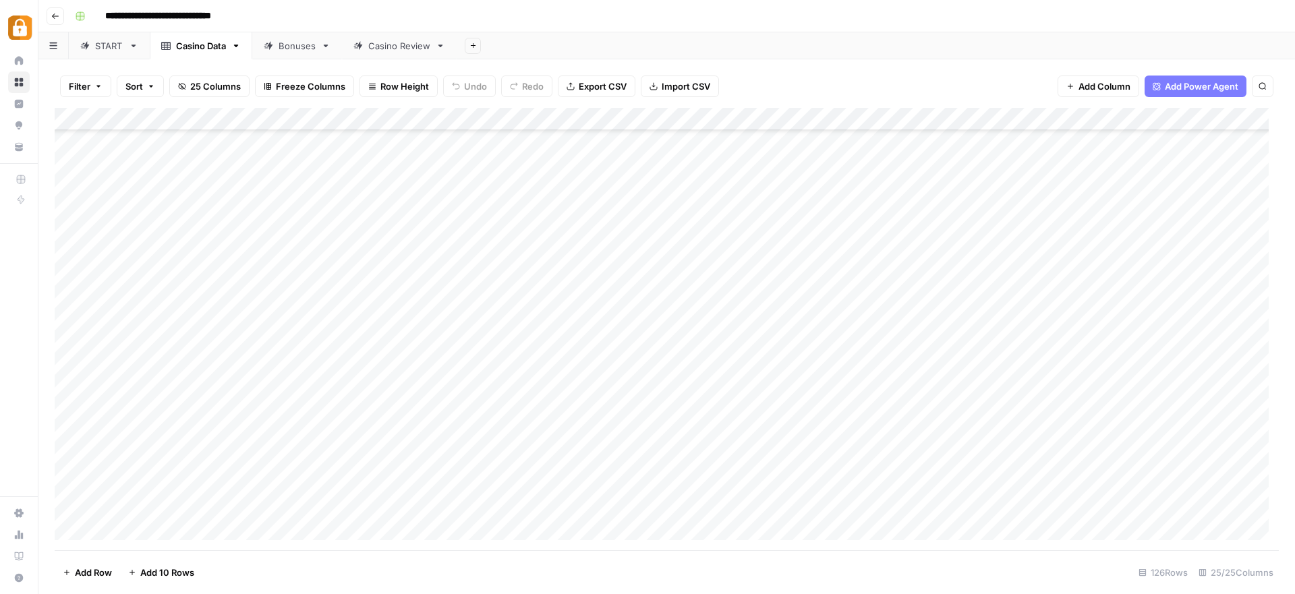
scroll to position [2465, 0]
click at [819, 500] on div "Add Column" at bounding box center [667, 329] width 1224 height 442
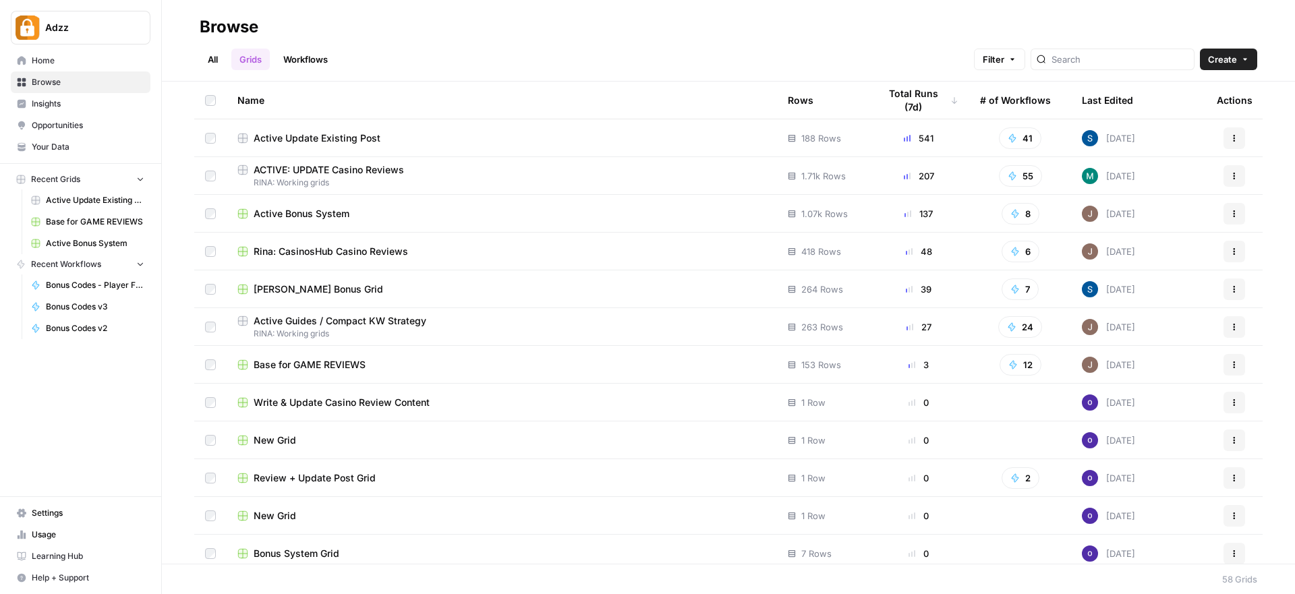
click at [440, 319] on div "Active Guides / Compact KW Strategy" at bounding box center [501, 320] width 529 height 13
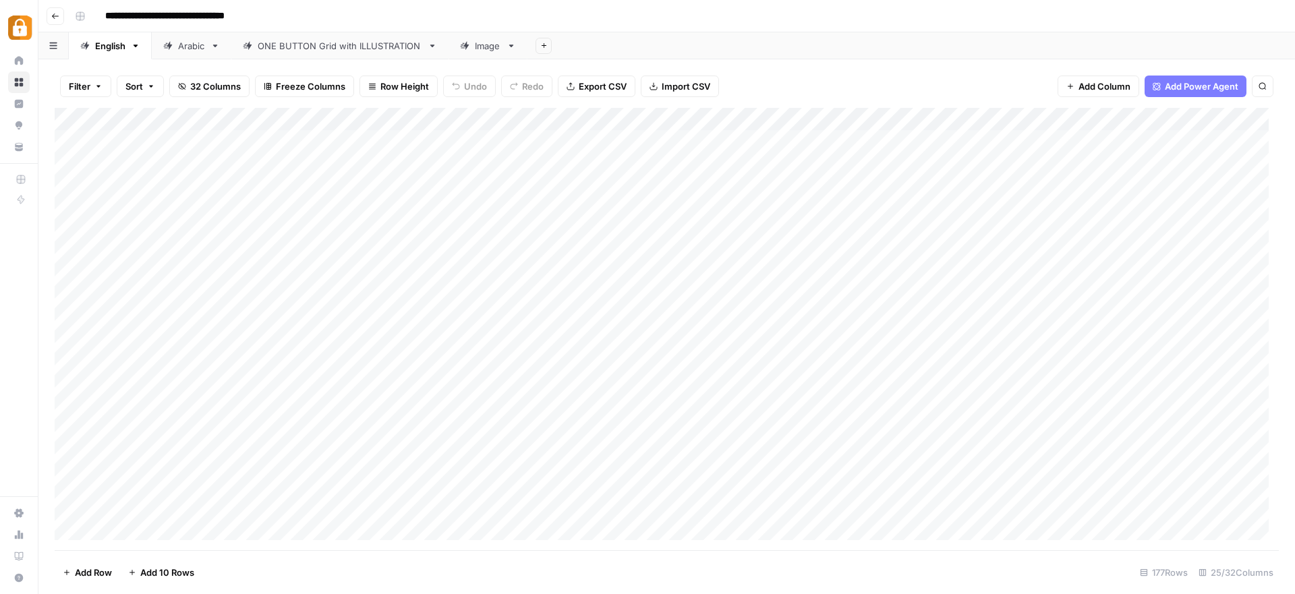
click at [834, 277] on div "Add Column" at bounding box center [667, 329] width 1224 height 442
click at [918, 301] on div "Add Column" at bounding box center [667, 329] width 1224 height 442
click at [946, 334] on div "Add Column" at bounding box center [667, 329] width 1224 height 442
click at [920, 349] on div "Add Column" at bounding box center [667, 329] width 1224 height 442
click at [969, 372] on div "Add Column" at bounding box center [667, 329] width 1224 height 442
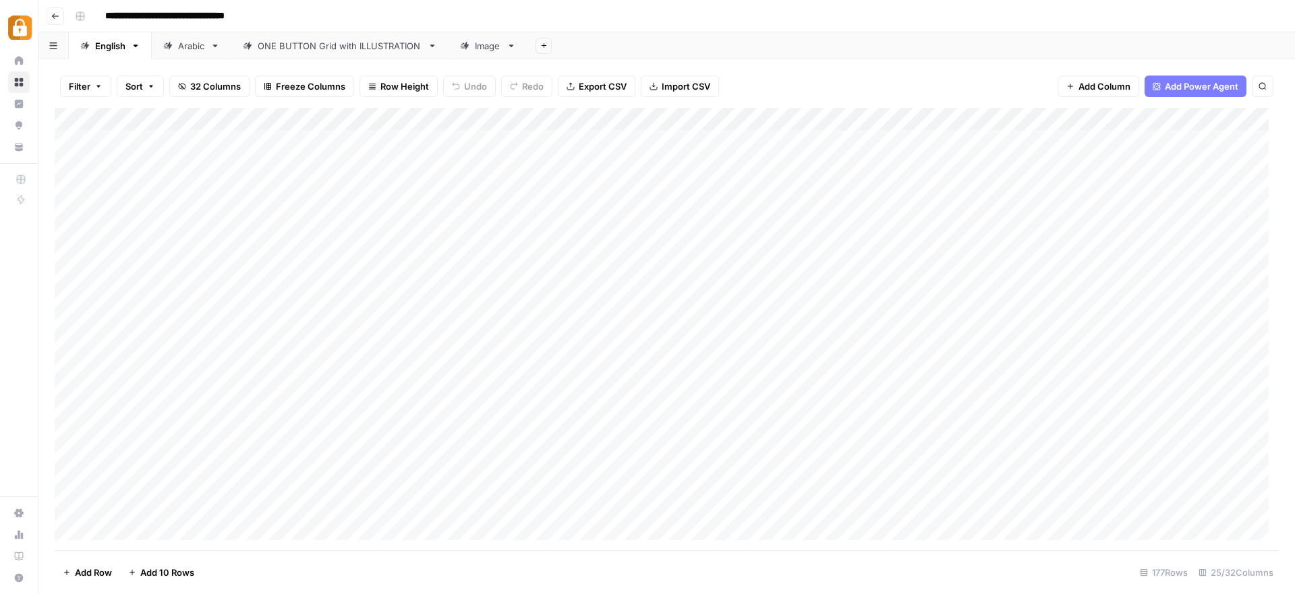
click at [972, 390] on div "Add Column" at bounding box center [667, 329] width 1224 height 442
click at [958, 415] on div "Add Column" at bounding box center [667, 329] width 1224 height 442
click at [947, 324] on div "Add Column" at bounding box center [667, 329] width 1224 height 442
click at [954, 339] on div "Add Column" at bounding box center [667, 329] width 1224 height 442
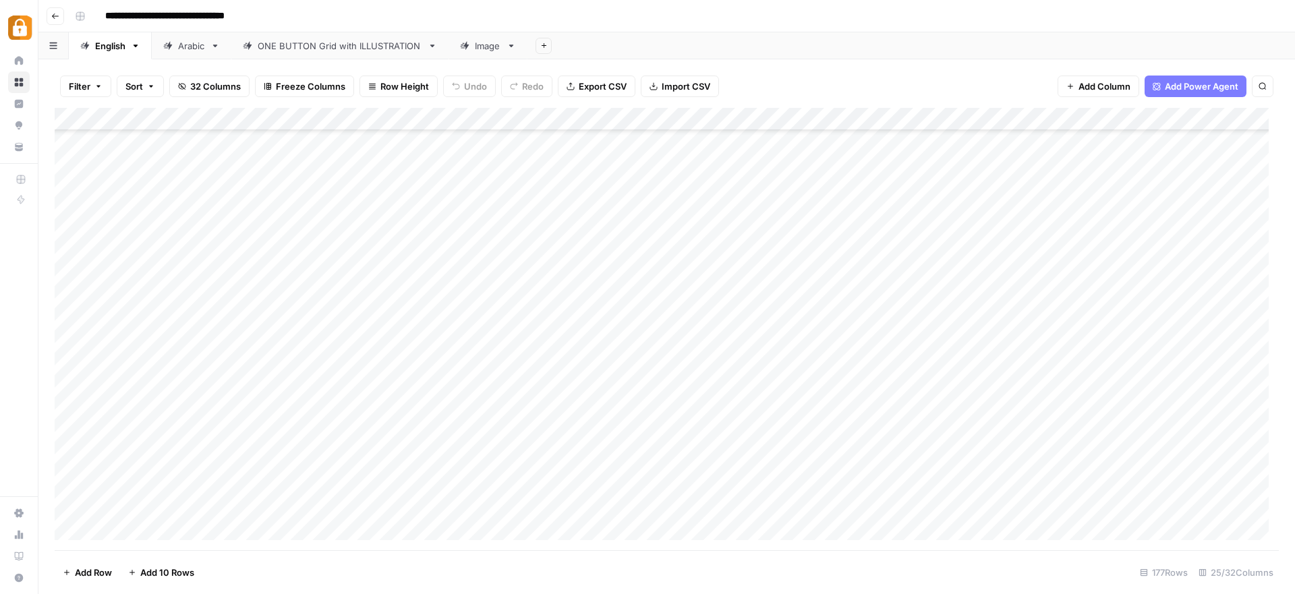
click at [955, 371] on div "Add Column" at bounding box center [667, 329] width 1224 height 442
click at [954, 390] on div "Add Column" at bounding box center [667, 329] width 1224 height 442
click at [956, 411] on div "Add Column" at bounding box center [667, 329] width 1224 height 442
click at [202, 233] on div "Add Column" at bounding box center [667, 329] width 1224 height 442
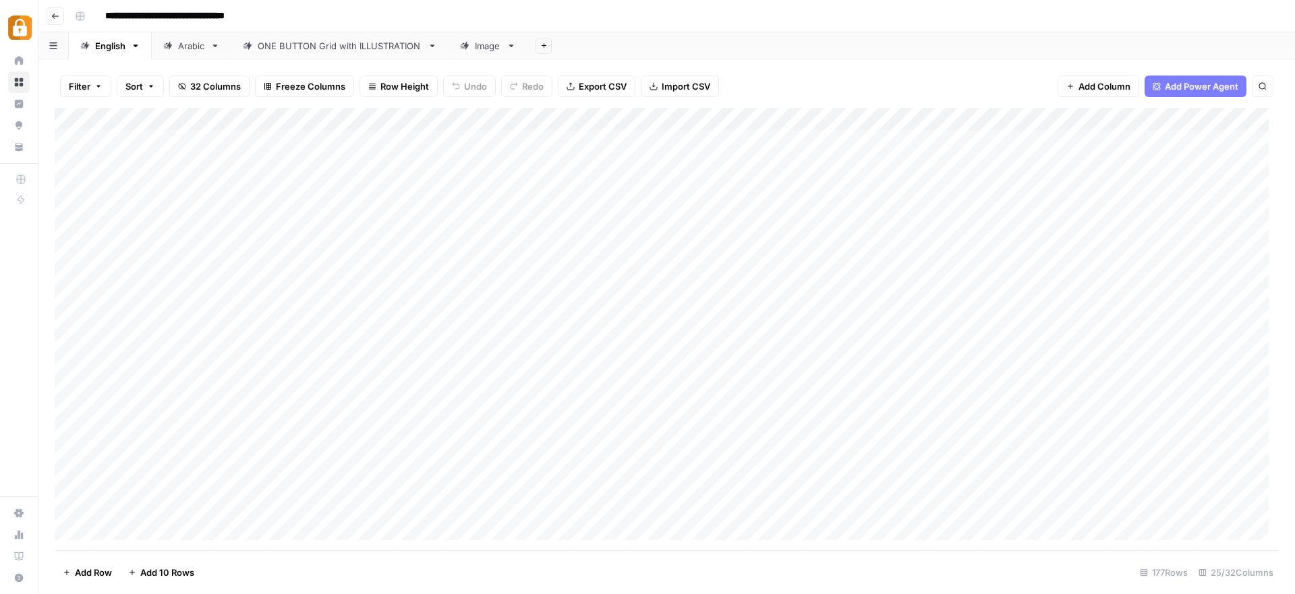
click at [199, 267] on div "Add Column" at bounding box center [667, 329] width 1224 height 442
click at [202, 342] on div "Add Column" at bounding box center [667, 329] width 1224 height 442
click at [552, 202] on div "Add Column" at bounding box center [667, 329] width 1224 height 442
click at [374, 378] on div "Add Column" at bounding box center [667, 329] width 1224 height 442
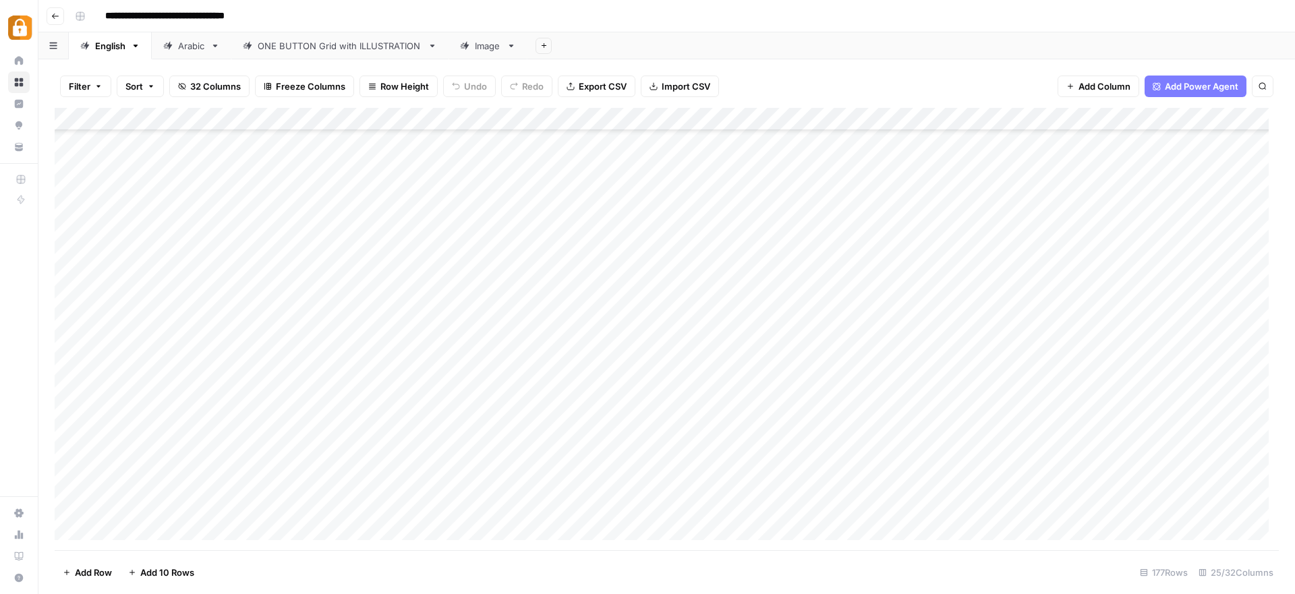
scroll to position [2563, 0]
click at [355, 486] on div "Add Column" at bounding box center [667, 329] width 1224 height 442
click at [551, 348] on div "Add Column" at bounding box center [667, 329] width 1224 height 442
click at [846, 454] on div "Add Column" at bounding box center [667, 329] width 1224 height 442
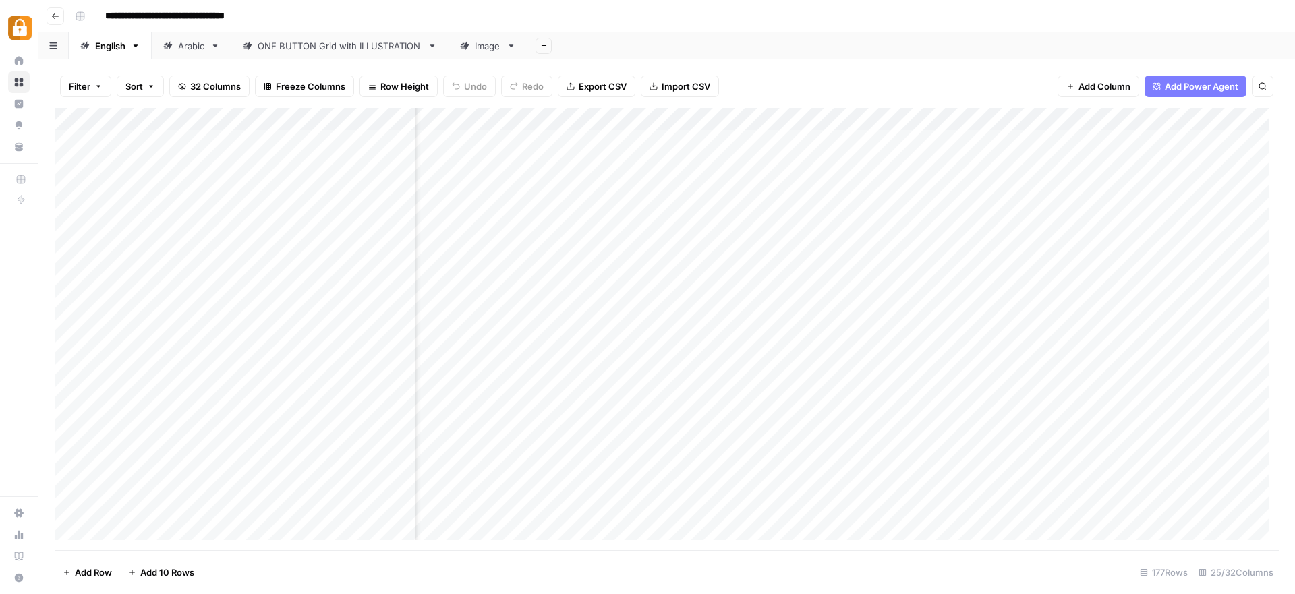
scroll to position [0, 0]
click at [590, 23] on div "**********" at bounding box center [675, 16] width 1212 height 22
click at [113, 48] on div "START" at bounding box center [109, 45] width 28 height 13
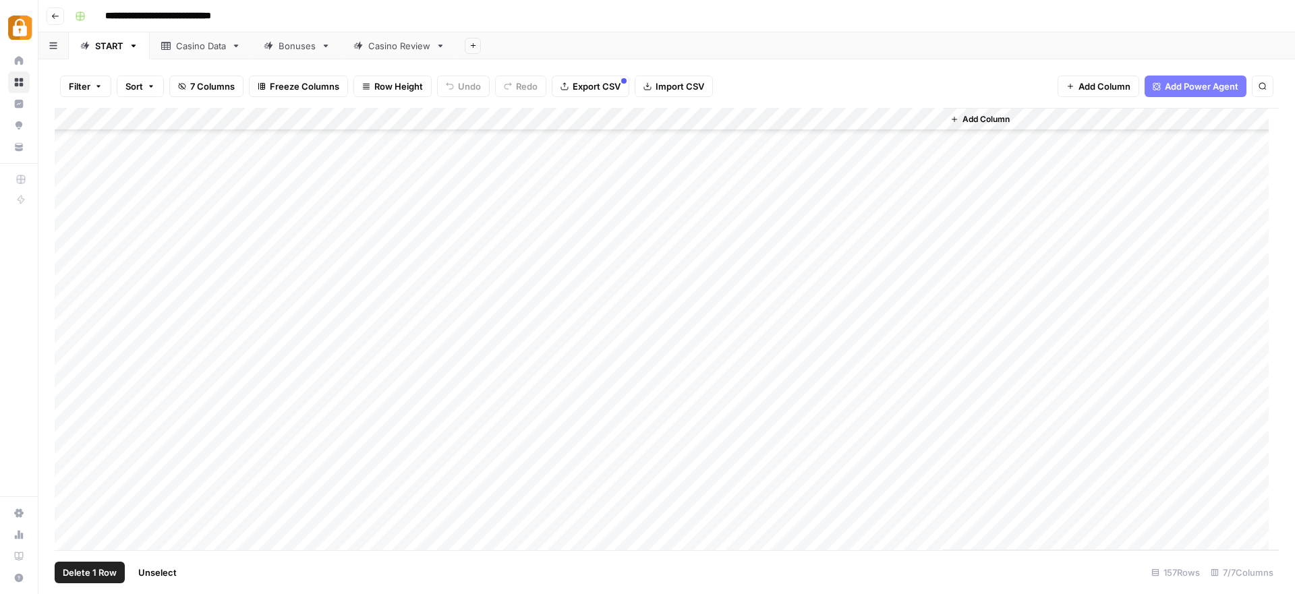
click at [66, 258] on div "Add Column" at bounding box center [667, 329] width 1224 height 442
click at [515, 258] on div "Add Column" at bounding box center [667, 329] width 1224 height 442
click at [517, 279] on div "Add Column" at bounding box center [667, 329] width 1224 height 442
click at [517, 308] on div "Add Column" at bounding box center [667, 329] width 1224 height 442
click at [1011, 444] on div "Add Column" at bounding box center [1111, 329] width 336 height 442
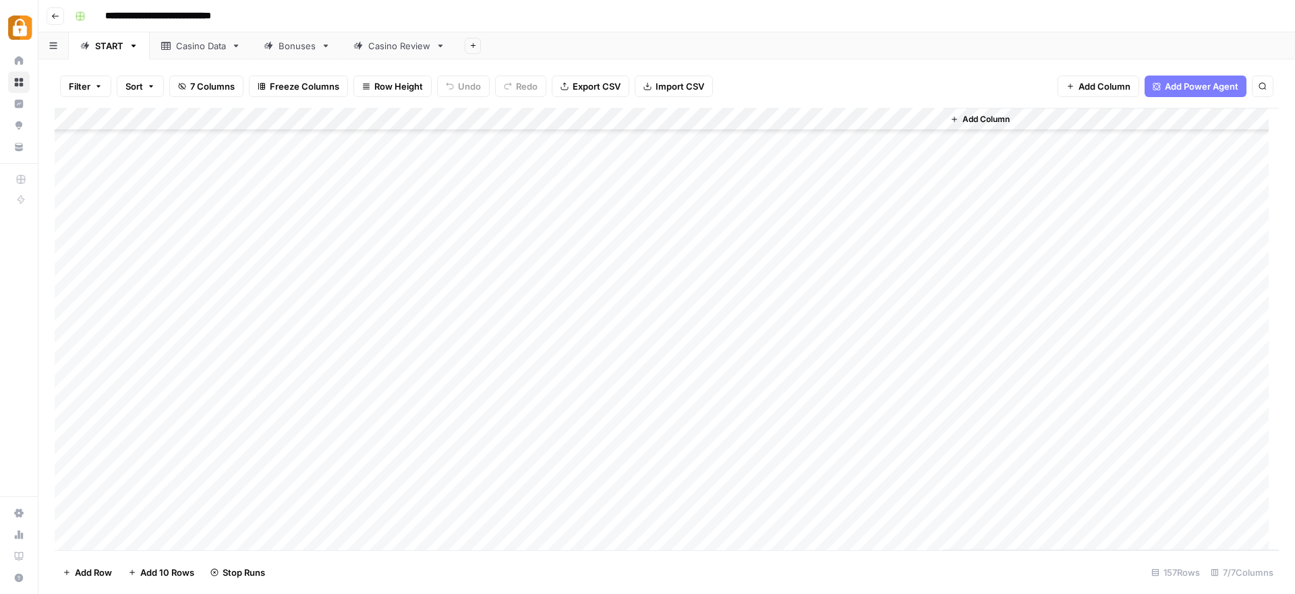
click at [943, 375] on div "Add Column" at bounding box center [1111, 329] width 336 height 442
click at [914, 381] on div "Add Column" at bounding box center [667, 329] width 1224 height 442
click at [1084, 484] on div "Add Column" at bounding box center [1111, 329] width 336 height 442
click at [918, 410] on div "Add Column" at bounding box center [667, 329] width 1224 height 442
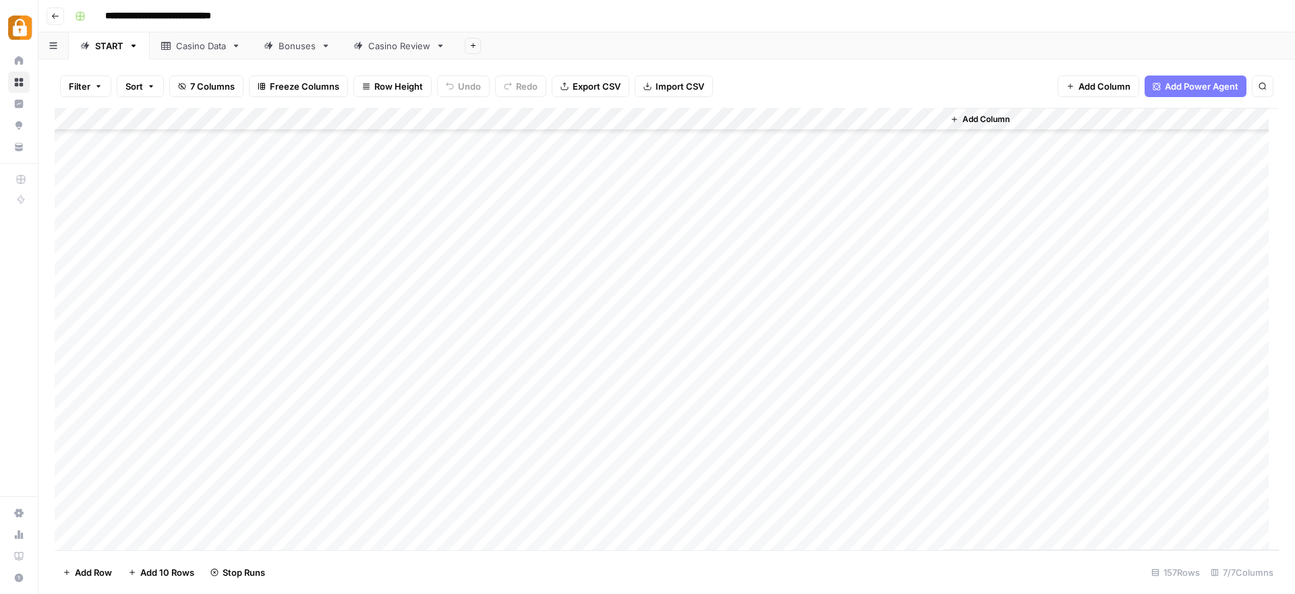
click at [919, 272] on div "Add Column" at bounding box center [667, 329] width 1224 height 442
drag, startPoint x: 913, startPoint y: 240, endPoint x: 1052, endPoint y: 301, distance: 151.6
click at [1014, 364] on div "Add Column" at bounding box center [667, 329] width 1224 height 442
drag, startPoint x: 1054, startPoint y: 296, endPoint x: 1099, endPoint y: 357, distance: 75.3
click at [1099, 357] on div "Add Column" at bounding box center [1111, 329] width 336 height 442
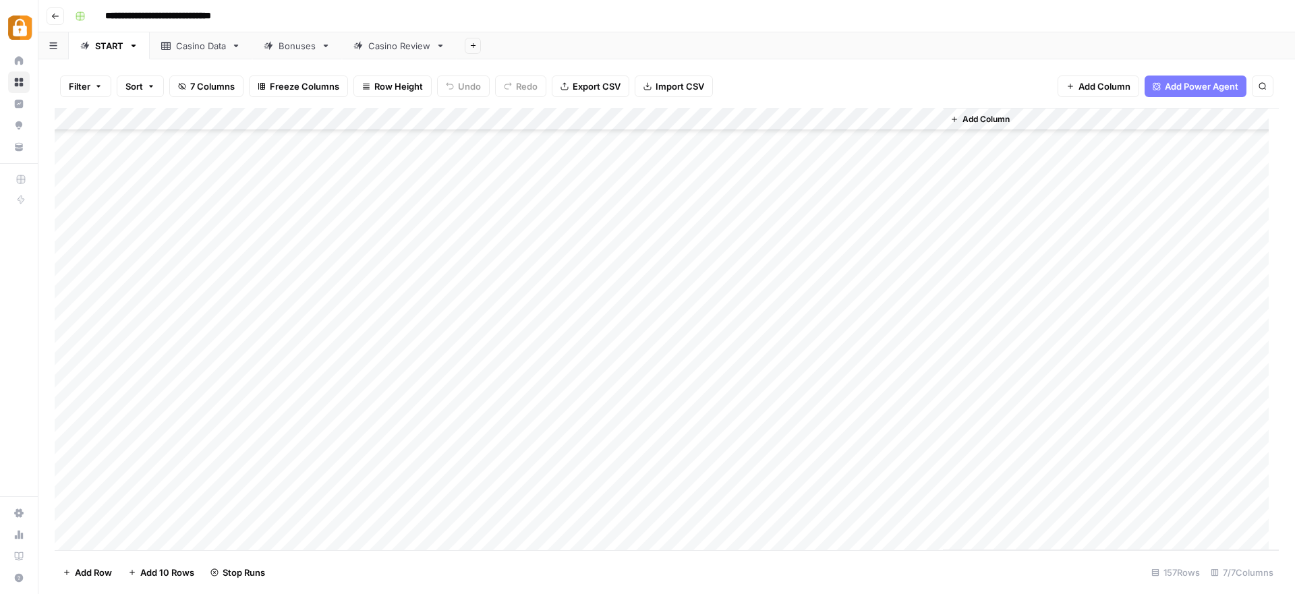
drag, startPoint x: 997, startPoint y: 198, endPoint x: 1093, endPoint y: 349, distance: 179.8
click at [1093, 349] on div "Add Column" at bounding box center [1111, 329] width 336 height 442
drag, startPoint x: 1028, startPoint y: 252, endPoint x: 1091, endPoint y: 335, distance: 104.0
click at [1091, 335] on div "Add Column" at bounding box center [1111, 329] width 336 height 442
click at [852, 18] on div "**********" at bounding box center [675, 16] width 1212 height 22
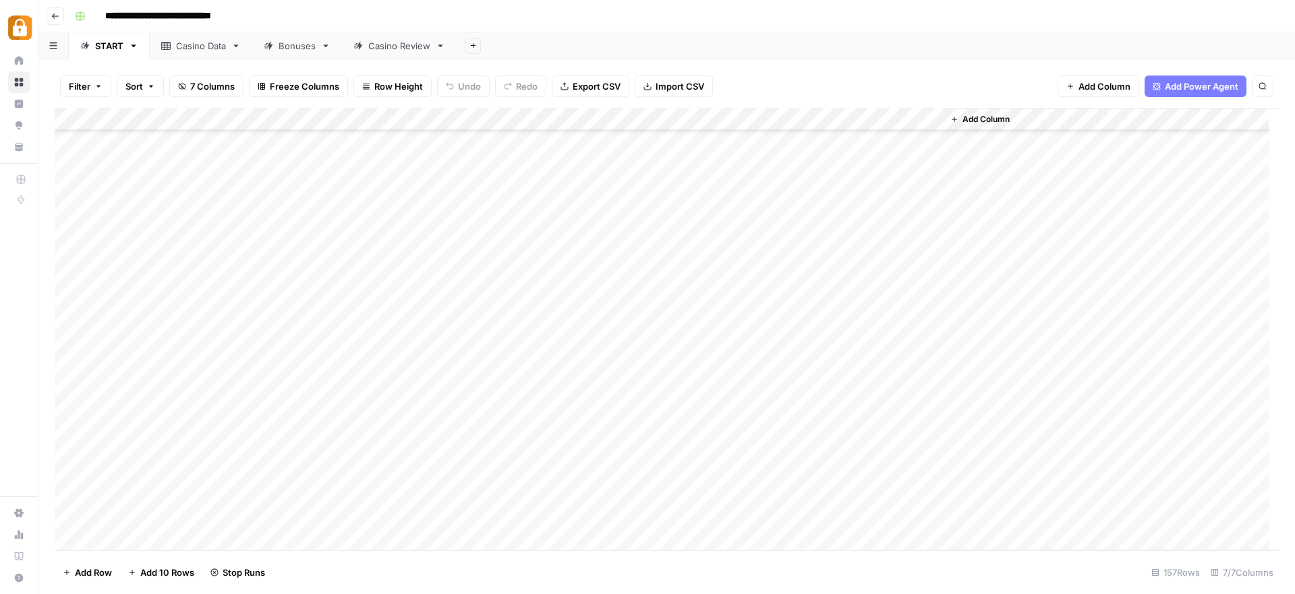
click at [842, 18] on div "**********" at bounding box center [675, 16] width 1212 height 22
click at [904, 22] on div "**********" at bounding box center [675, 16] width 1212 height 22
click at [1033, 405] on div "Add Column" at bounding box center [1111, 329] width 336 height 442
click at [1032, 405] on div "Add Column" at bounding box center [1111, 329] width 336 height 442
click at [997, 350] on div "Add Column" at bounding box center [1111, 329] width 336 height 442
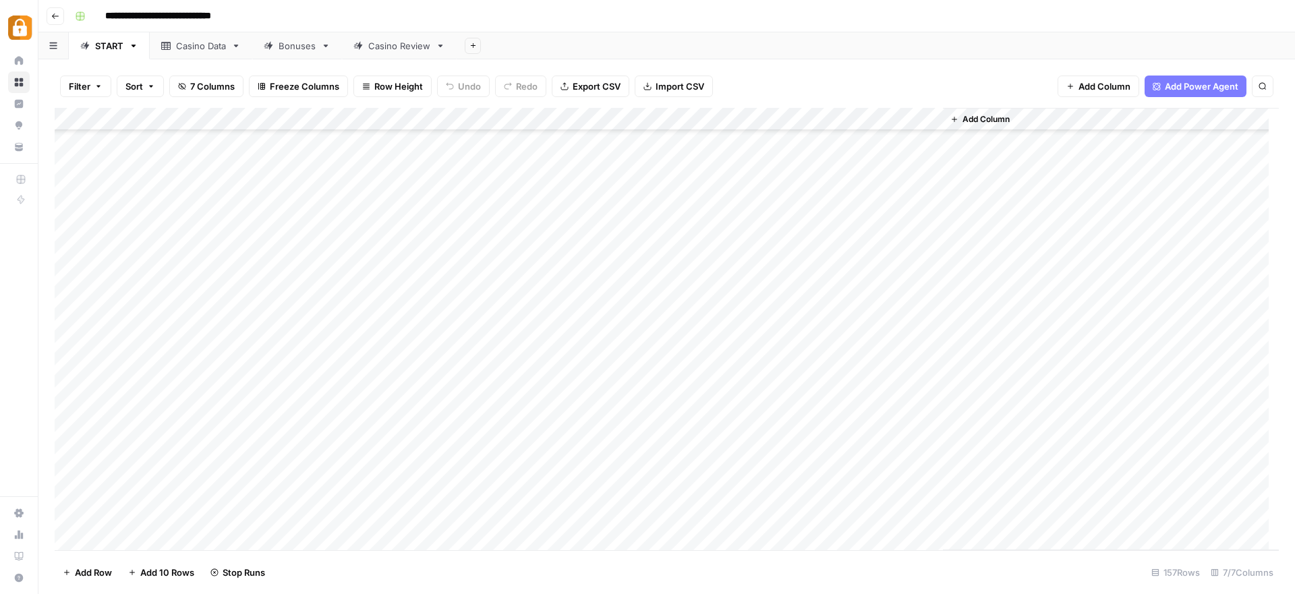
click at [1002, 320] on div "Add Column" at bounding box center [1111, 329] width 336 height 442
click at [927, 255] on div "Add Column" at bounding box center [667, 329] width 1224 height 442
click at [956, 262] on div "Add Column" at bounding box center [1111, 329] width 336 height 442
click at [941, 423] on div "Add Column" at bounding box center [667, 329] width 1224 height 442
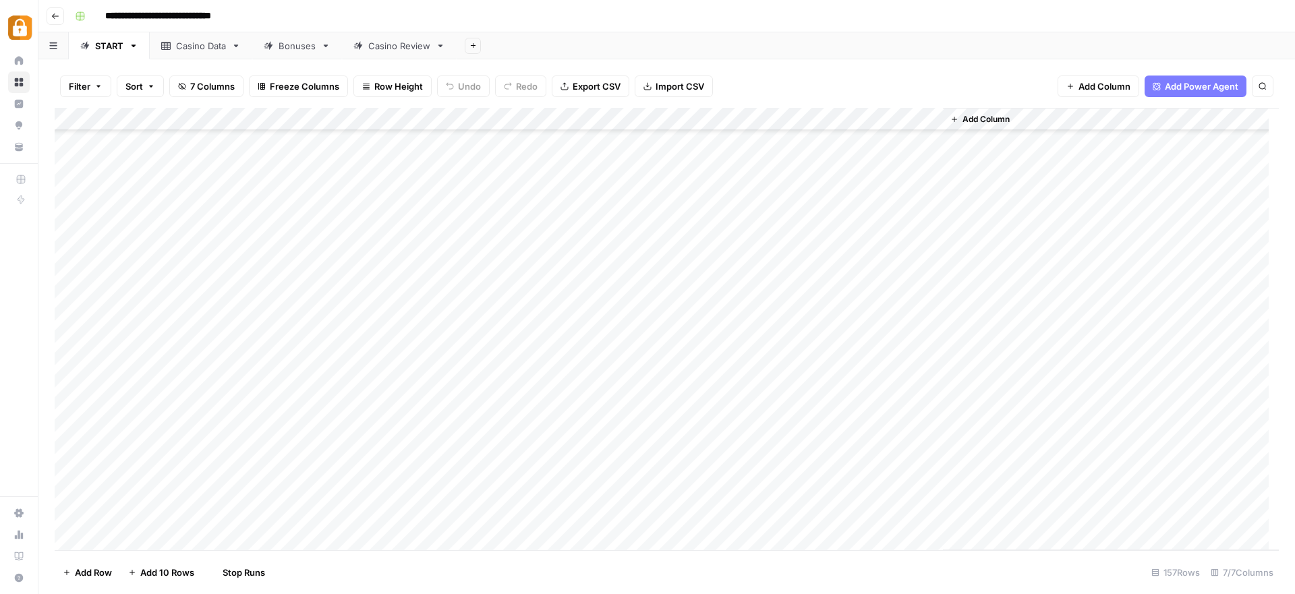
click at [972, 340] on div "Add Column" at bounding box center [1111, 329] width 336 height 442
click at [567, 247] on div "Add Column" at bounding box center [667, 329] width 1224 height 442
click at [569, 270] on div "Add Column" at bounding box center [667, 329] width 1224 height 442
click at [563, 292] on div "Add Column" at bounding box center [667, 329] width 1224 height 442
click at [1024, 291] on div "Add Column" at bounding box center [1111, 329] width 336 height 442
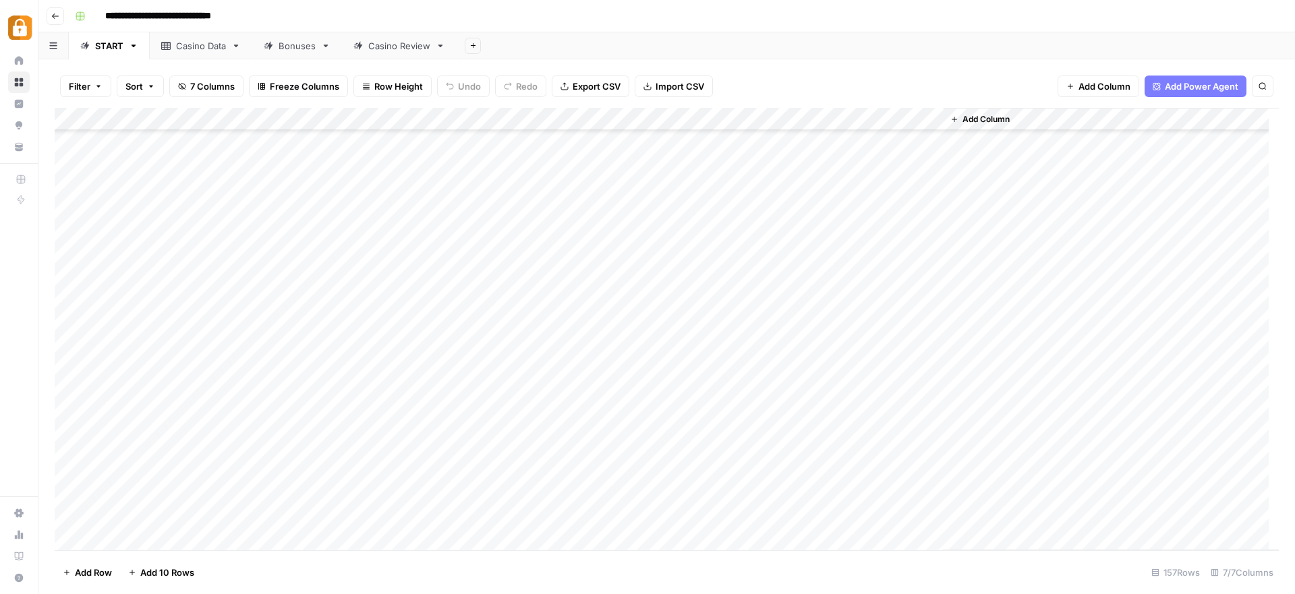
click at [339, 299] on div "Add Column" at bounding box center [667, 329] width 1224 height 442
click at [564, 247] on div "Add Column" at bounding box center [667, 329] width 1224 height 442
click at [559, 247] on div "Add Column" at bounding box center [667, 329] width 1224 height 442
click at [1150, 349] on div "Add Column" at bounding box center [1111, 329] width 336 height 442
click at [564, 247] on div "Add Column" at bounding box center [667, 329] width 1224 height 442
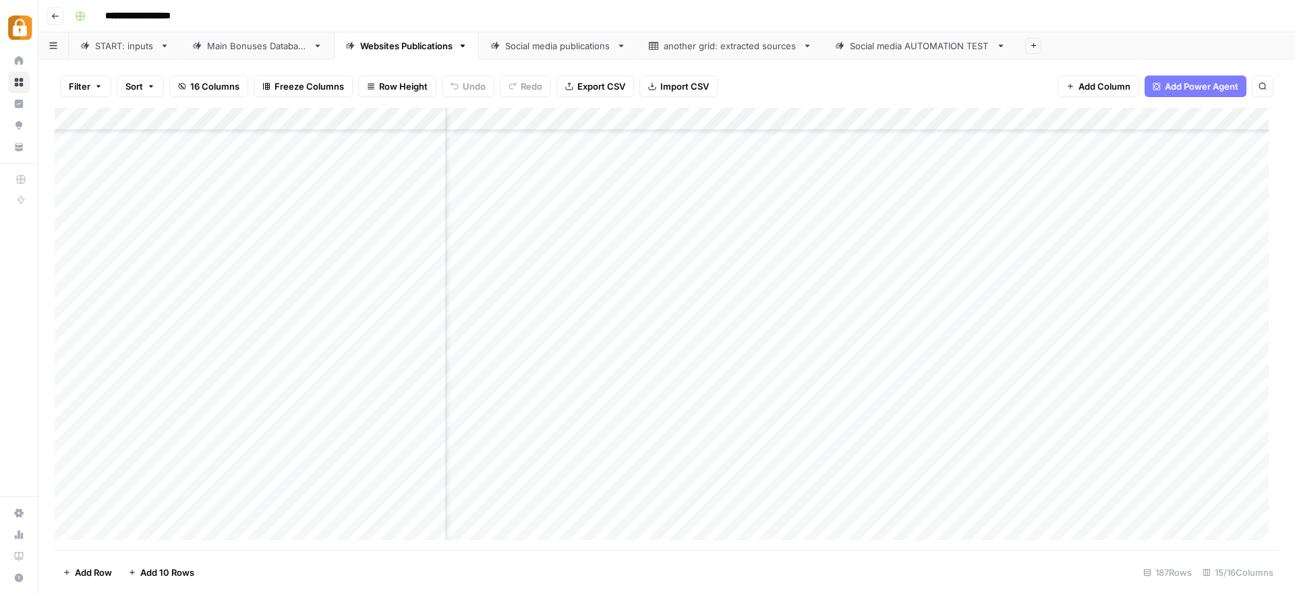
scroll to position [3900, 724]
click at [122, 47] on div "START: inputs" at bounding box center [124, 45] width 59 height 13
click at [330, 473] on div "Add Column" at bounding box center [667, 329] width 1224 height 442
click at [260, 405] on div "Add Column" at bounding box center [667, 329] width 1224 height 442
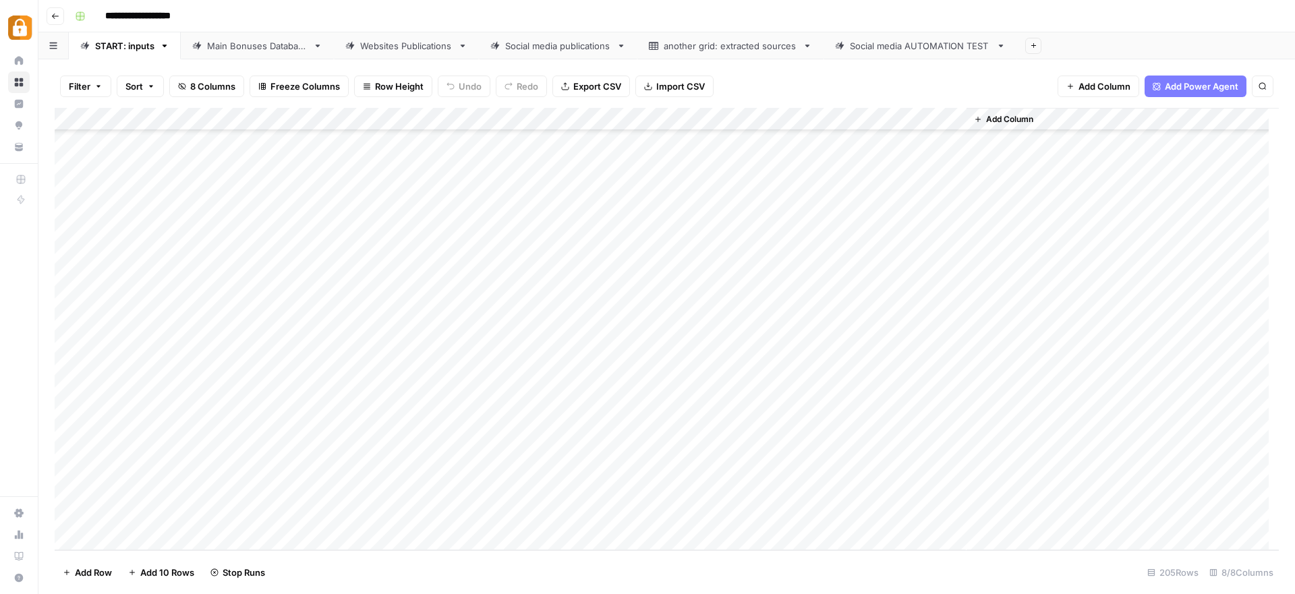
click at [260, 405] on div "Add Column" at bounding box center [667, 329] width 1224 height 442
click at [261, 582] on button "Julie" at bounding box center [285, 575] width 83 height 16
click at [350, 399] on div "Add Column" at bounding box center [667, 329] width 1224 height 442
click at [580, 414] on div "Add Column" at bounding box center [667, 329] width 1224 height 442
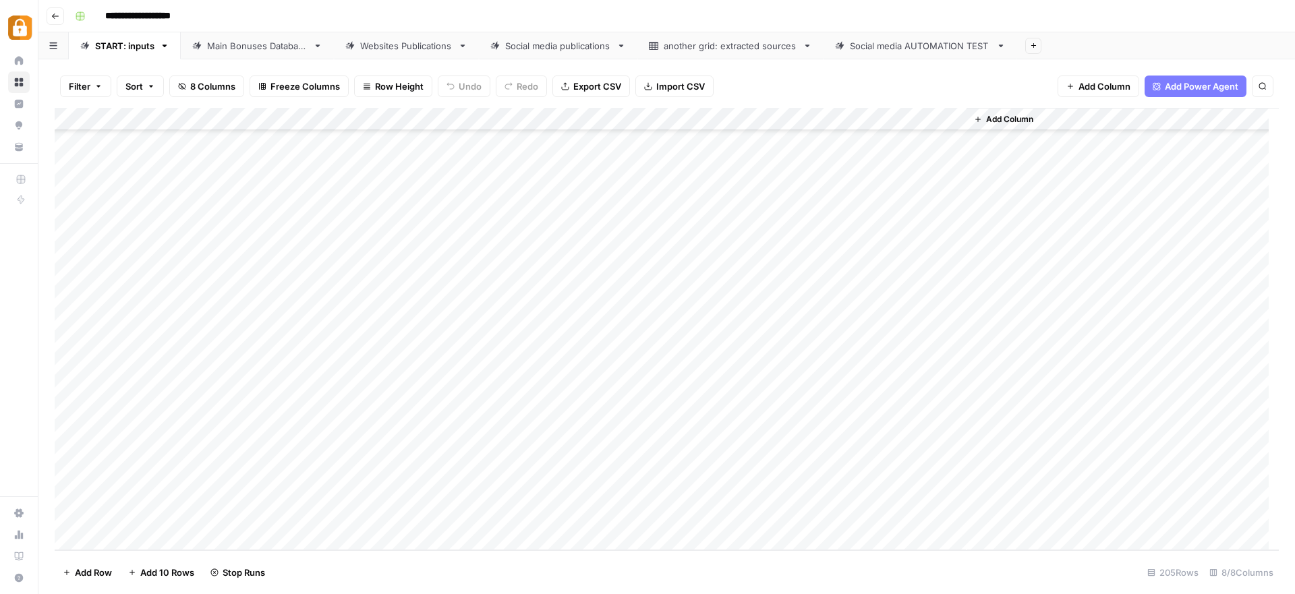
click at [593, 488] on div "Add Column" at bounding box center [667, 329] width 1224 height 442
click at [1057, 269] on div "Add Column" at bounding box center [1122, 329] width 312 height 442
click at [1051, 206] on div "Add Column" at bounding box center [1122, 329] width 312 height 442
